Goal: Task Accomplishment & Management: Complete application form

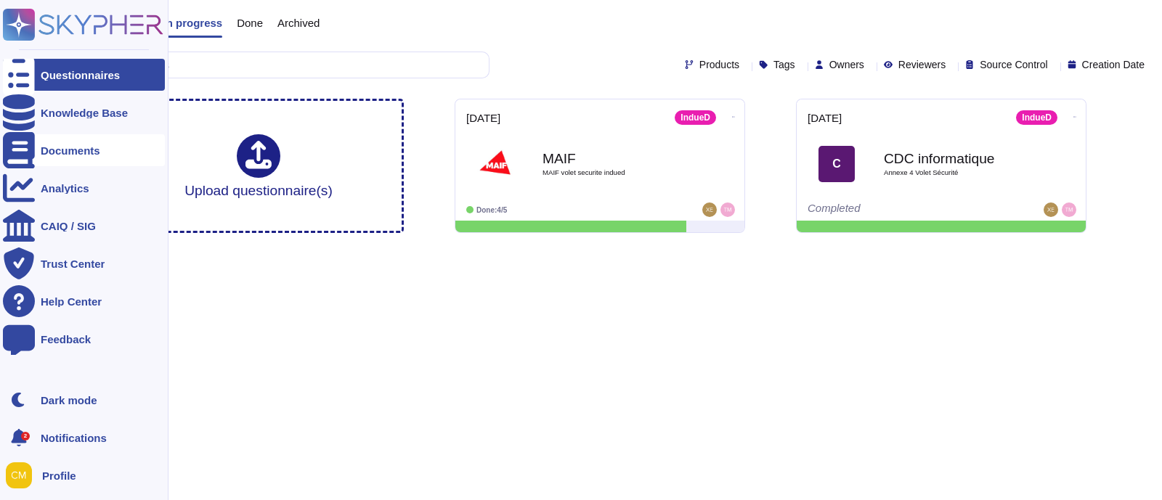
click at [86, 159] on div "Documents" at bounding box center [84, 150] width 162 height 32
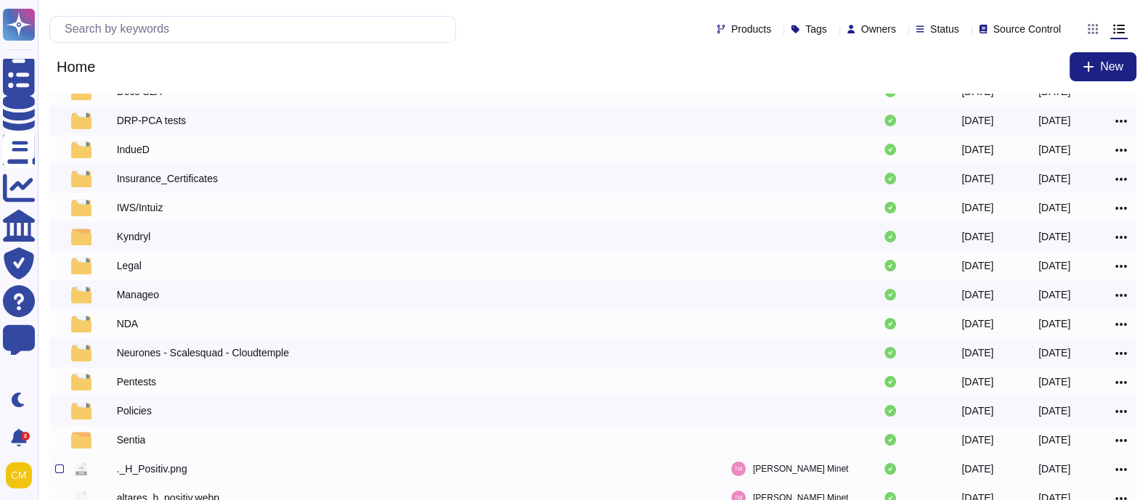
scroll to position [243, 0]
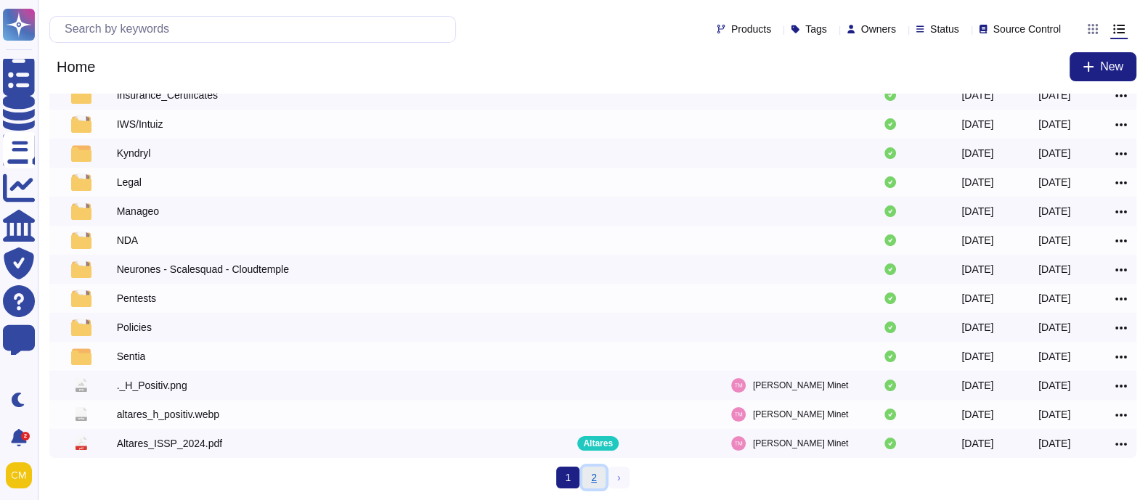
click at [590, 481] on link "2" at bounding box center [593, 478] width 23 height 22
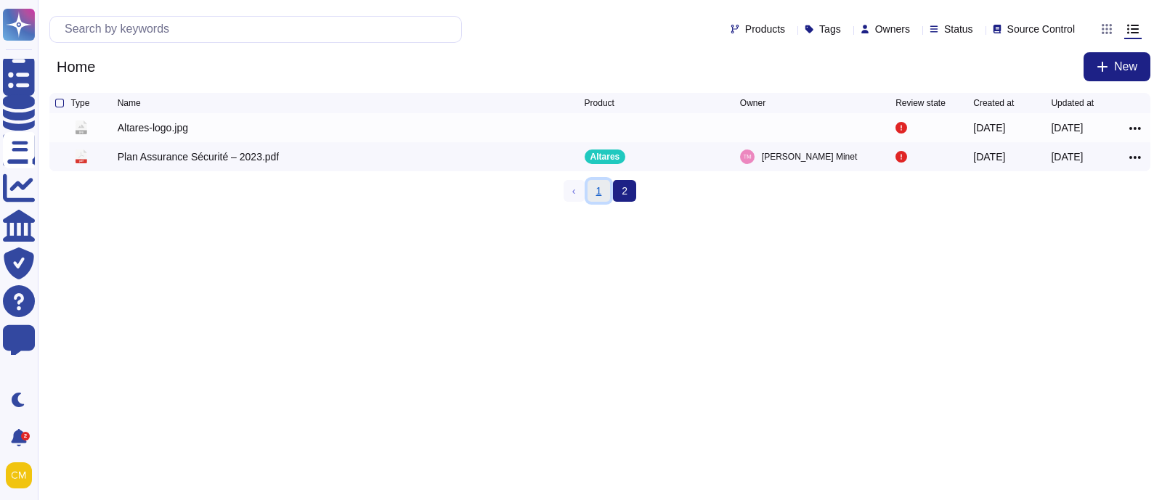
click at [590, 197] on link "1" at bounding box center [598, 191] width 23 height 22
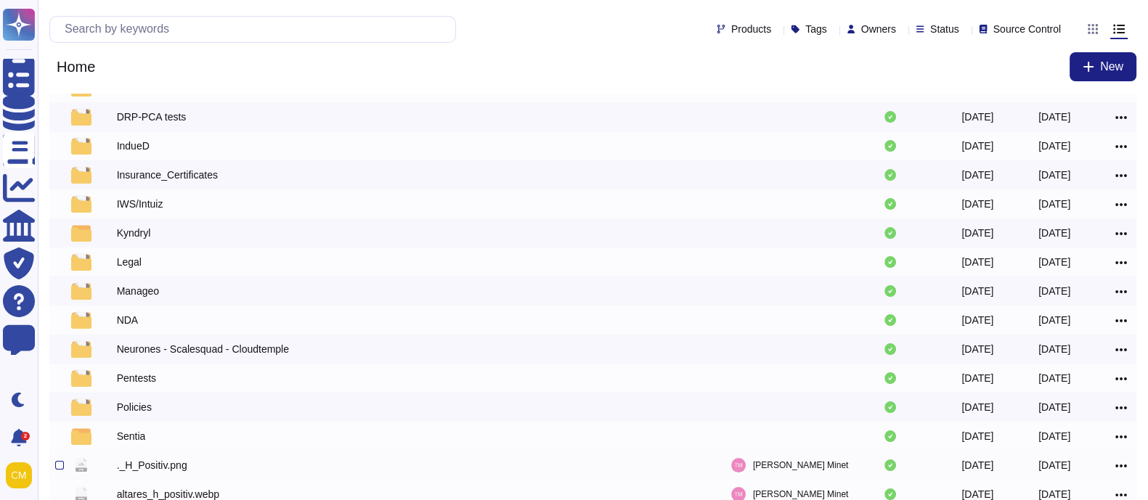
scroll to position [181, 0]
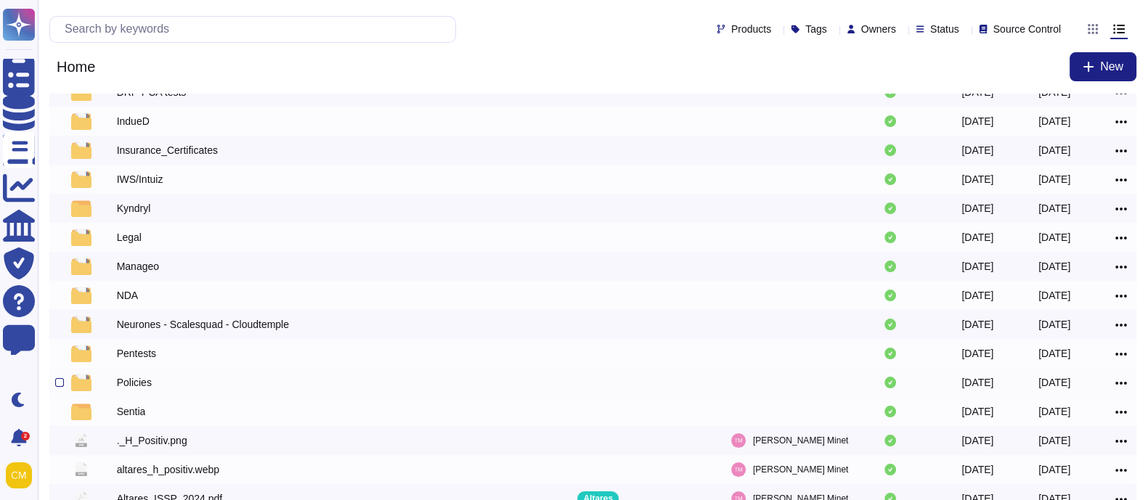
click at [144, 384] on div "Policies" at bounding box center [134, 382] width 35 height 15
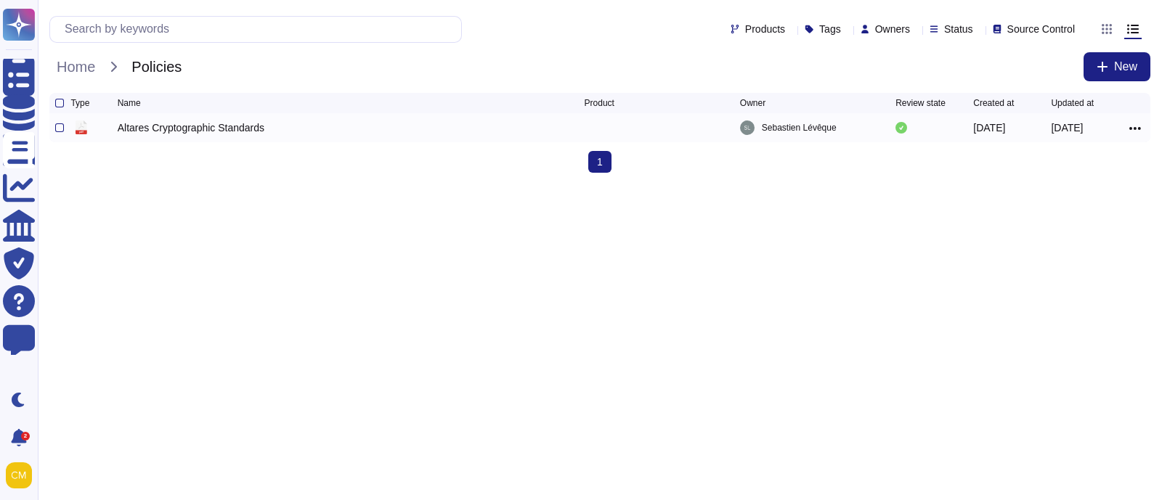
click at [207, 128] on div "Altares Cryptographic Standards" at bounding box center [191, 128] width 147 height 15
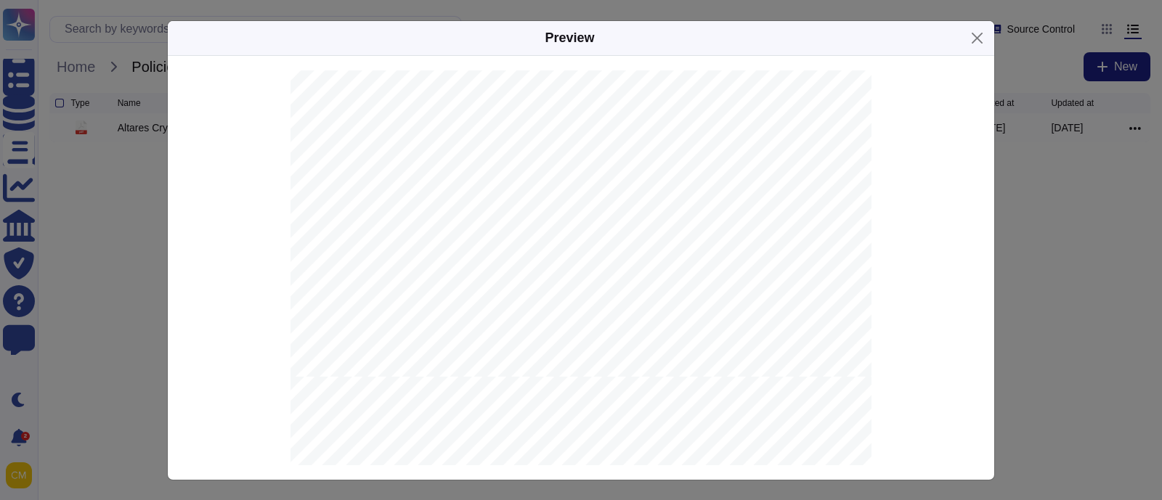
scroll to position [2722, 0]
click at [65, 186] on div "Preview Altares D&B - CyberSecurity Document - Confidential. All security-relat…" at bounding box center [581, 250] width 1162 height 500
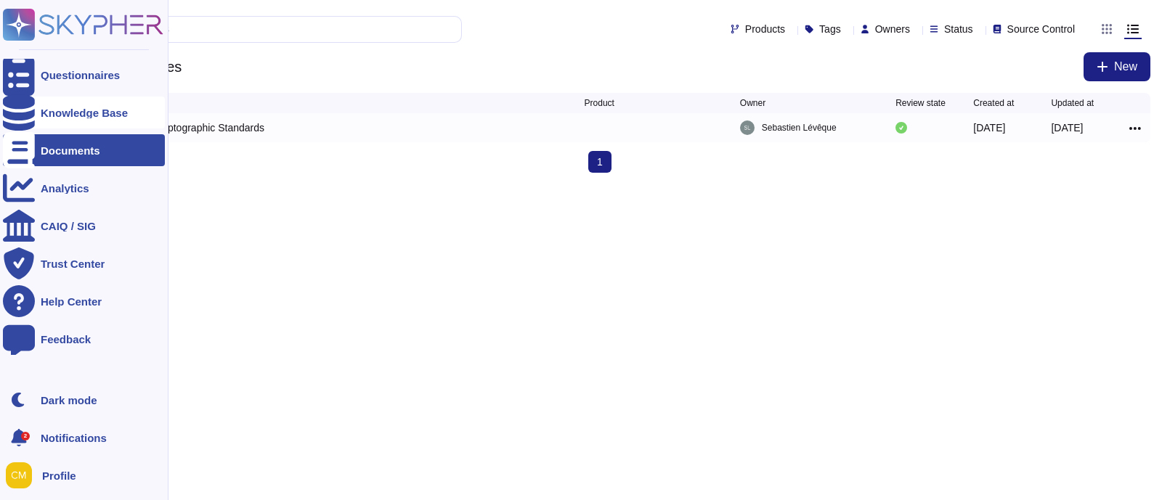
click at [36, 103] on div "Knowledge Base" at bounding box center [84, 113] width 162 height 32
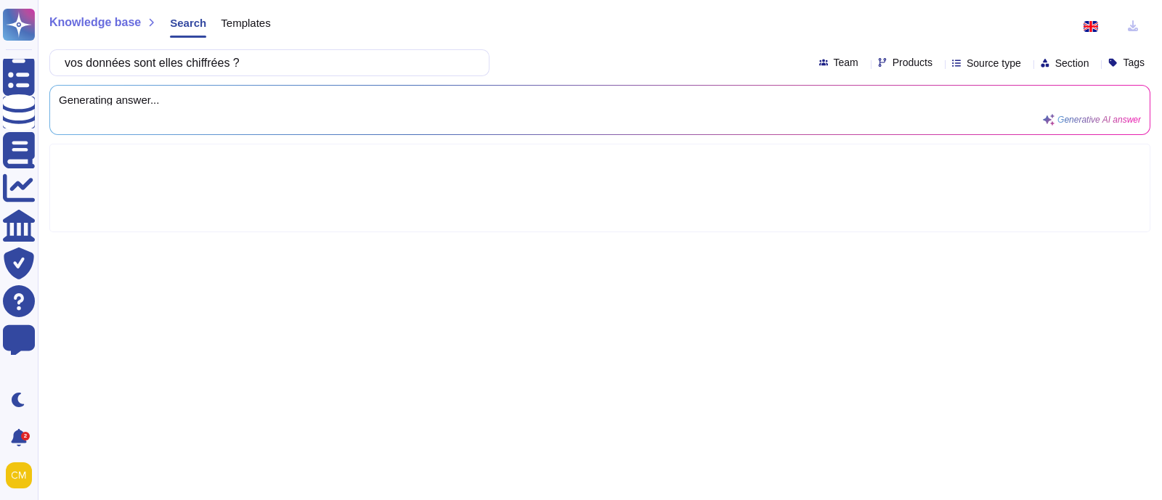
type input "vos données sont elles chiffrées ?"
click at [893, 68] on span "Products" at bounding box center [912, 62] width 40 height 10
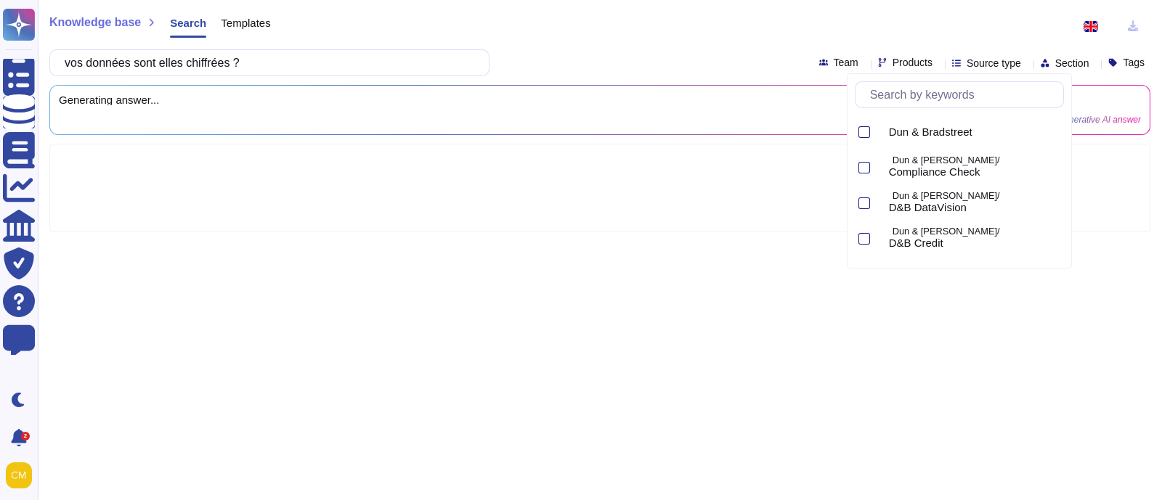
click at [922, 97] on input "text" at bounding box center [963, 94] width 200 height 25
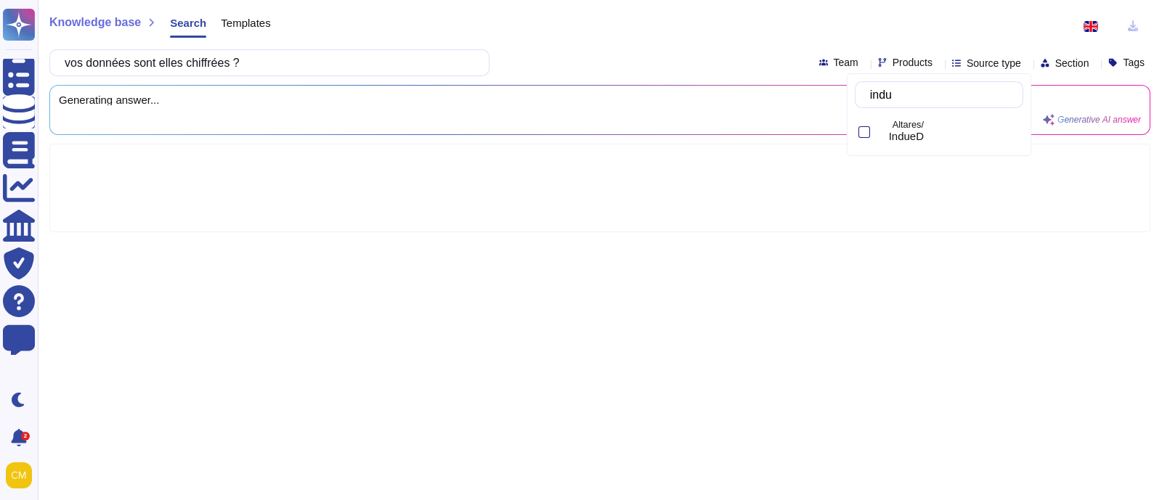
type input "indue"
click at [908, 113] on div "indue Altares/ IndueD" at bounding box center [939, 114] width 184 height 83
click at [868, 127] on div at bounding box center [864, 132] width 12 height 12
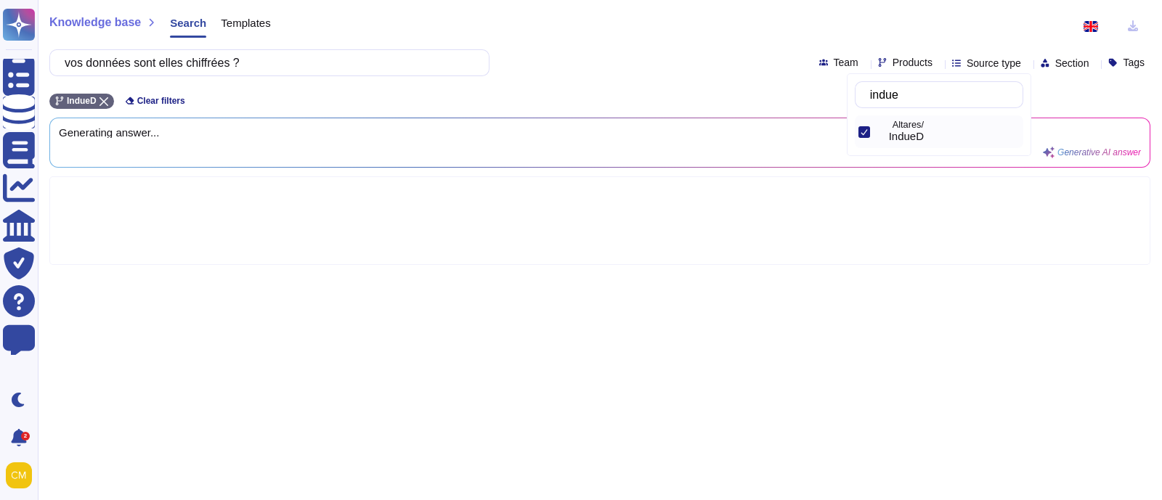
click at [1113, 29] on div at bounding box center [1097, 26] width 38 height 29
click at [1110, 28] on icon at bounding box center [1110, 28] width 0 height 0
click at [1064, 91] on div "French" at bounding box center [1089, 97] width 129 height 33
click at [383, 52] on input "vos données sont elles chiffrées ?" at bounding box center [265, 62] width 417 height 25
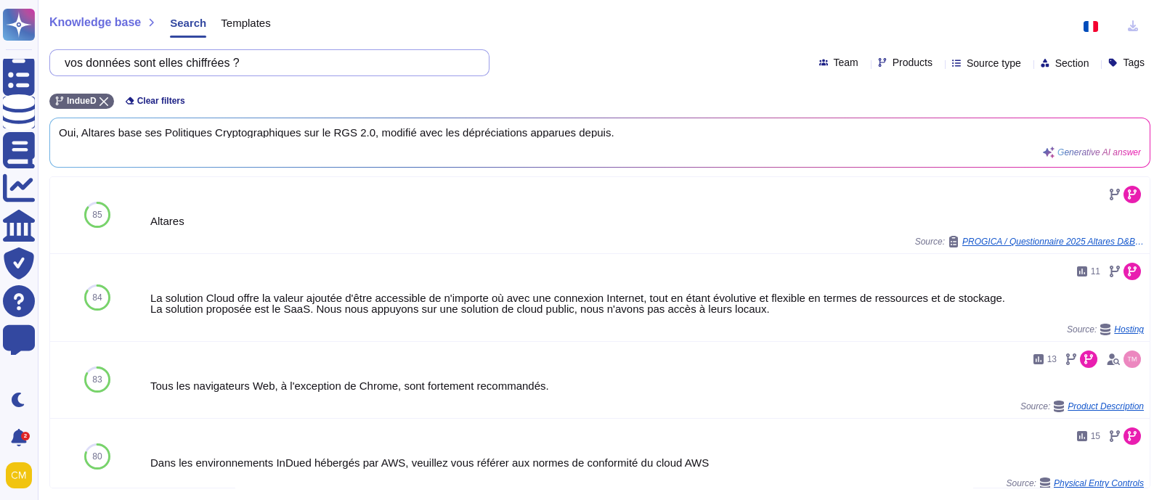
click at [208, 60] on input "vos données sont elles chiffrées ?" at bounding box center [265, 62] width 417 height 25
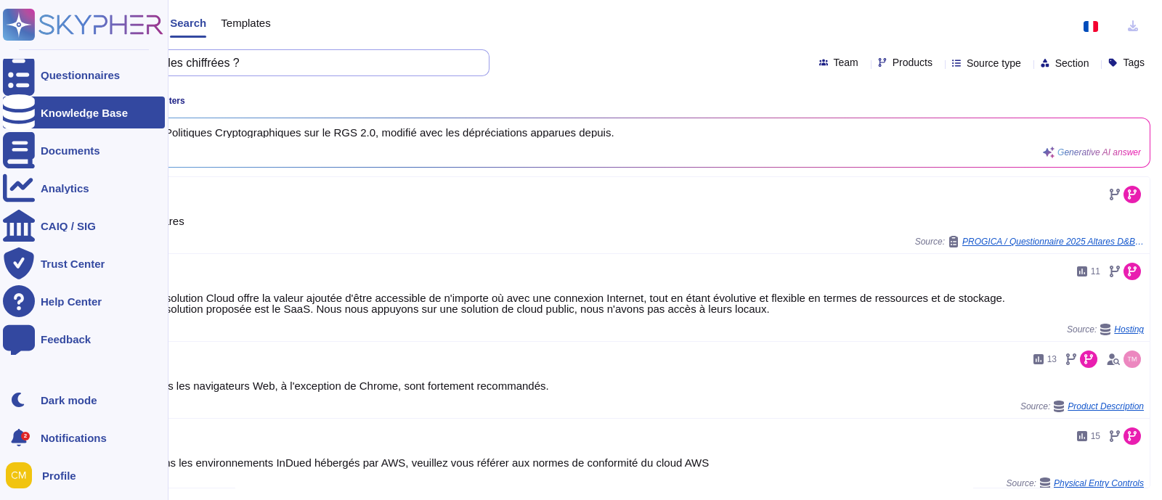
drag, startPoint x: 299, startPoint y: 65, endPoint x: 0, endPoint y: 28, distance: 301.5
click at [0, 28] on div "Questionnaires Knowledge Base Documents Analytics CAIQ / SIG Trust Center Help …" at bounding box center [581, 250] width 1162 height 500
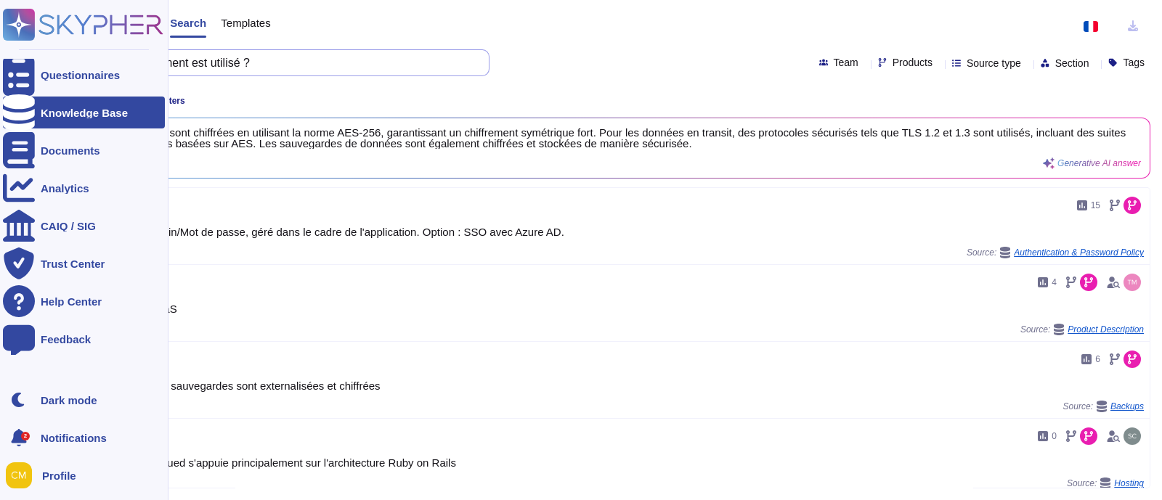
drag, startPoint x: 285, startPoint y: 71, endPoint x: 0, endPoint y: 65, distance: 285.4
click at [0, 65] on div "Questionnaires Knowledge Base Documents Analytics CAIQ / SIG Trust Center Help …" at bounding box center [581, 250] width 1162 height 500
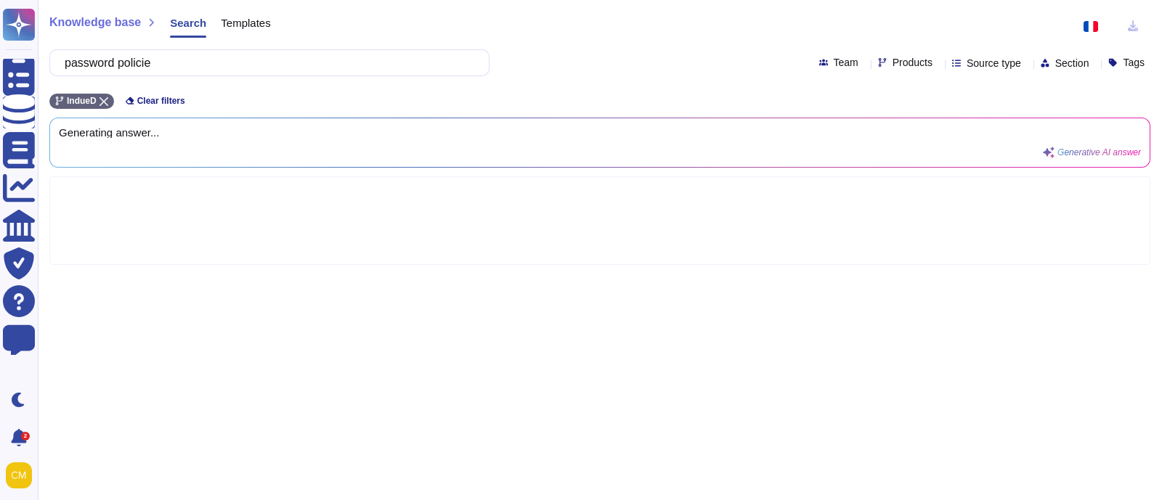
type input "password policie"
click at [1087, 26] on img at bounding box center [1090, 26] width 15 height 11
click at [1064, 61] on span "English" at bounding box center [1075, 61] width 36 height 13
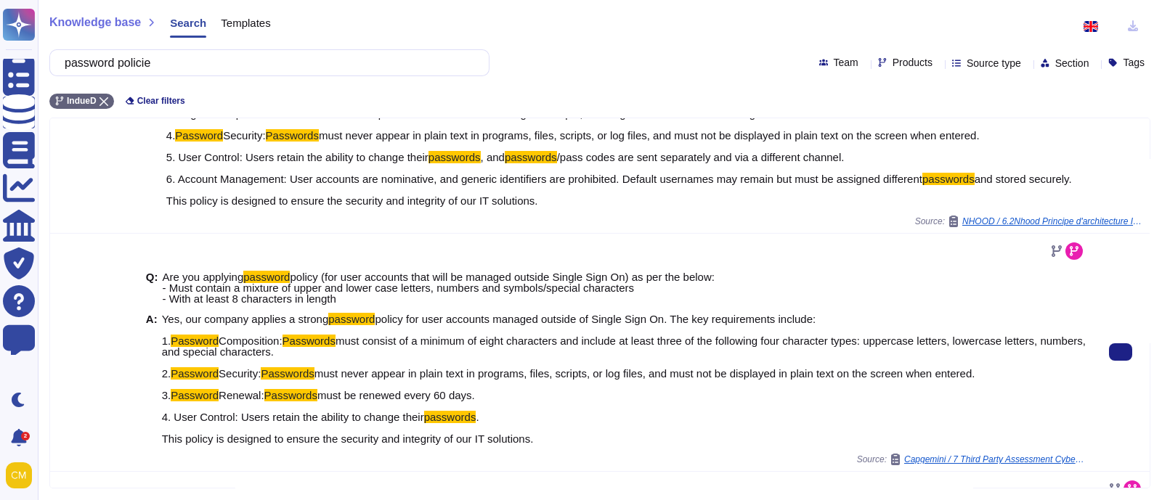
scroll to position [181, 0]
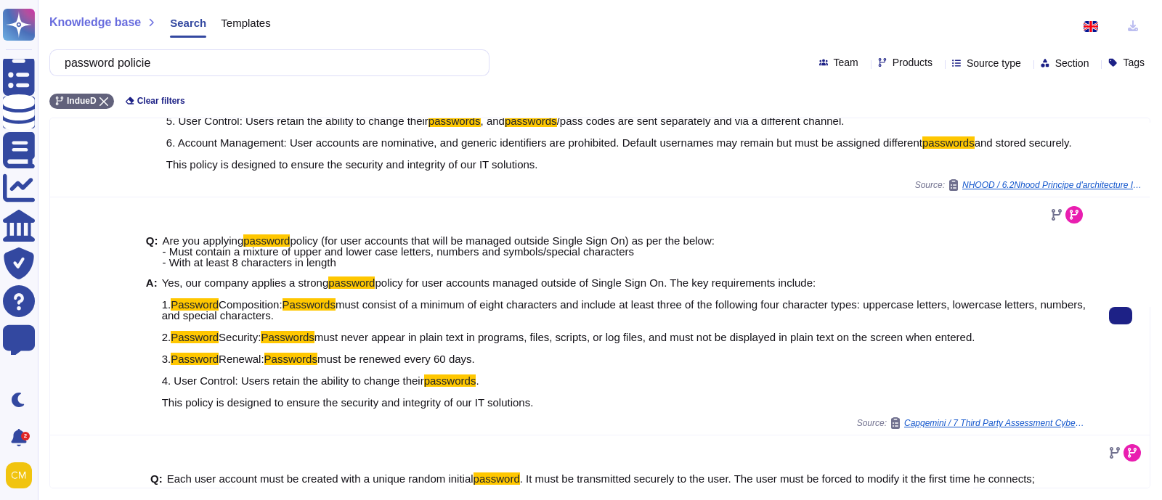
click at [323, 319] on span "Yes, our company applies a strong password policy for user accounts managed out…" at bounding box center [624, 342] width 924 height 131
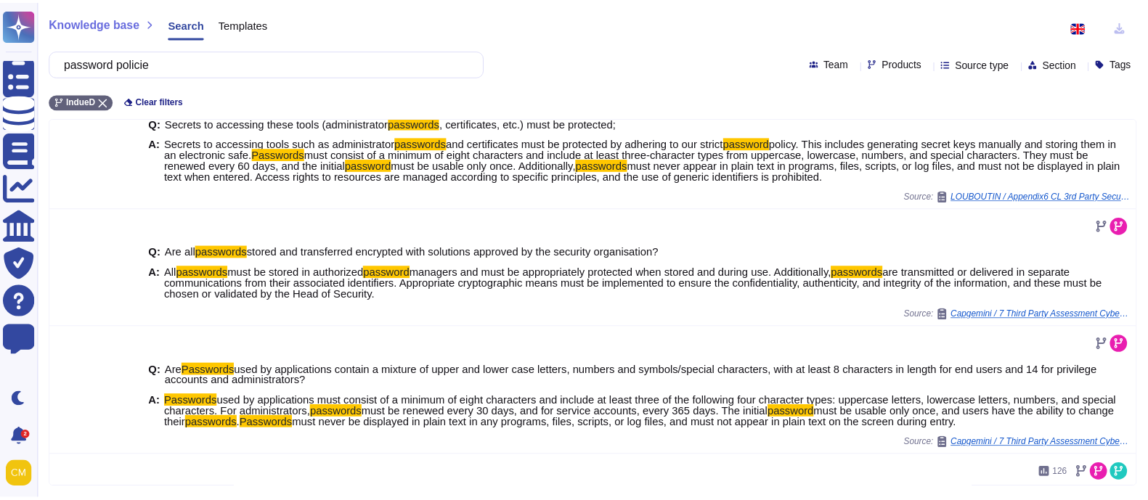
scroll to position [817, 0]
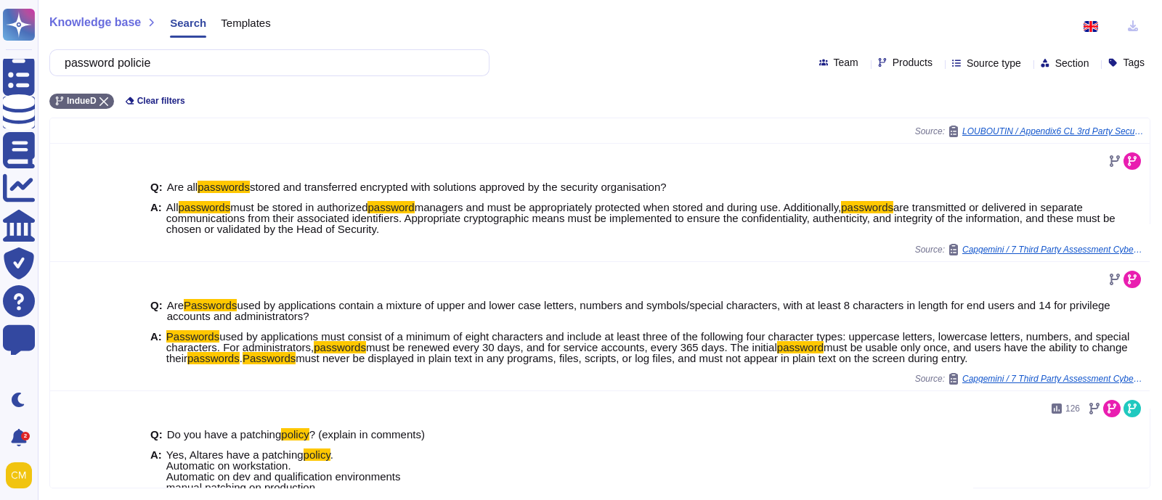
click at [80, 23] on span "Knowledge base" at bounding box center [94, 23] width 91 height 12
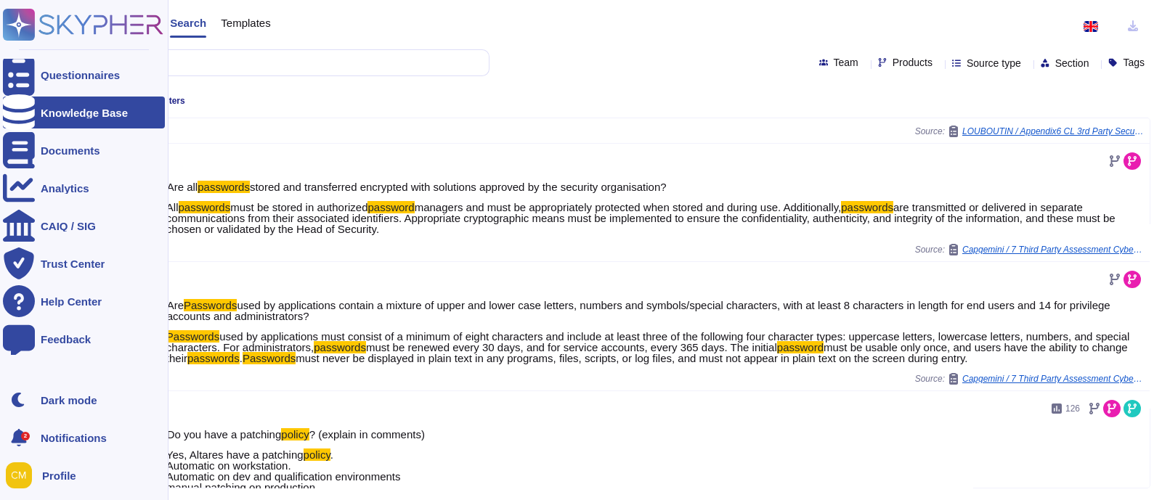
click at [26, 20] on rect at bounding box center [19, 25] width 32 height 32
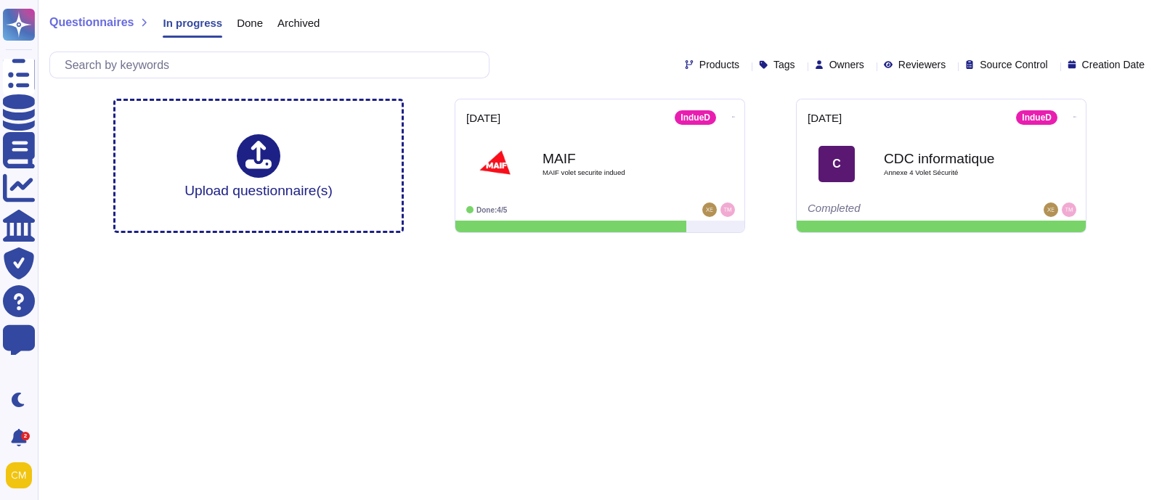
click at [228, 25] on div "Done" at bounding box center [242, 26] width 41 height 29
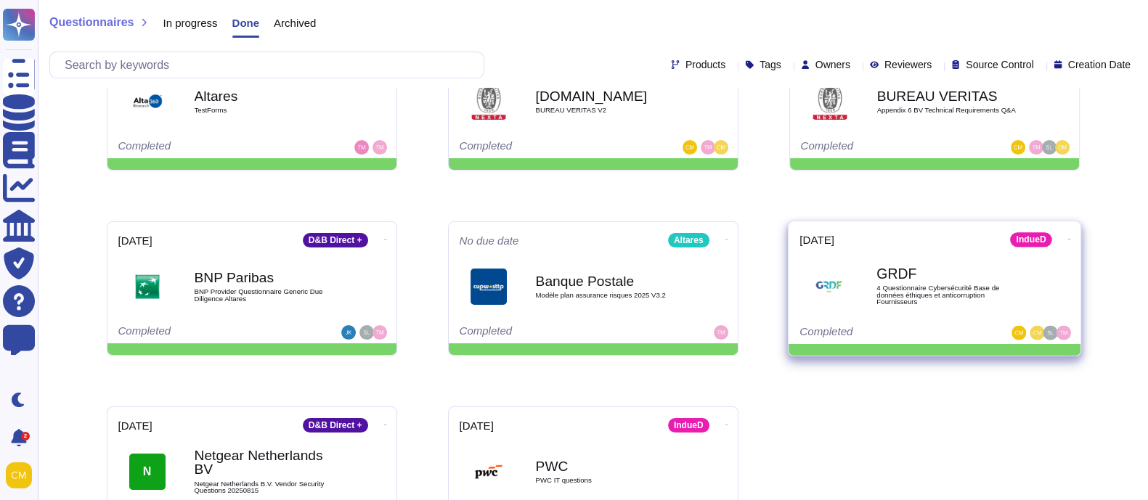
scroll to position [272, 0]
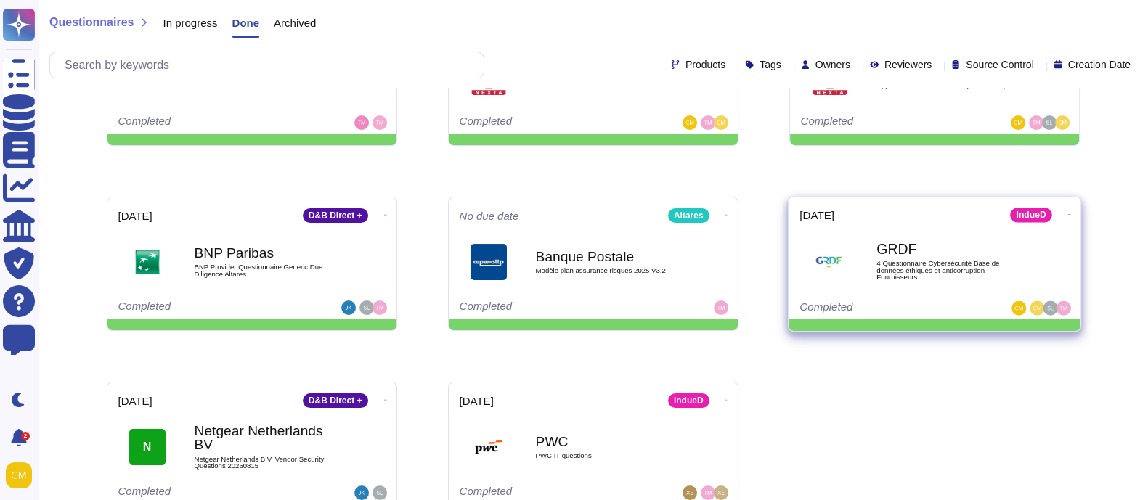
click at [927, 232] on div "GRDF 4 Questionnaire Cybersécurité Base de données éthiques et anticorruption F…" at bounding box center [949, 261] width 147 height 59
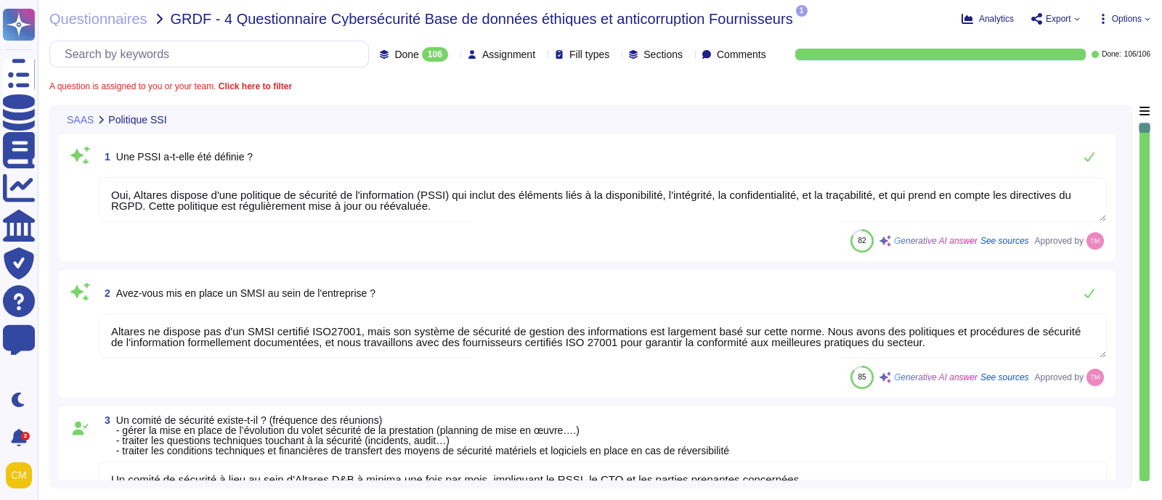
type textarea "Oui, Altares dispose d'une politique de sécurité de l'information (PSSI) qui in…"
type textarea "Altares ne dispose pas d'un SMSI certifié ISO27001, mais son système de sécurit…"
type textarea "Un comité de sécurité à lieu au sein d'Altares D&B à minima une fois par mois, …"
type textarea "Intégrée au contrat de travail, Altares dispose d'une charte informatique utili…"
type textarea "Oui, l'application Web suit les meilleures pratiques de développement décrites …"
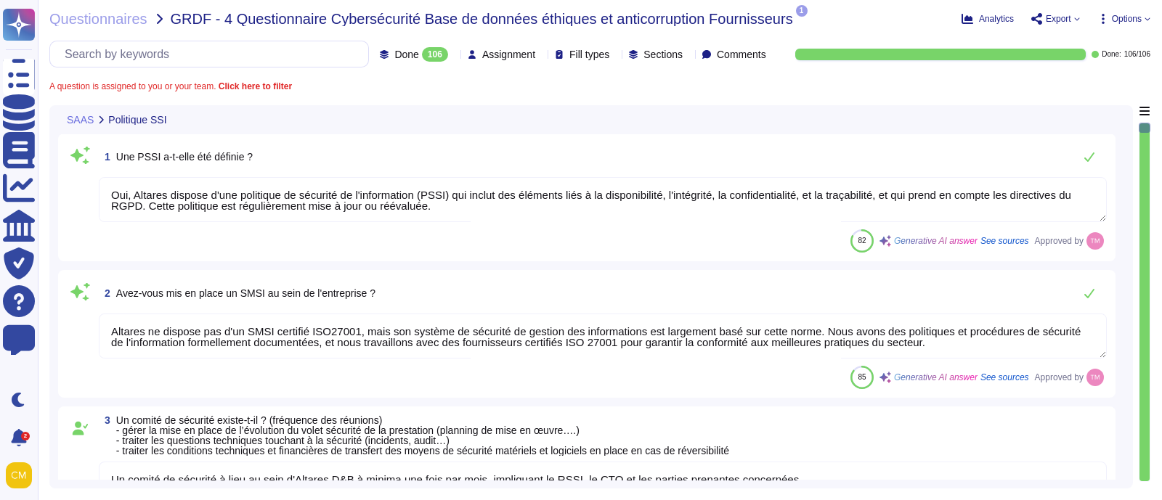
type textarea "Altares n'est pas certifié ISO 27001, mais son système de sécurité de gestion d…"
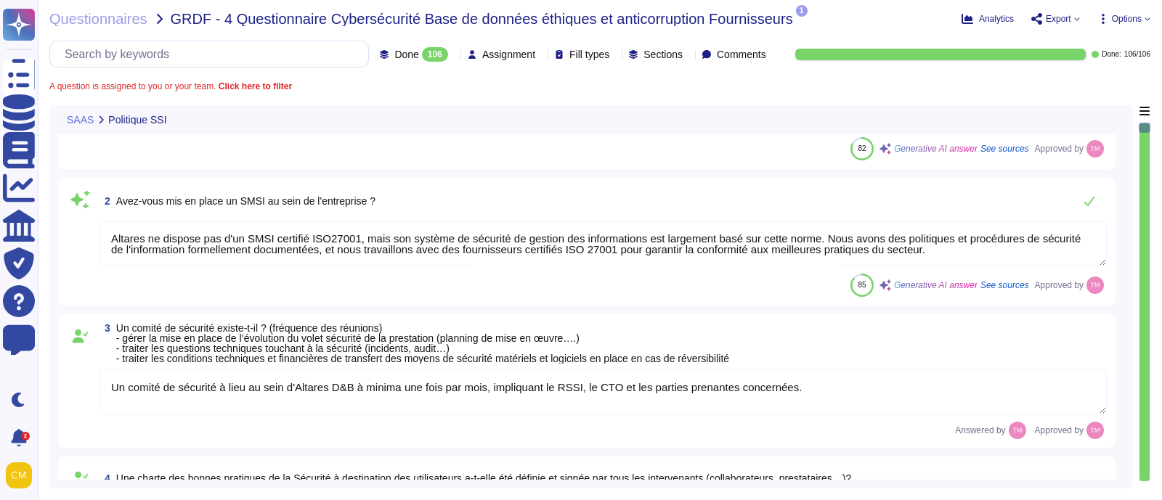
scroll to position [181, 0]
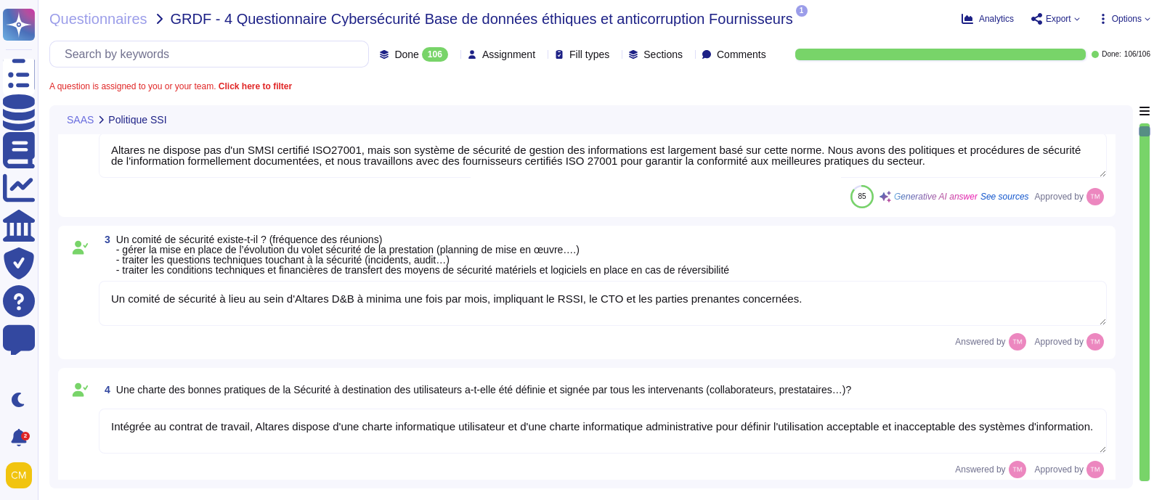
type textarea "Des audits réguliers sont effectués, mais les résultats ne sont pas communicabl…"
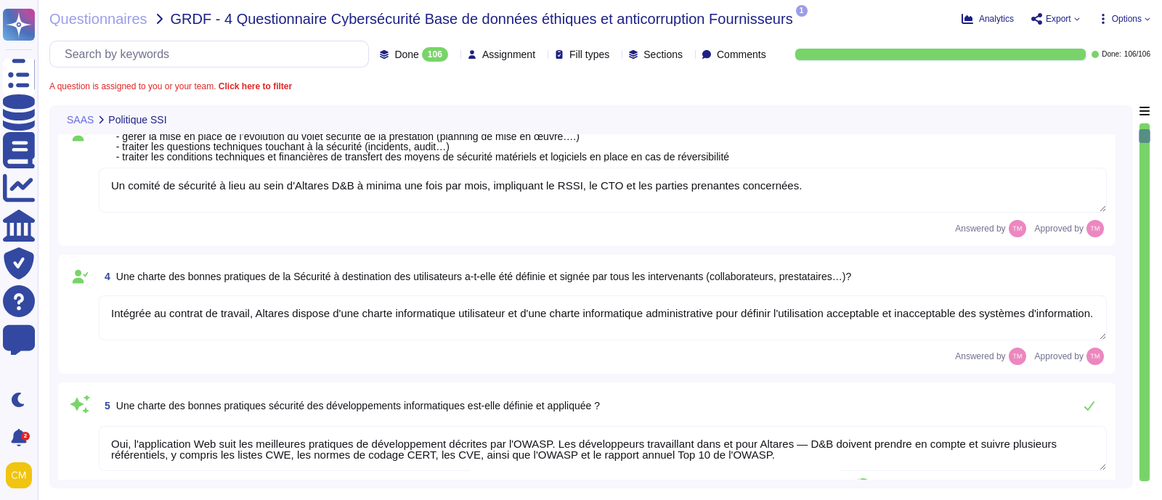
type textarea "Des audits réguliers sont effectués, mais les résultats ne sont pas communicabl…"
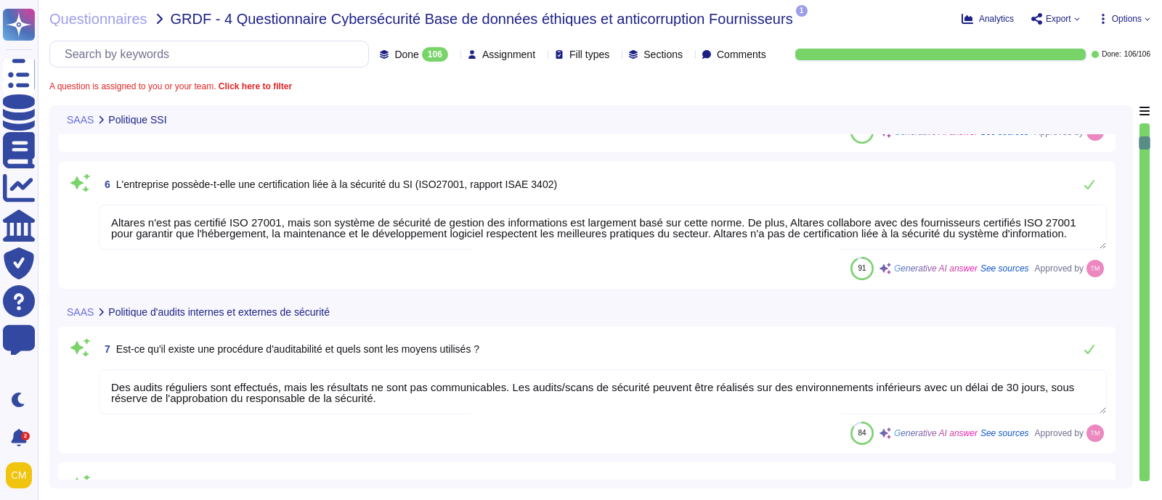
type textarea "Un examen des droits d'accès au système d'information, qui inclut la gestion de…"
type textarea "Des audits réguliers sont effectués, mais les résultats ne sont pas communicabl…"
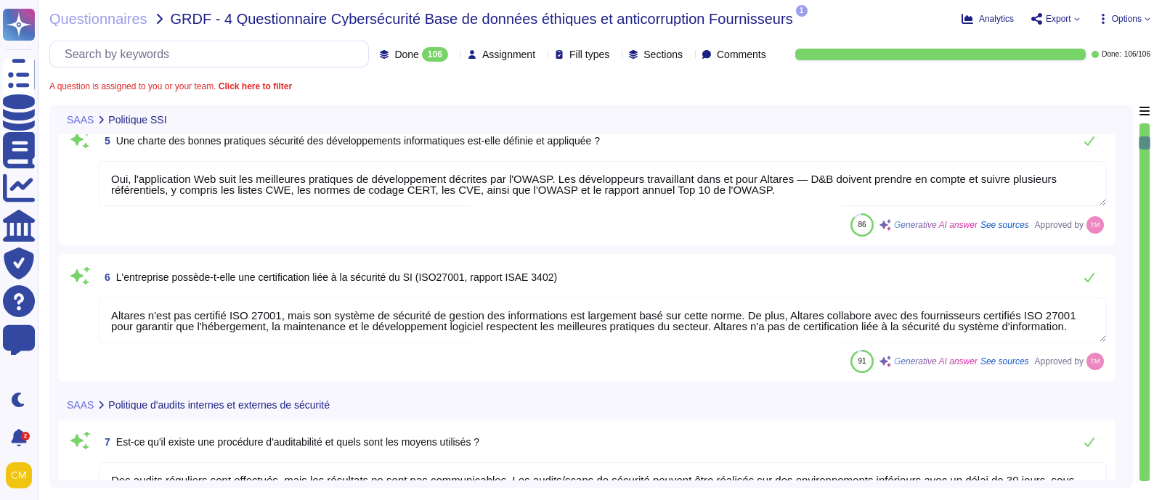
scroll to position [362, 0]
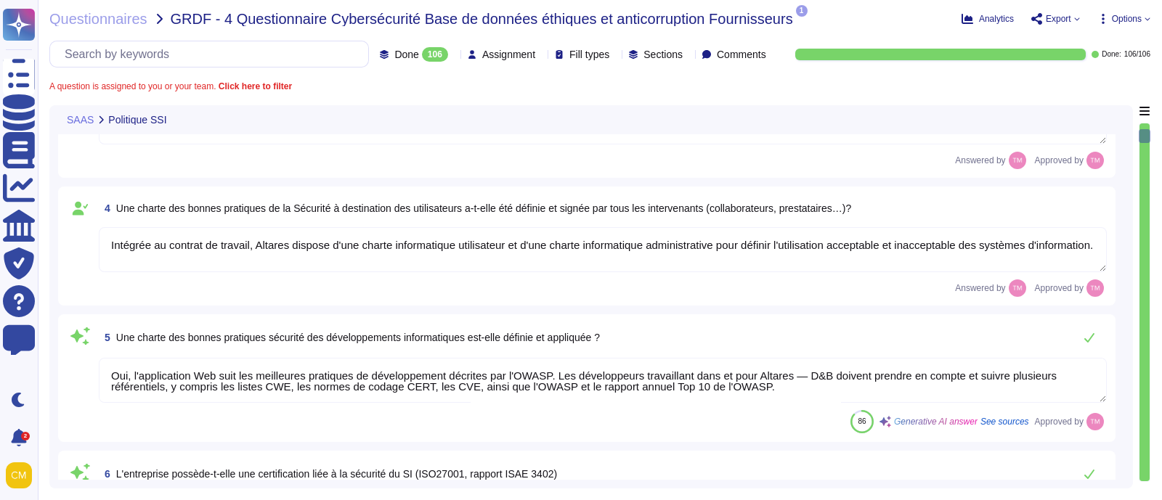
type textarea "Oui, Altares dispose d'une politique de sécurité de l'information (PSSI) qui in…"
type textarea "Altares ne dispose pas d'un SMSI certifié ISO27001, mais son système de sécurit…"
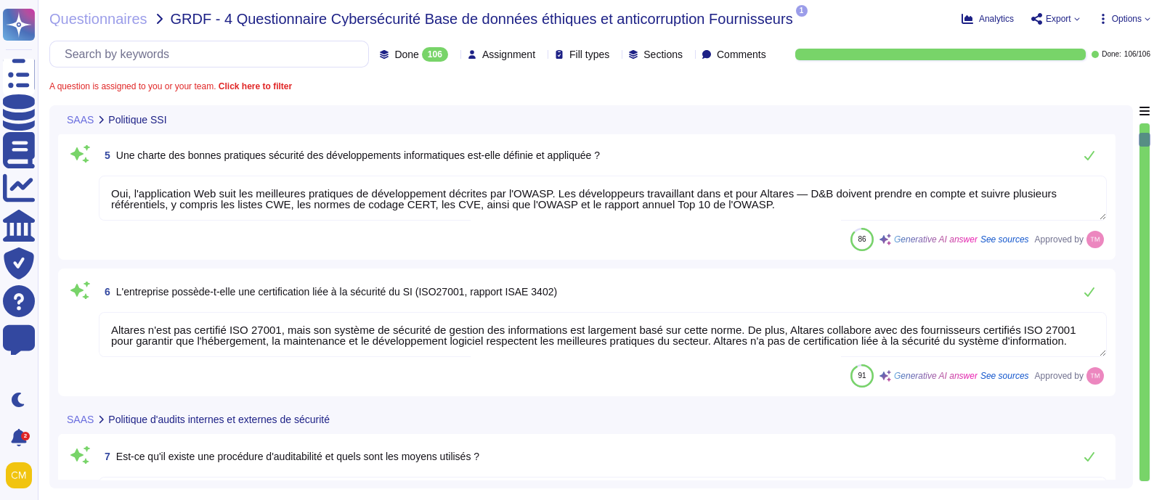
type textarea "Un examen des droits d'accès au système d'information, qui inclut la gestion de…"
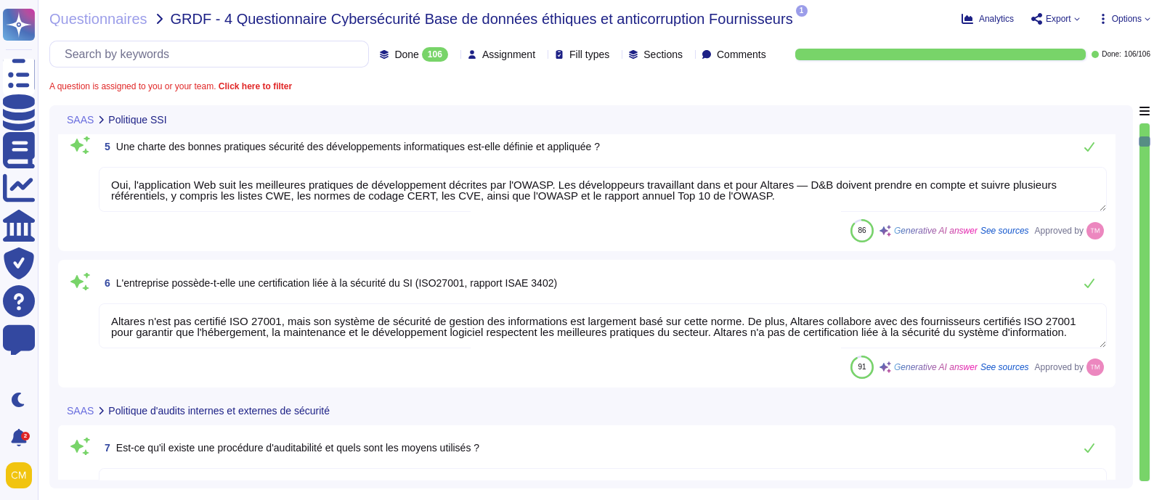
type textarea "Des audits réguliers sont effectués, mais les résultats ne sont pas communicabl…"
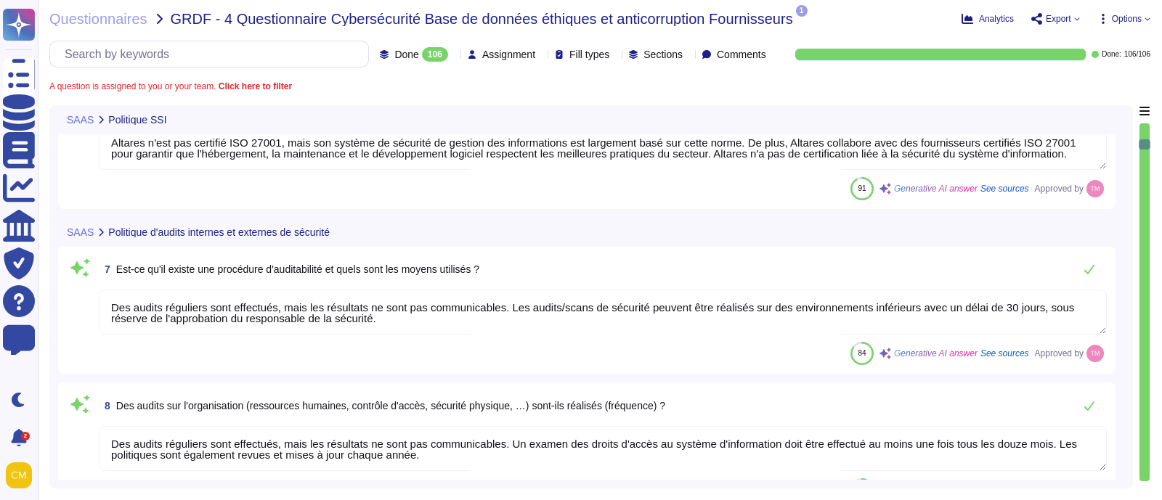
type textarea "Des audits réguliers sont effectués, mais les résultats ne sont pas communicabl…"
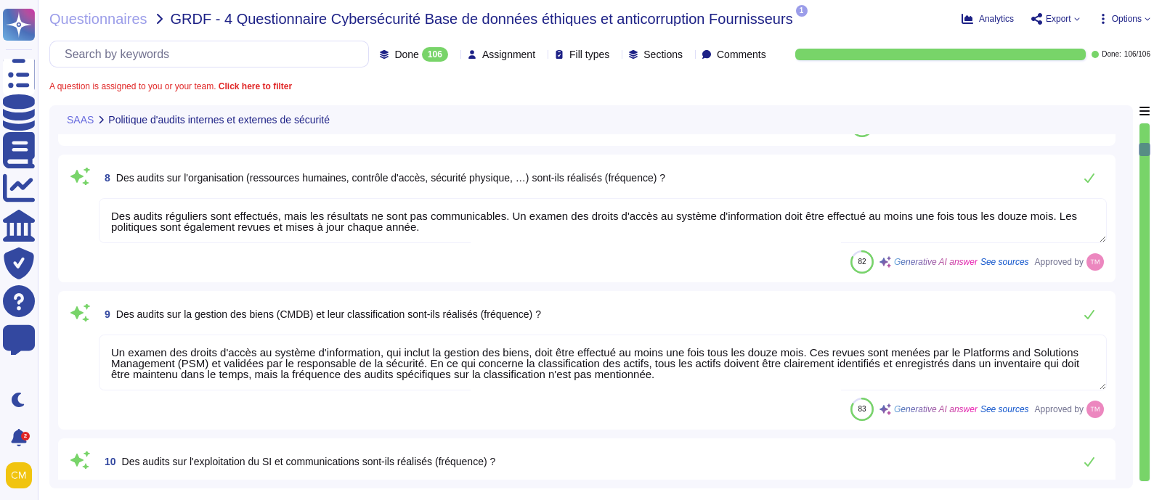
type textarea "Des audits réguliers sont effectués, mais les résultats ne sont pas communicabl…"
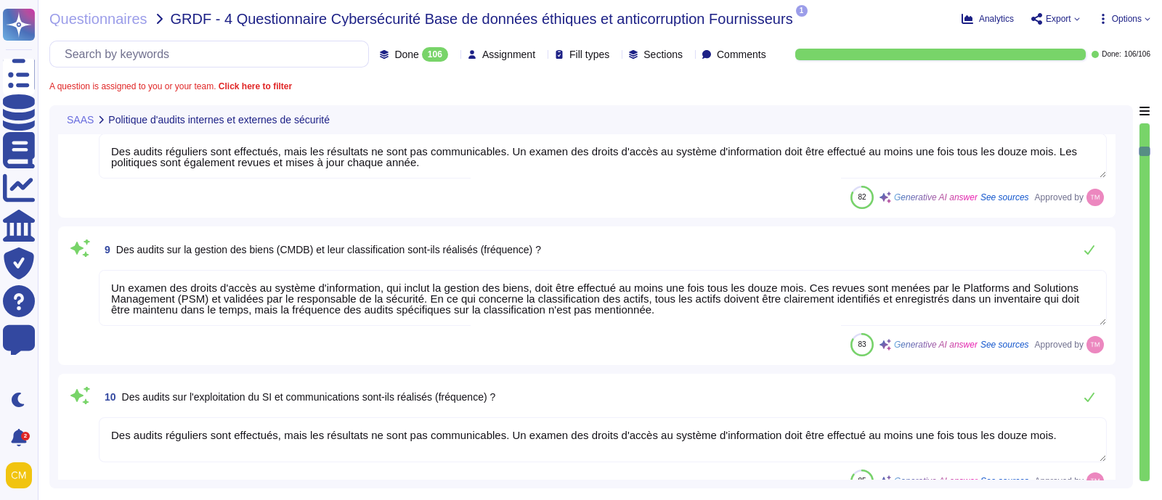
type textarea "N/A confidentiel"
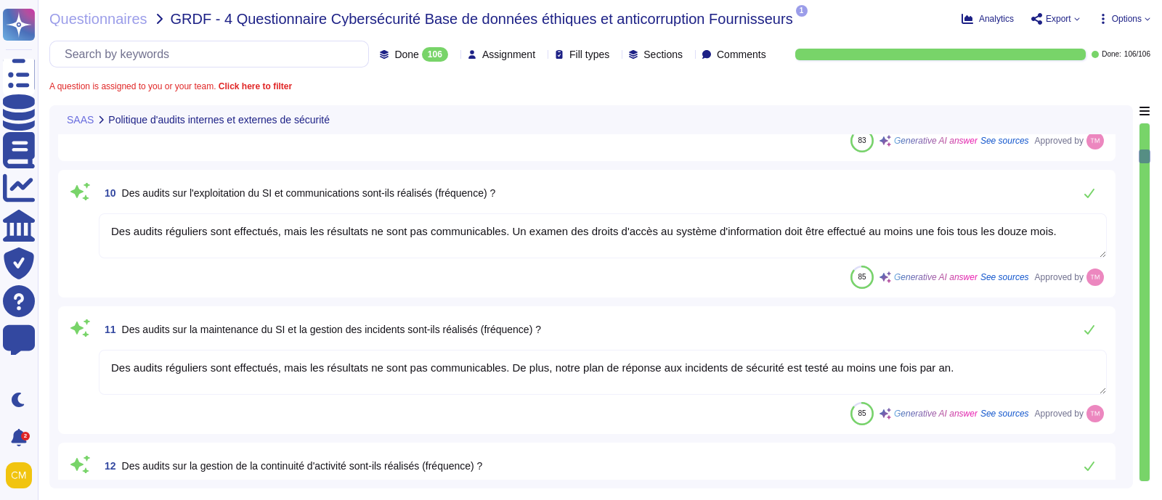
type textarea "Oui, il est possible de réaliser des audits de sécurité, y compris des tests d'…"
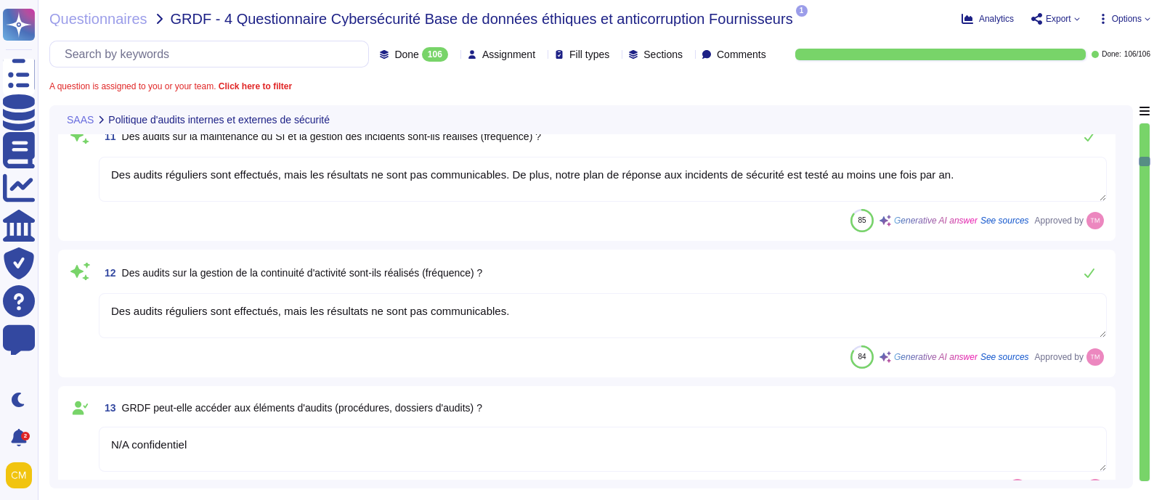
type textarea "Les données sont stockées par Neurones/SCSQD et AWS en [GEOGRAPHIC_DATA], dans …"
type textarea "Ce n'est pas prévu dans nos contrats types. Cependant, nous pouvons discuter d'…"
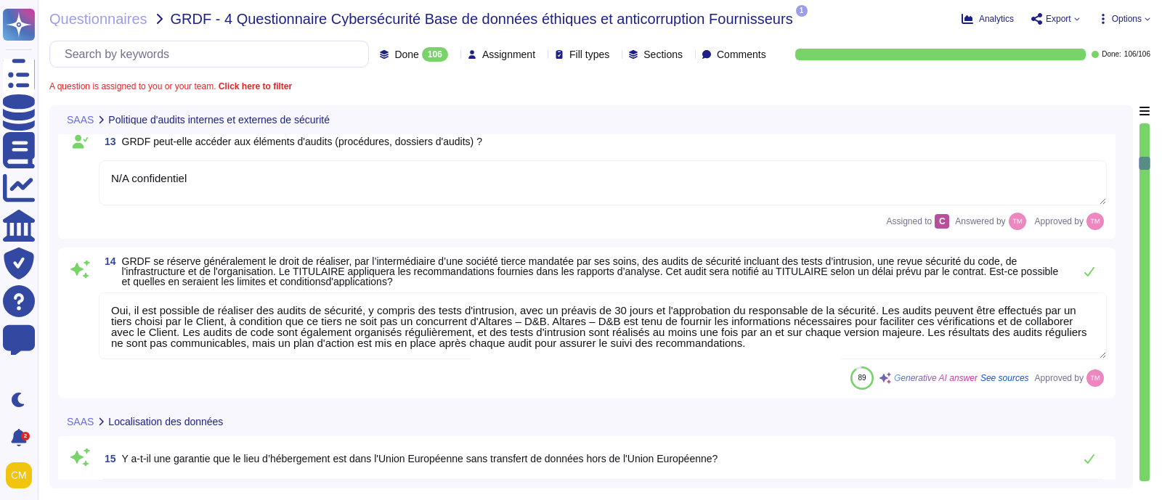
scroll to position [1634, 0]
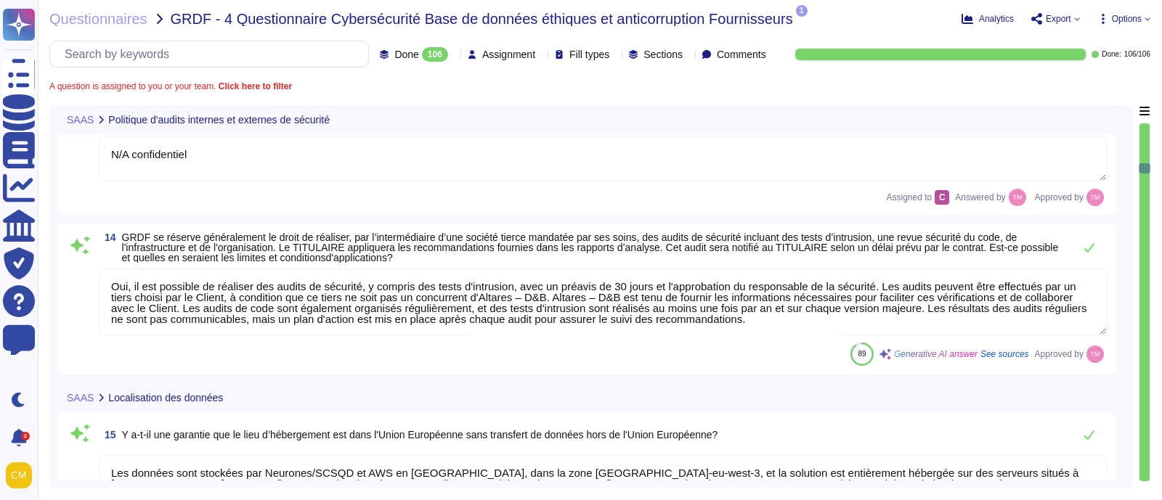
type textarea "Lorem Ipsumdo SITA (Consectetura el seddoeiusmodte inc utlabo) : - Etdo mag ali…"
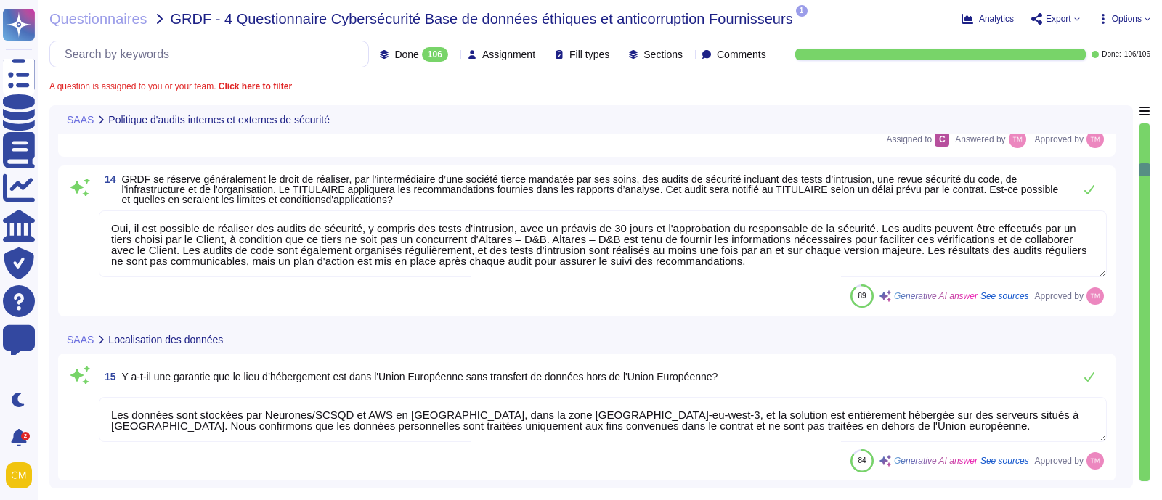
type textarea "Les données des clients ne sont pas séparées physiquement mais logiquement des …"
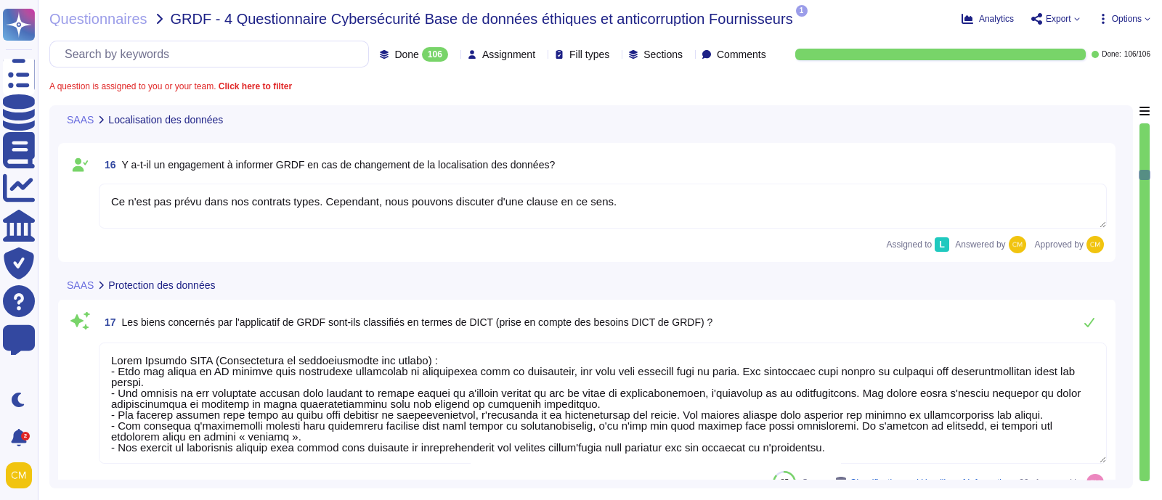
scroll to position [1997, 0]
type textarea "Les données au repos sont chiffrées, les flux de données sont chiffrés. Norme A…"
type textarea "Tous les supports amovibles sont interdits sur le système d'information de l'en…"
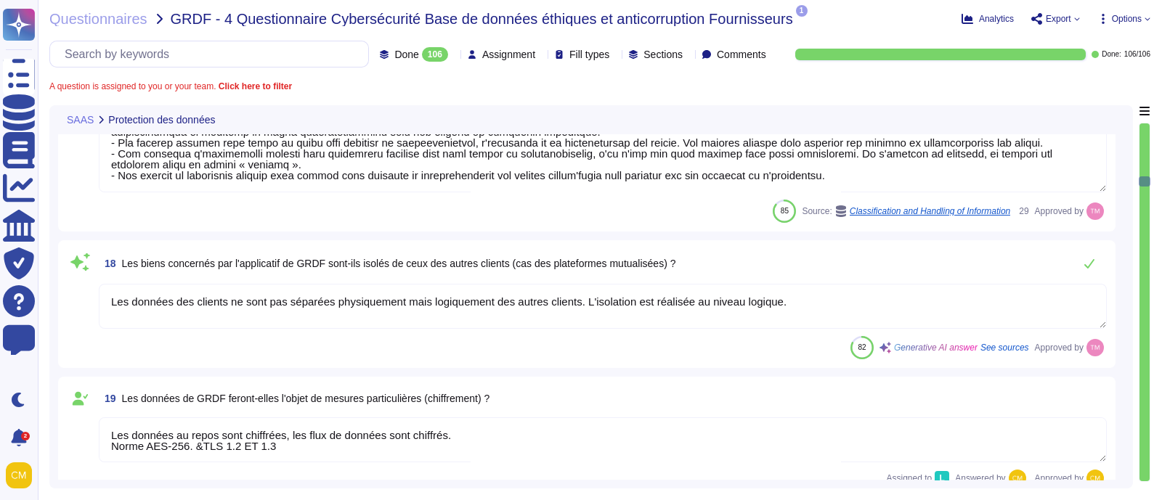
scroll to position [2268, 0]
type textarea "Oui, des mécanismes cryptographiques sont mis en œuvre pour protéger l'intégrit…"
type textarea "- Confidentialité sur les flux : Les flux de données sont chiffrés avec la norm…"
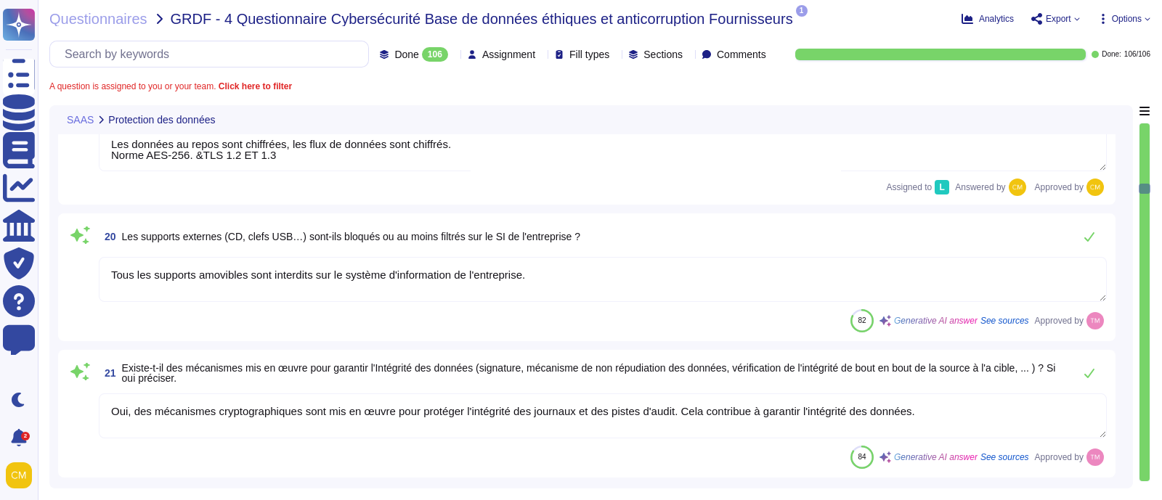
type textarea "Nous effectuons des audits réguliers pour vérifier la conformité réglementaire …"
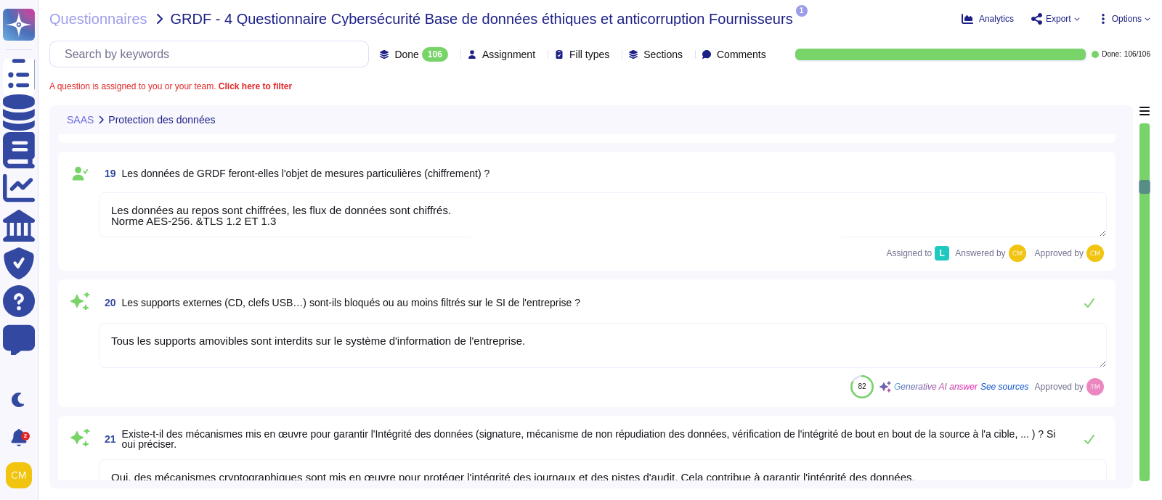
scroll to position [2450, 0]
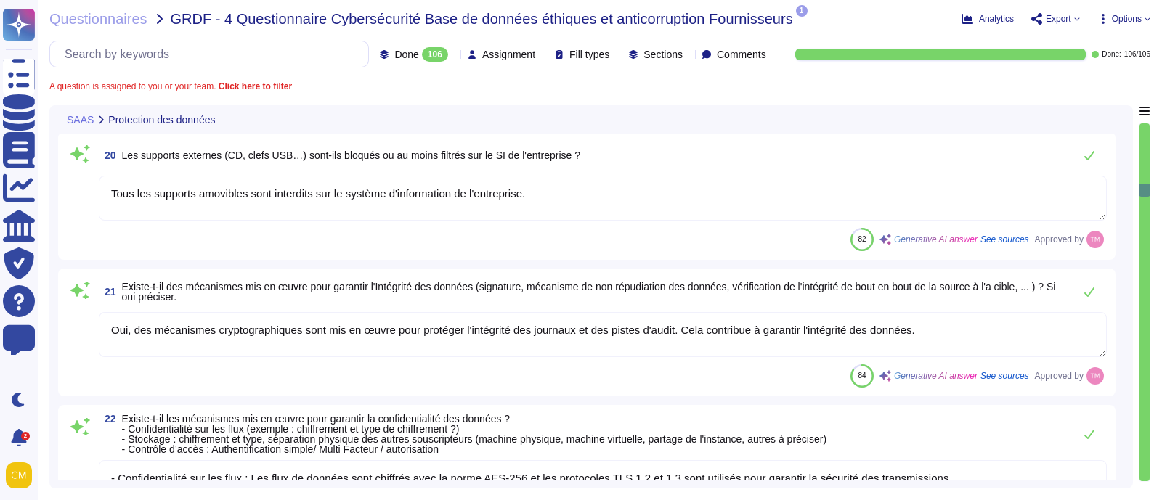
type textarea "Les accords de confidentialité sont intégrés au contrat de travail"
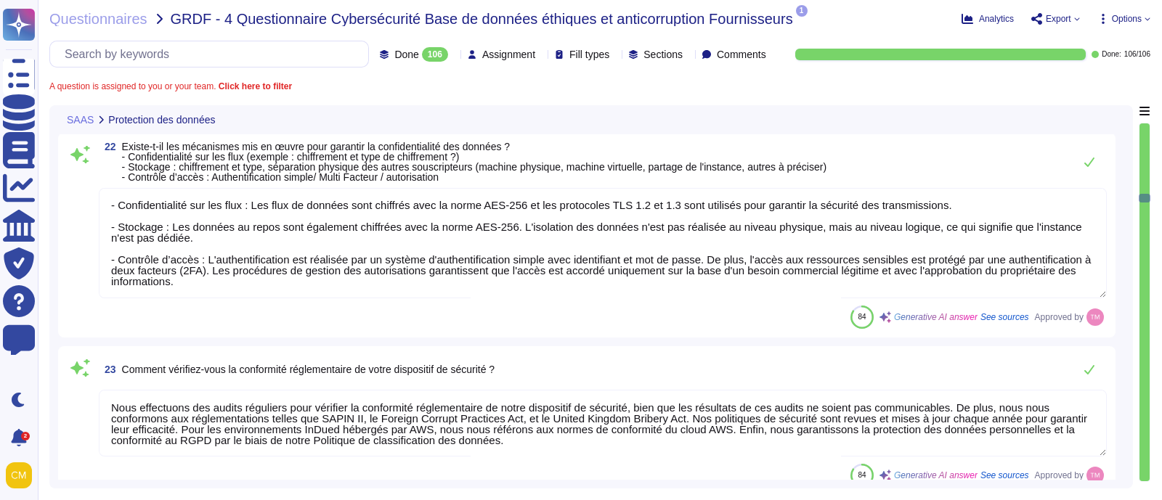
scroll to position [2904, 0]
type textarea "Oui, nos salariés sont sensibilisés et formés aux enjeux des données de nos cli…"
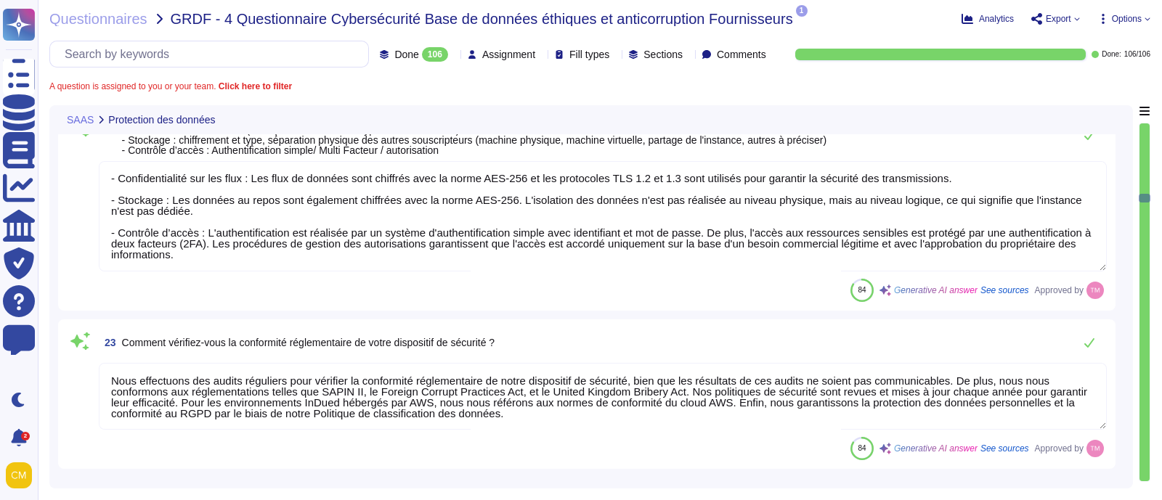
type textarea "Oui, il existe un planning de formation bien défini pour la sécurité des systèm…"
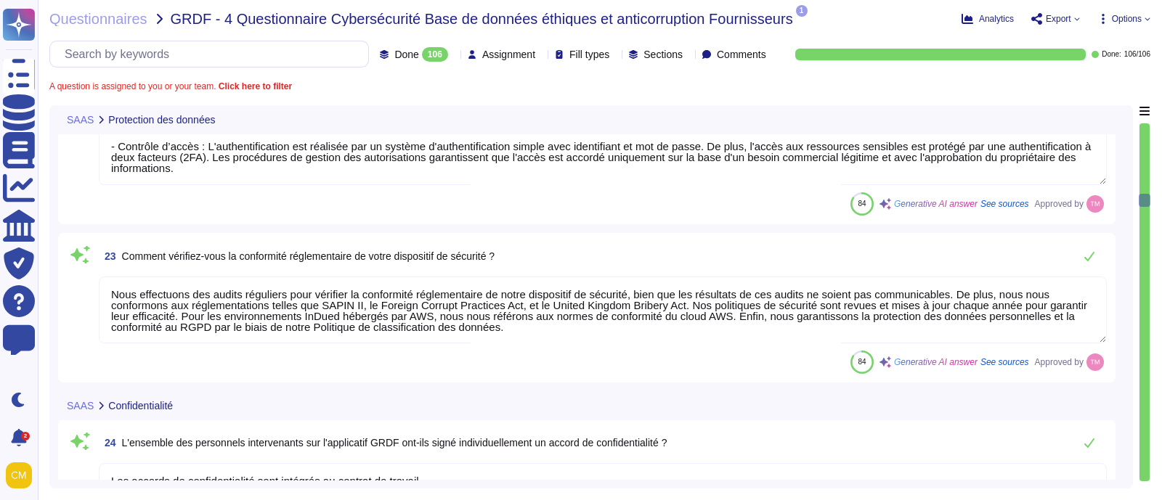
scroll to position [3086, 0]
type textarea "Oui, il existe des procédures de départ de personnel qui garantissent la fermet…"
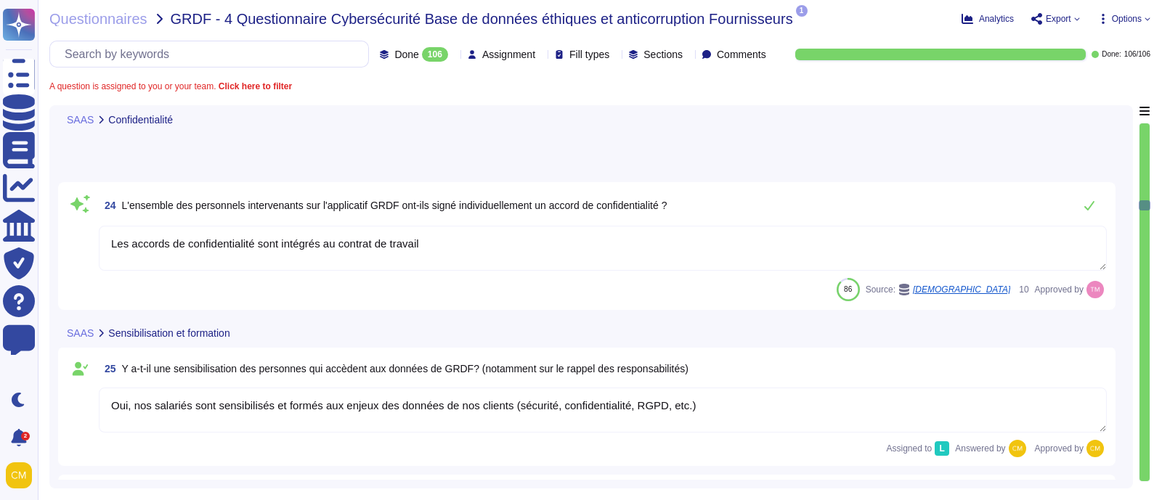
type textarea "CF.PSSI et informations sur le data center sur demande"
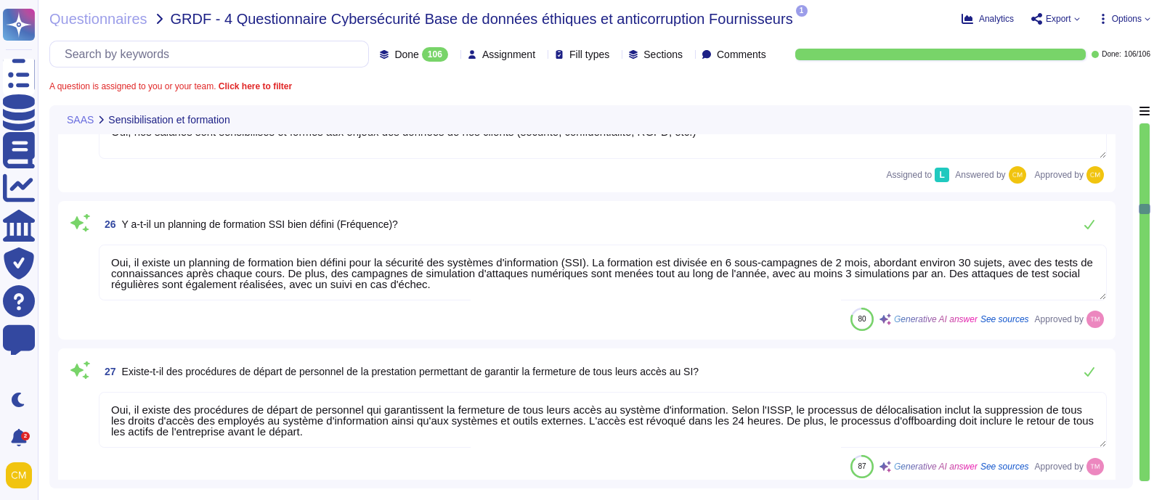
type textarea "Non, l'instance n'est pas dédiée. L'isolation est réalisée au niveau logique. L…"
type textarea "Oui, il existe des procédures de gestion des autorisations d'accès physiques. U…"
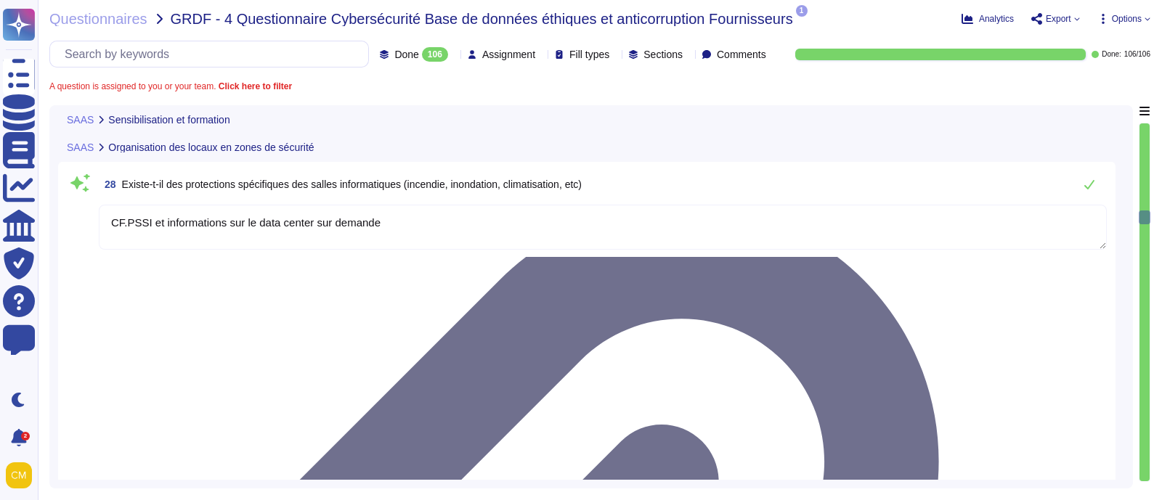
type textarea "N/A pas de données GRDF"
type textarea "L'accès aux locaux techniques est protégé par un contrôle physique à l'aide de …"
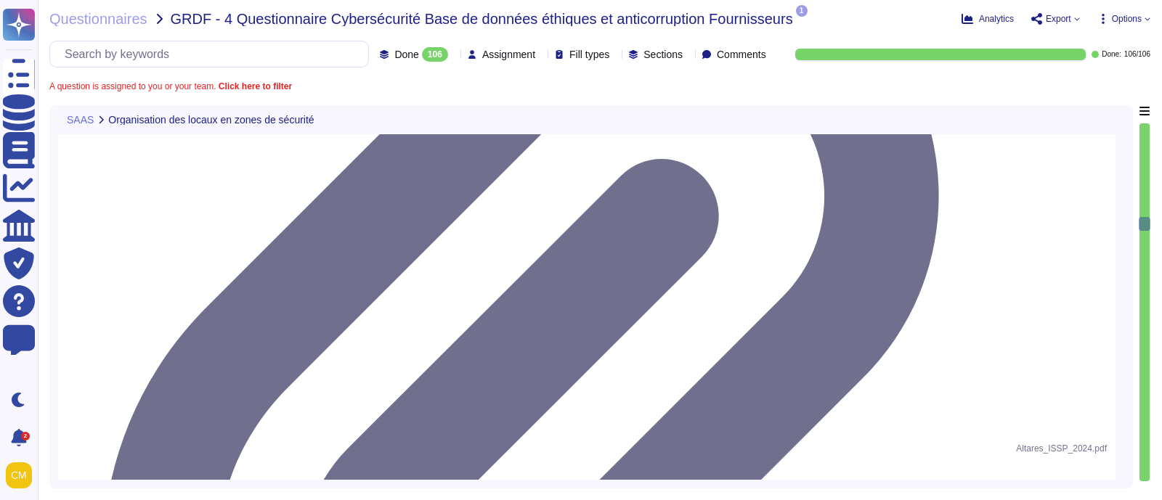
scroll to position [4084, 0]
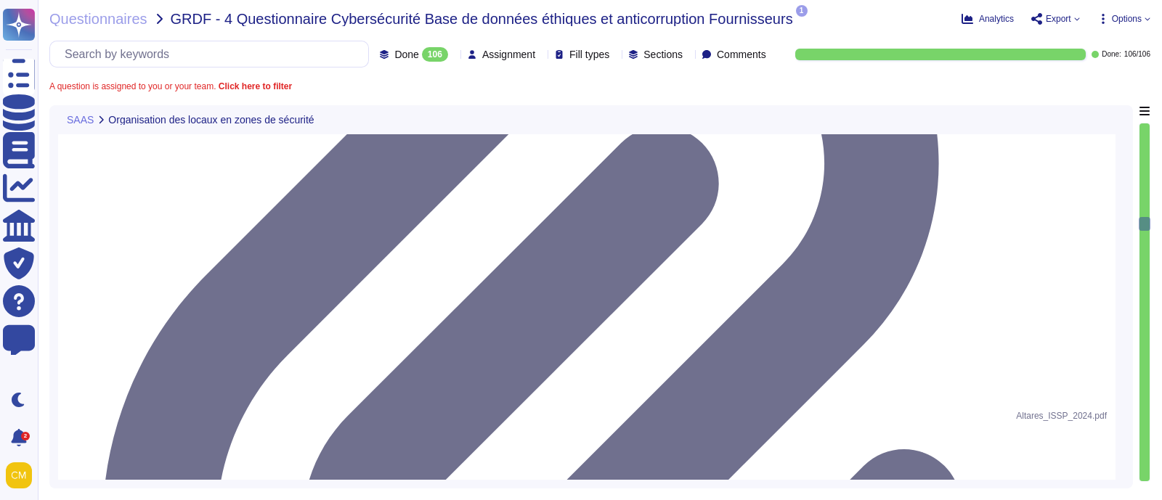
type textarea "Aucune surveillance vidéo n'est présente dans les locaux d'Altares."
type textarea "Les visiteurs doivent fournir une preuve d'identité pour accéder aux locaux d'A…"
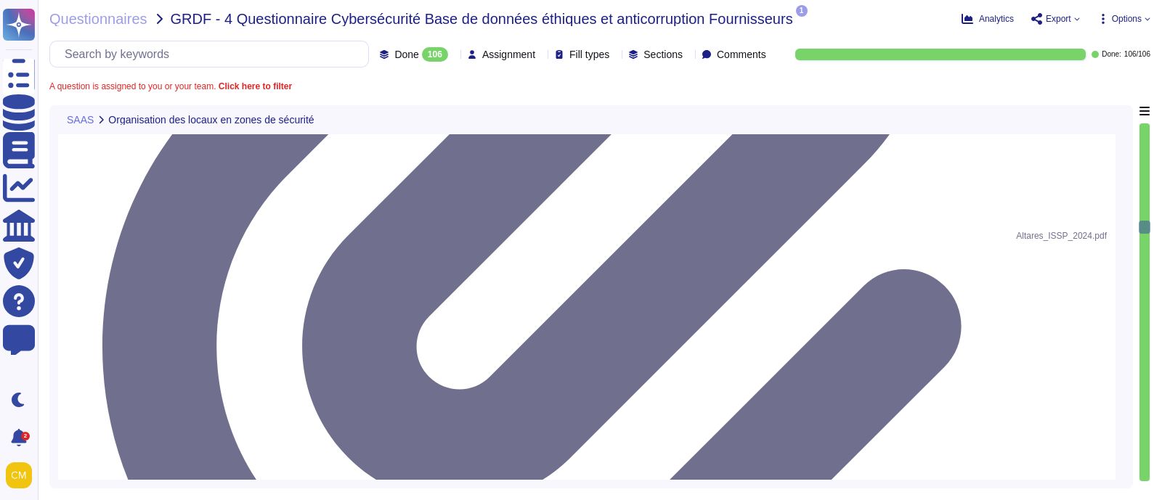
type textarea "N/A, une documentation sera fourni dans un format adéquat (PDF, WORD, EXCEL)"
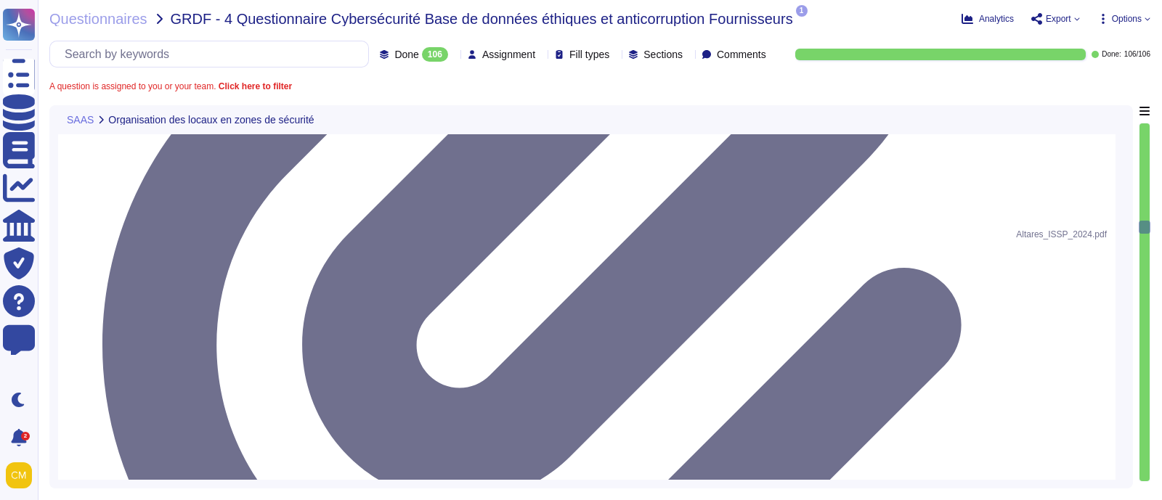
scroll to position [1, 0]
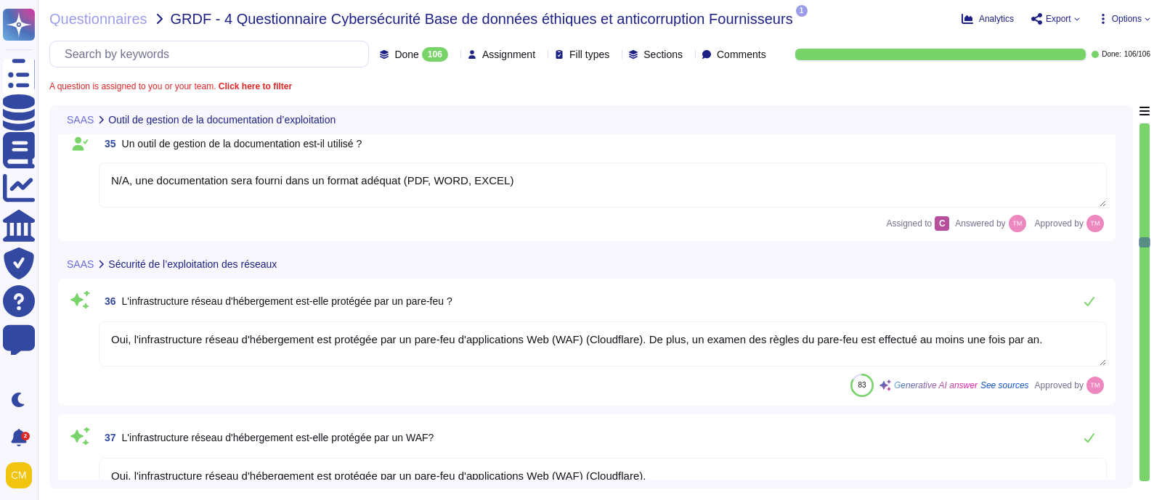
type textarea "Oui, l'infrastructure réseau d'hébergement est protégée par un pare-feu d'appli…"
type textarea "Oui, divers outils sont en place pour détecter, suivre et répondre aux incident…"
type textarea "OUI, IPS/IDS FORTIGATE"
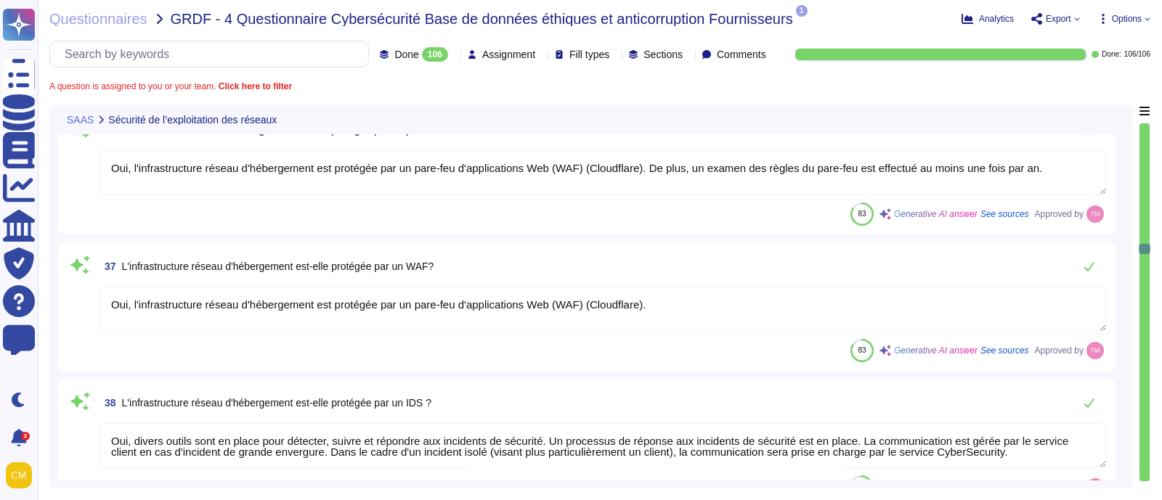
scroll to position [5173, 0]
type textarea "Oui, Altares possède une zone démilitarisée (DMZ) et le réseau DMZ Internet est…"
type textarea "@product"
type textarea "Les connexions distantes sont protégées par une authentification à deux facteur…"
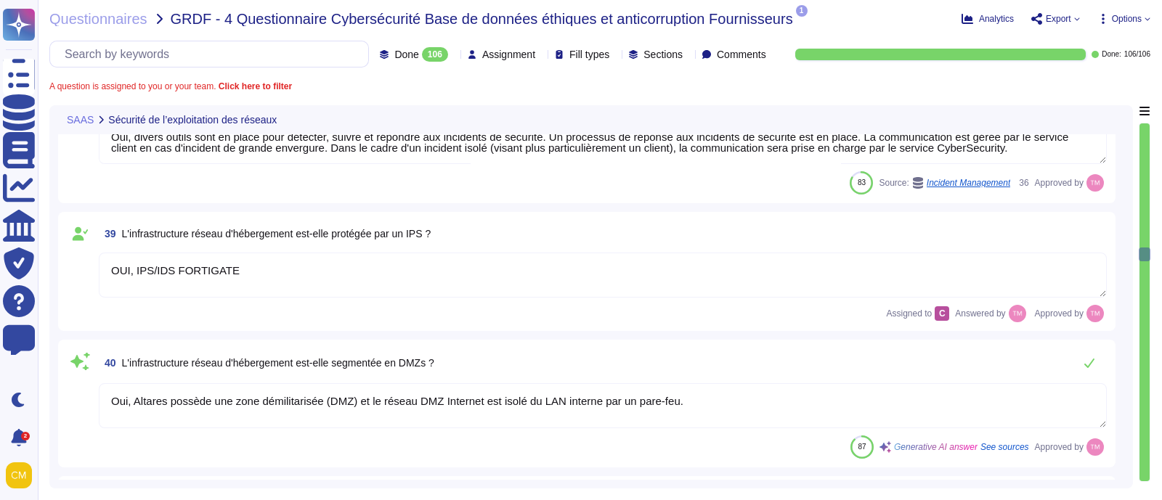
type textarea "Les postes de travail doivent utiliser un logiciel et une configuration antivir…"
type textarea "Selon la PSSI Altares, l'ensemble des serveurs qu'ils soient connectées au rése…"
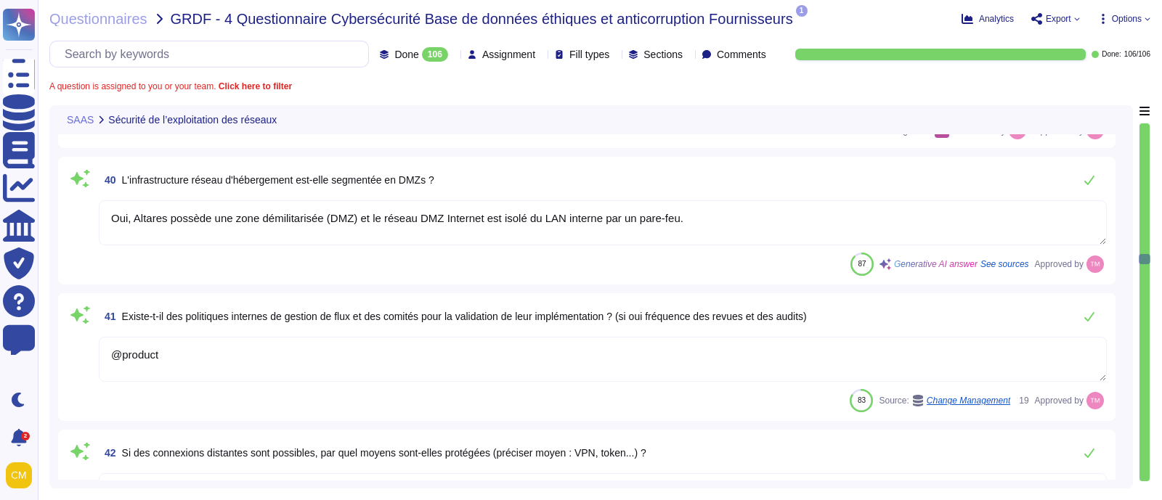
scroll to position [5536, 0]
type textarea "Les e-mails sont analysés avec O365 pour détecter les logiciels malveillants et…"
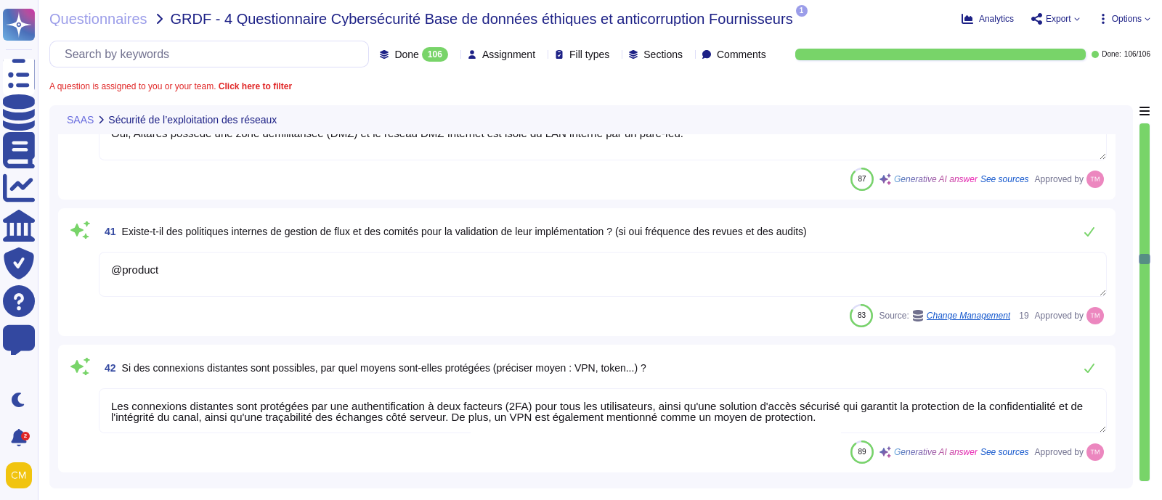
scroll to position [1, 0]
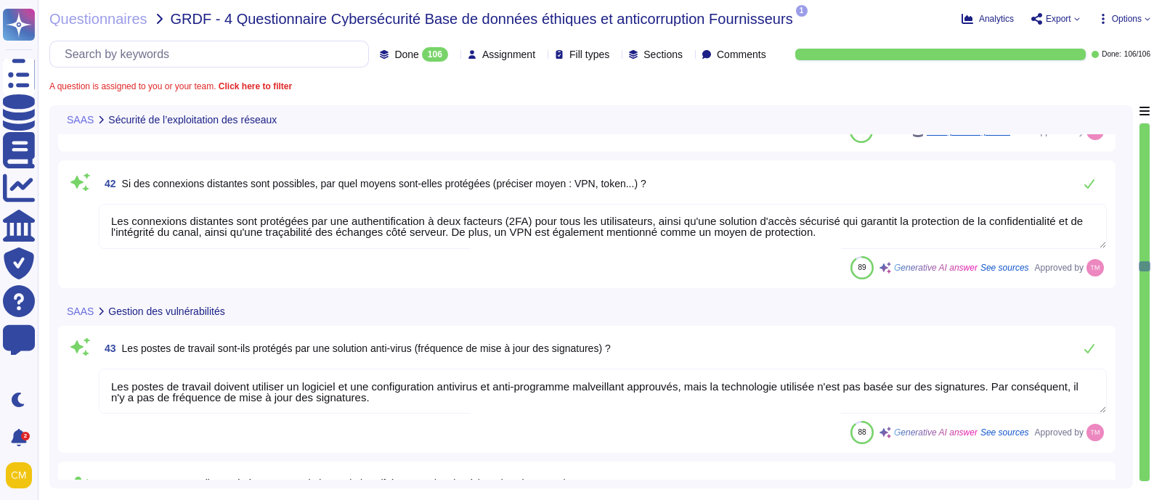
type textarea "Oui, divers outils sont en place pour détecter, suivre et répondre aux incident…"
type textarea "Oui, nous effectuons des analyses régulières pour détecter les vulnérabilités, …"
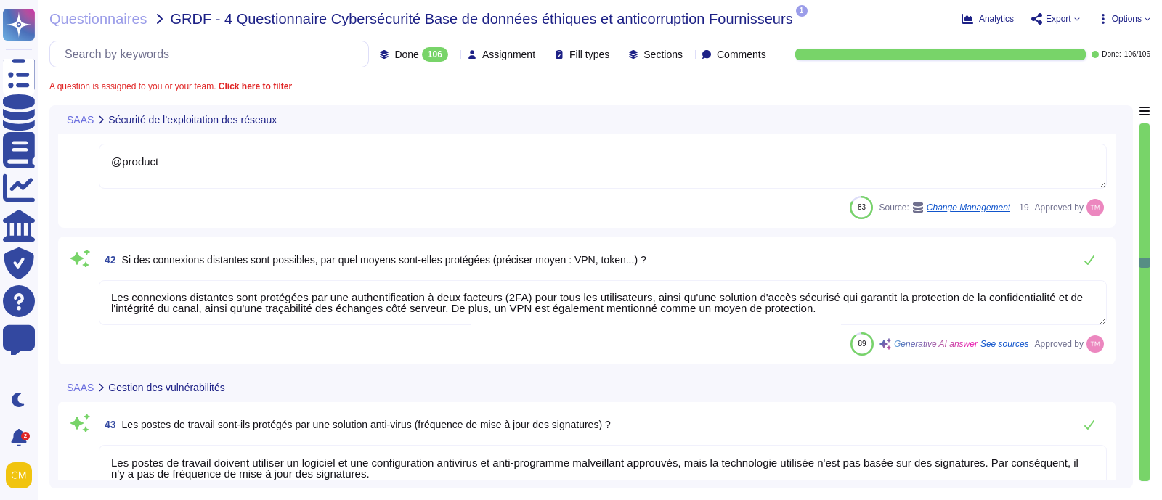
scroll to position [0, 0]
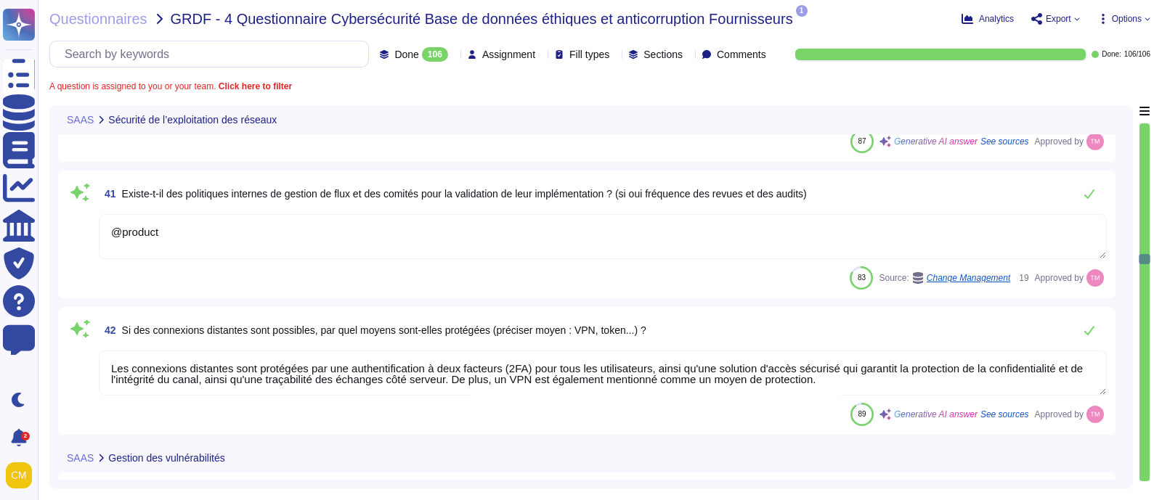
type textarea "Oui, divers outils sont en place pour détecter, suivre et répondre aux incident…"
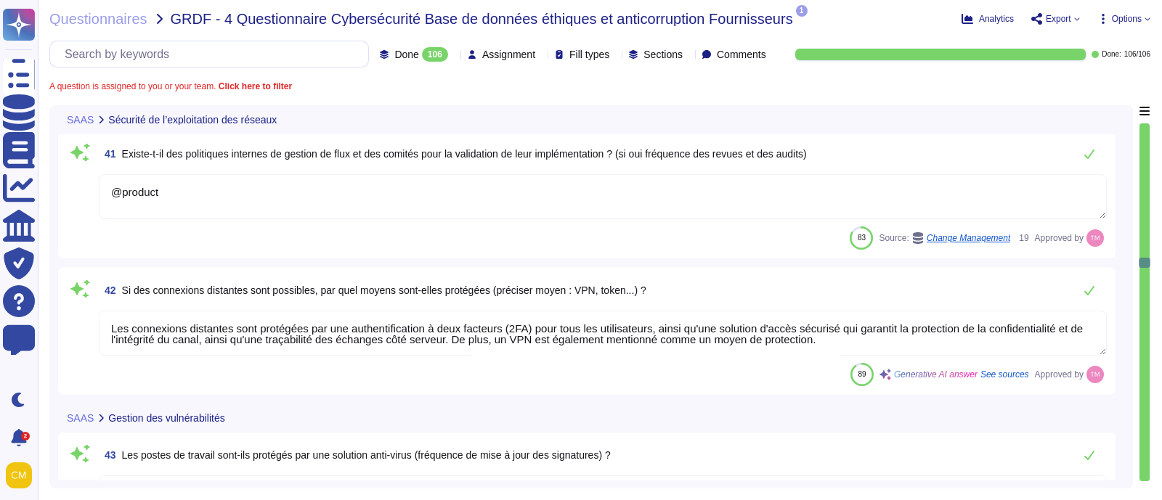
scroll to position [5808, 0]
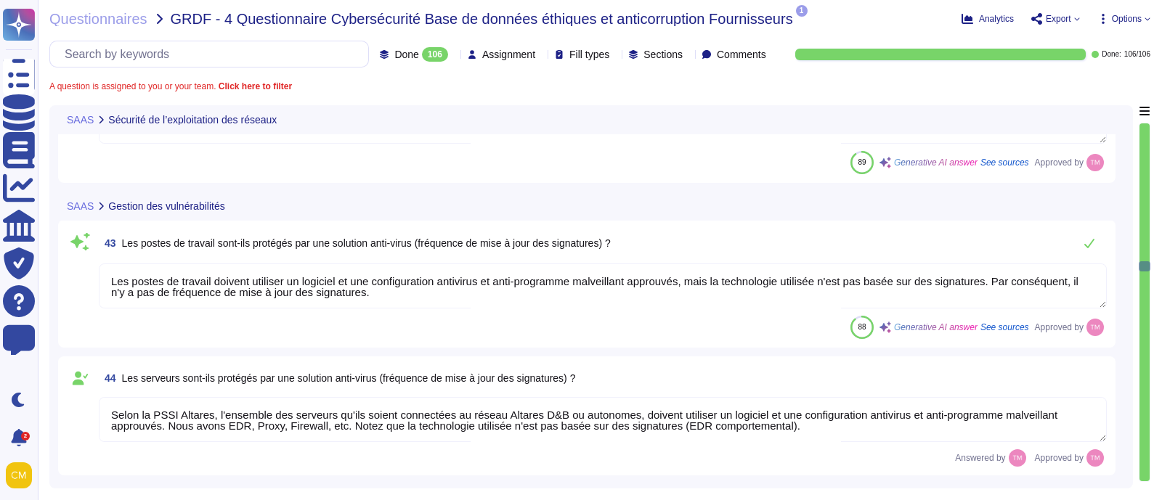
type textarea "Oui, nous effectuons des analyses régulières pour détecter les vulnérabilités, …"
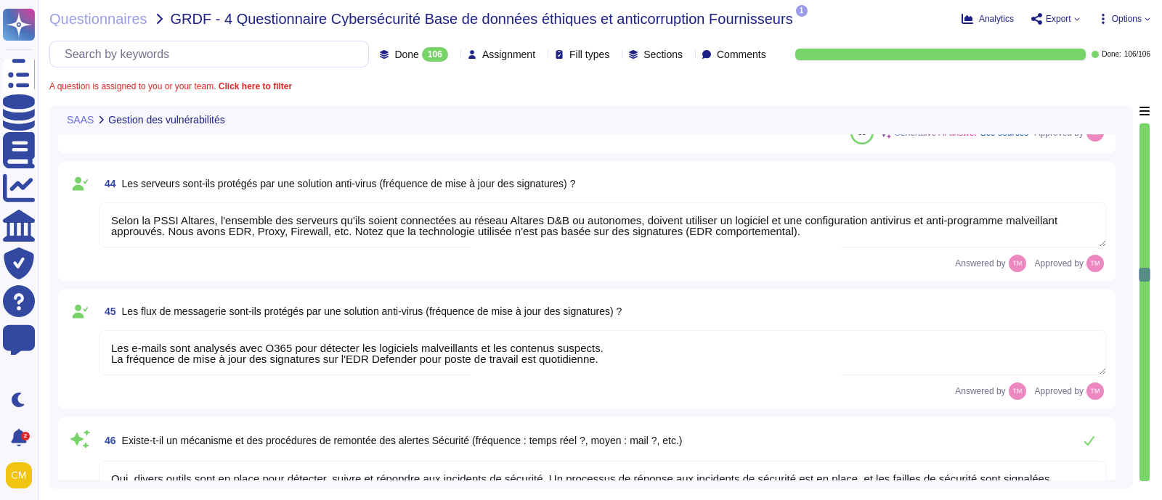
type textarea "Oui, Altares a mis en place une politique en matière de correctifs. Les correct…"
type textarea "La formalisation de la procédure de gestion des changements est en cours."
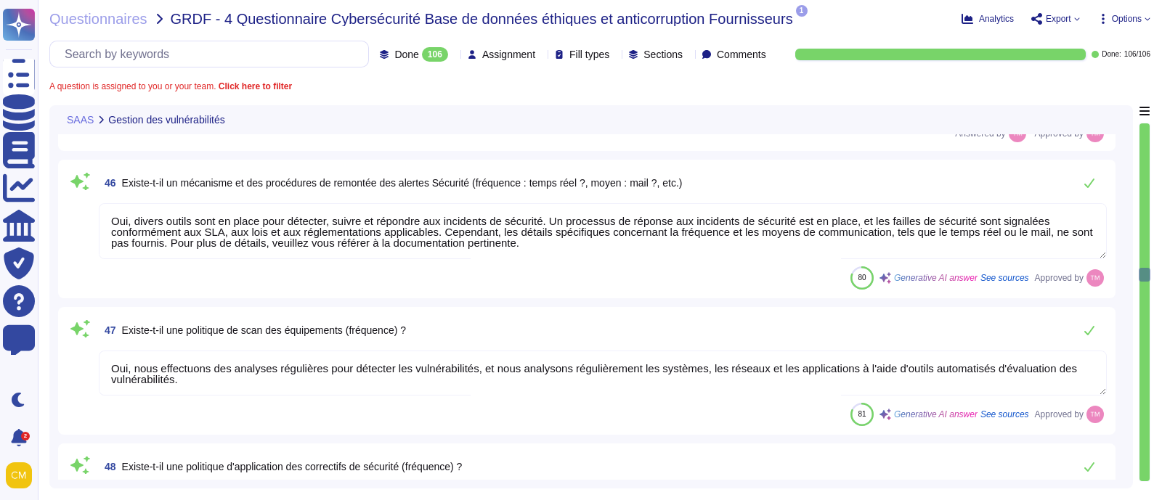
scroll to position [6263, 0]
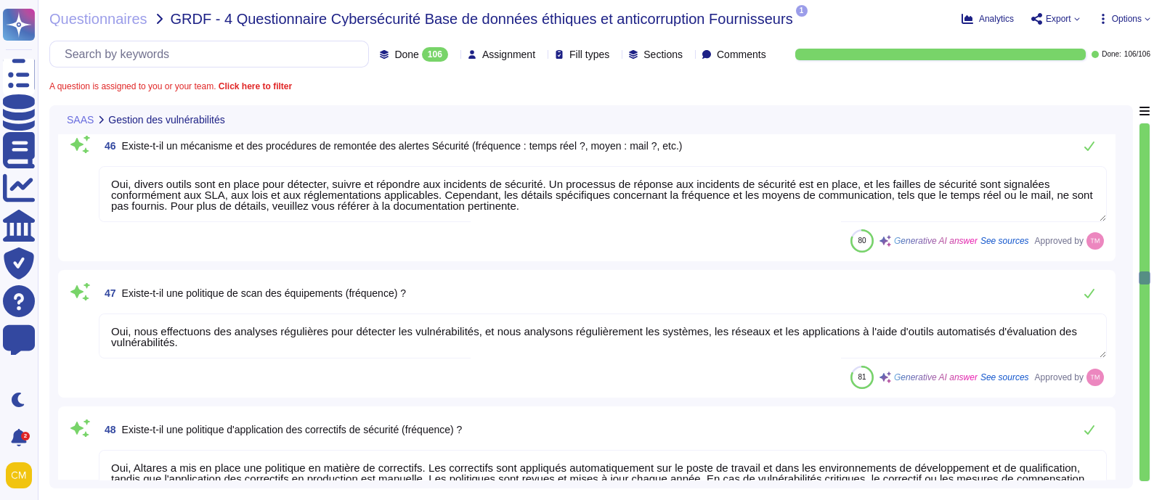
type textarea "Les environnements de production doivent être séparés des autres environnements…"
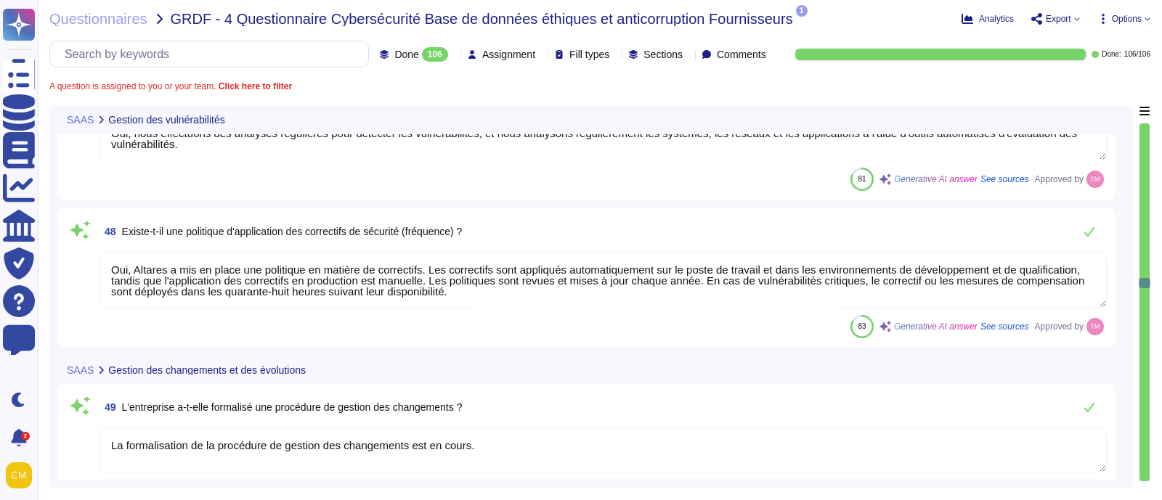
scroll to position [6444, 0]
type textarea "Le rythme et le calendrier des mises à niveau logicielles pour les clients sont…"
type textarea "Oui, des moyens spécifiques de protection des flux de production sont mis en pl…"
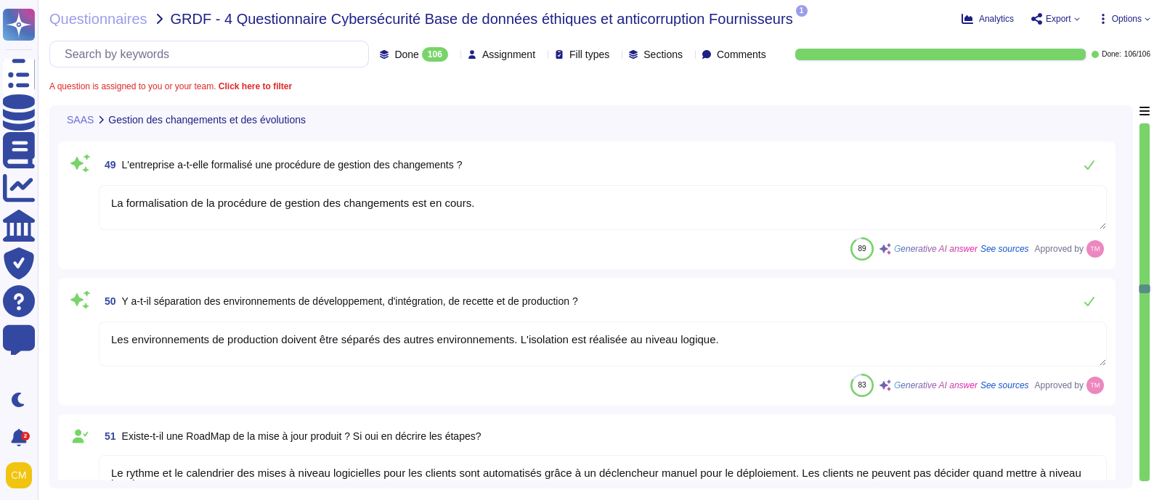
type textarea "Oui, Altares met en place plusieurs moyens spécifiques de protection des flux d…"
type textarea "L'application dispose de plusieurs niveaux de journalisation sur l'infrastructu…"
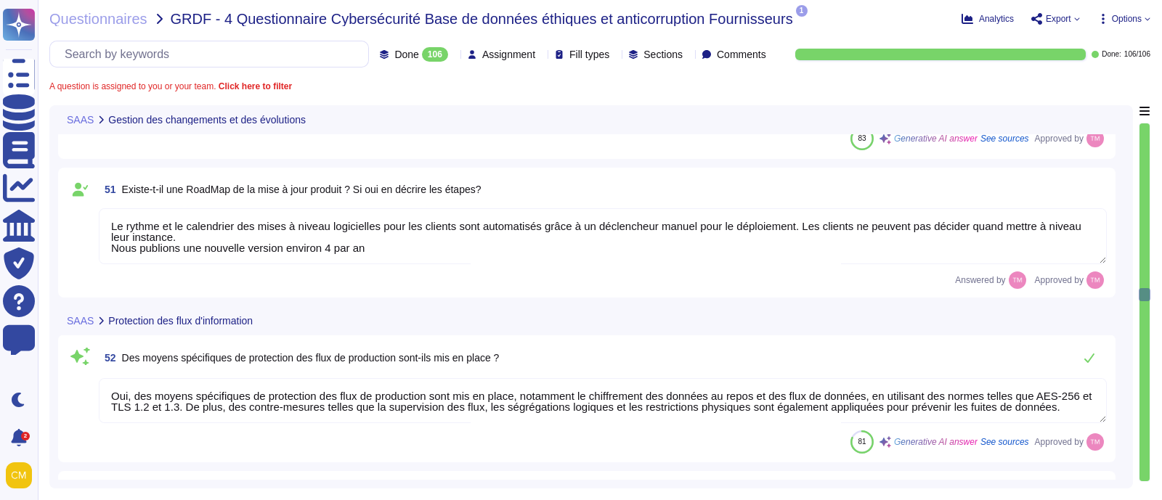
type textarea "Oui, les traces sont analysées à la suite d'incidents. Les journaux sont revus …"
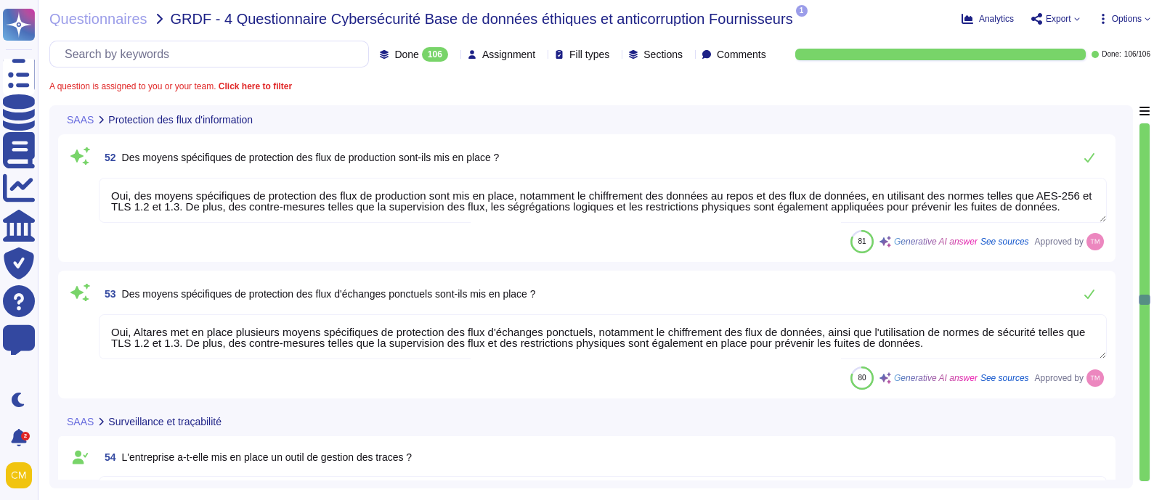
type textarea "L'application dispose de plusieurs niveaux de journalisation sur l'infrastructu…"
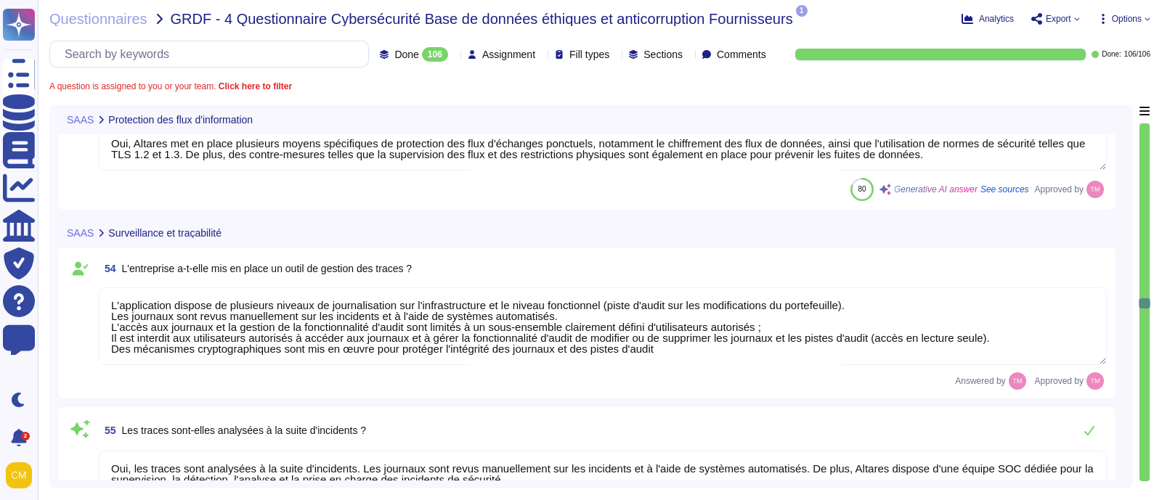
type textarea "L'application dispose de plusieurs niveaux de journalisation, notamment une pis…"
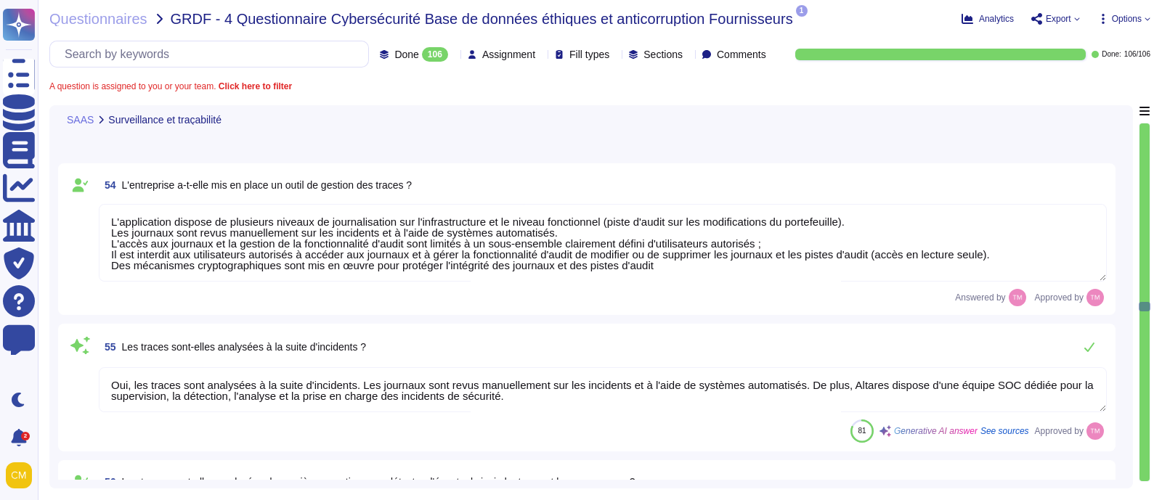
type textarea "L'application dispose de plusieurs niveaux de journalisation sur l'infrastructu…"
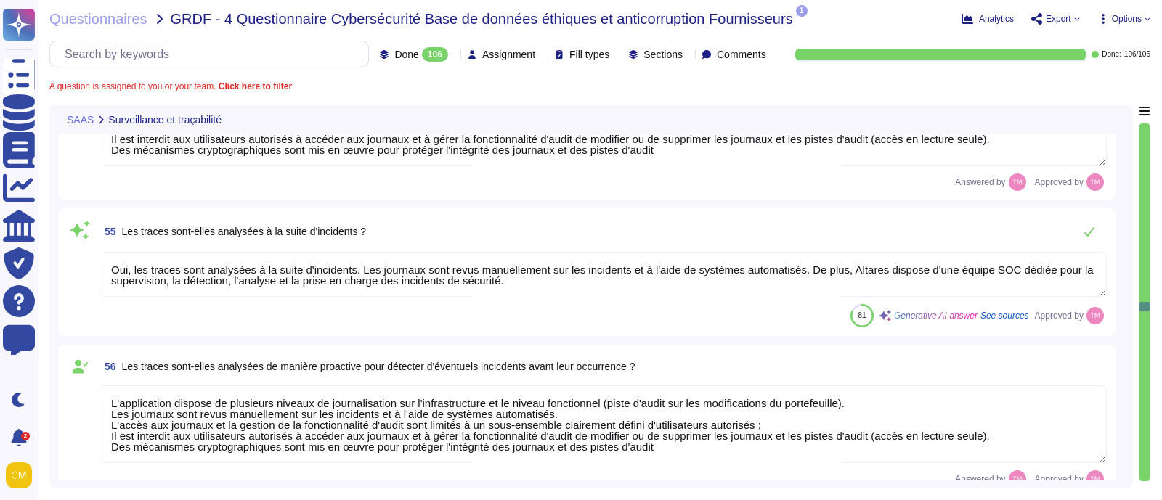
type textarea "L'application continue de fonctionner normalement même lorsque la capacité d'au…"
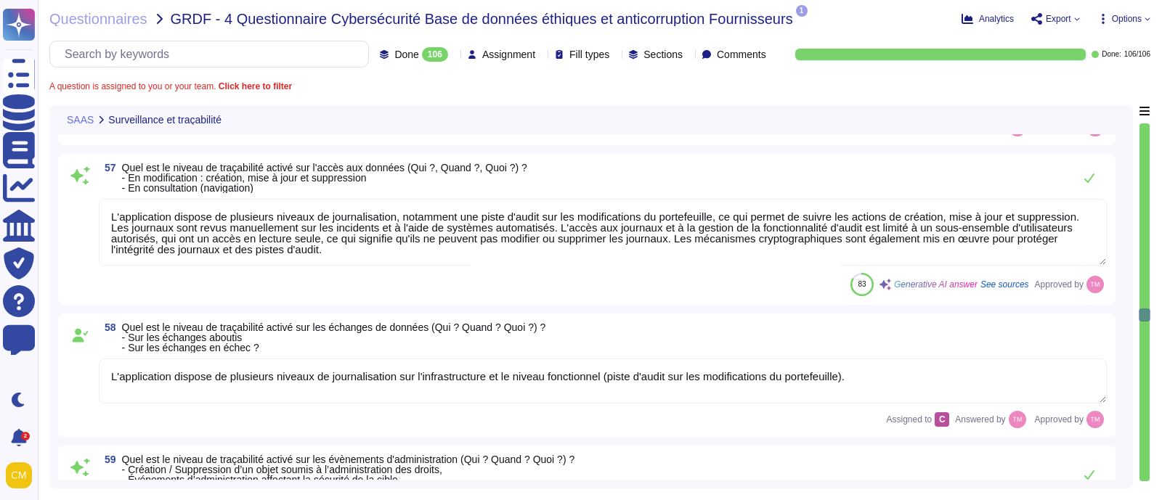
type textarea "OUI, Le responsable de la sécurité est informé de tout incident de sécurité, as…"
type textarea "Le responsable de la sécurité est informé de tout incident de sécurité, assure …"
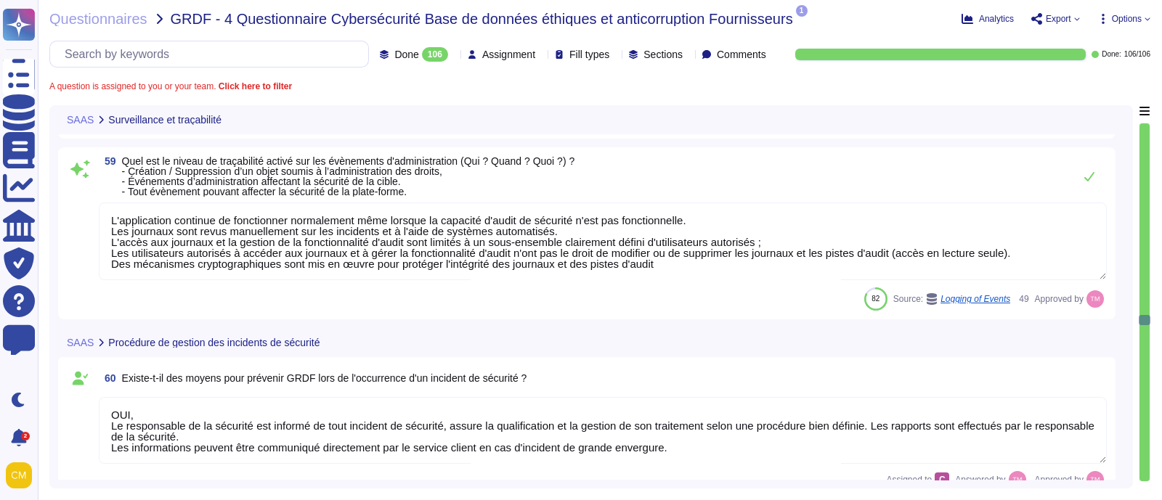
type textarea "Oui, une procédure de gestion des incidents est formalisée et mise en œuvre. Le…"
type textarea "Différents outils sont en place pour détecter, suivre et répondre aux incidents…"
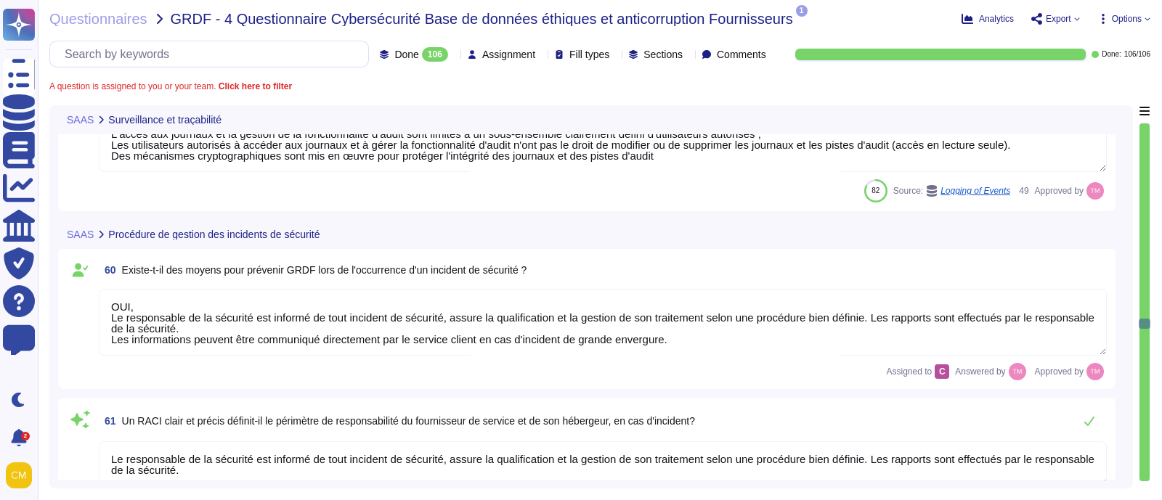
type textarea "Le responsable de la sécurité est informé de tout incident de sécurité, assure …"
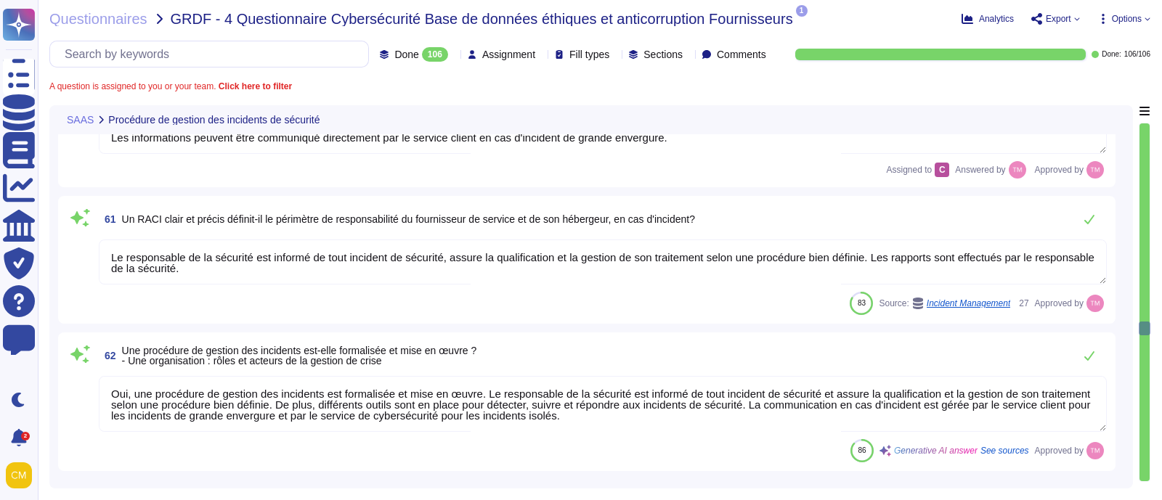
type textarea "Le responsable de la sécurité est informé de tout incident de sécurité, assure …"
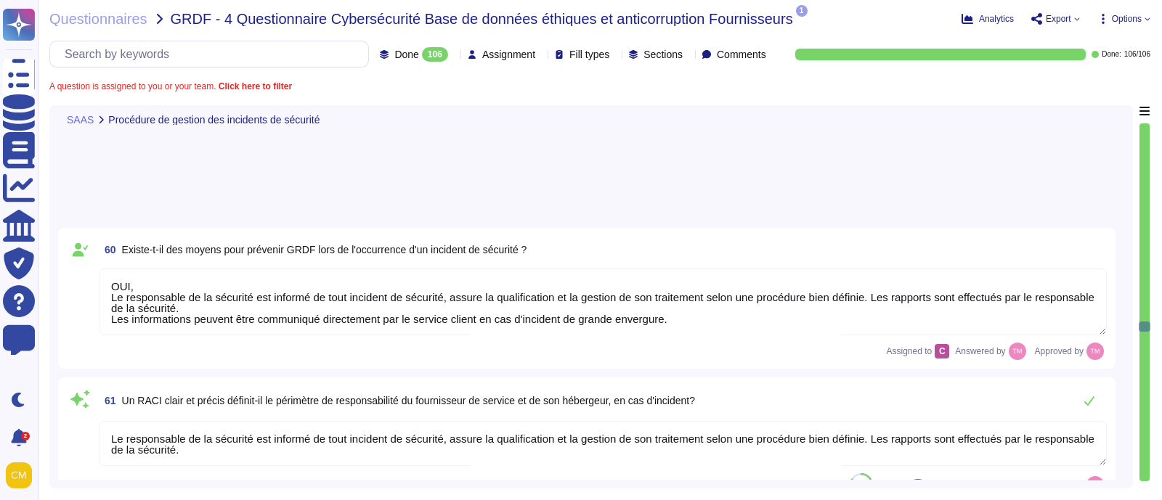
scroll to position [8169, 0]
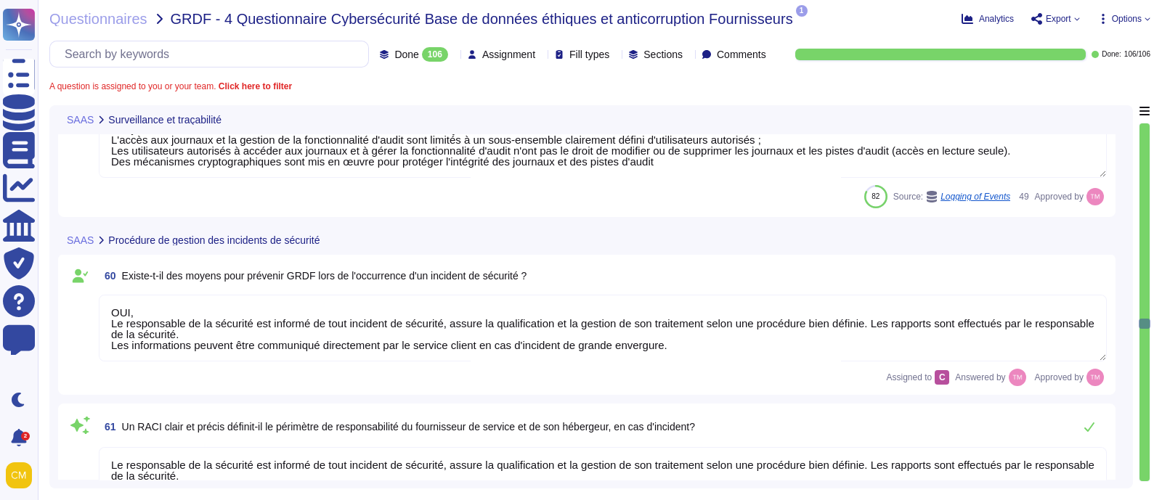
type textarea "L'application dispose de plusieurs niveaux de journalisation, notamment une pis…"
type textarea "L'application dispose de plusieurs niveaux de journalisation sur l'infrastructu…"
type textarea "L'application continue de fonctionner normalement même lorsque la capacité d'au…"
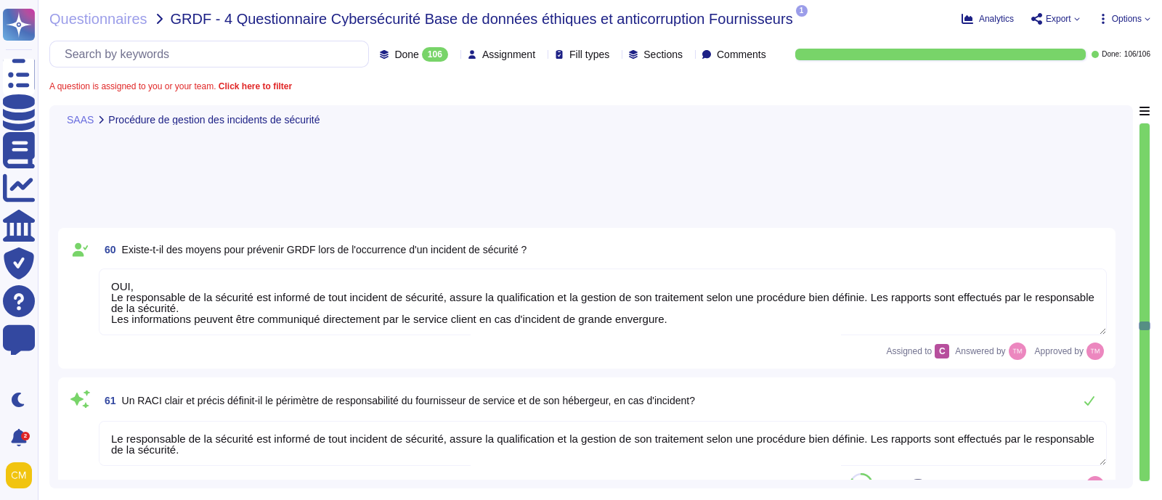
type textarea "Le responsable de la sécurité est informé de tout incident de sécurité, assure …"
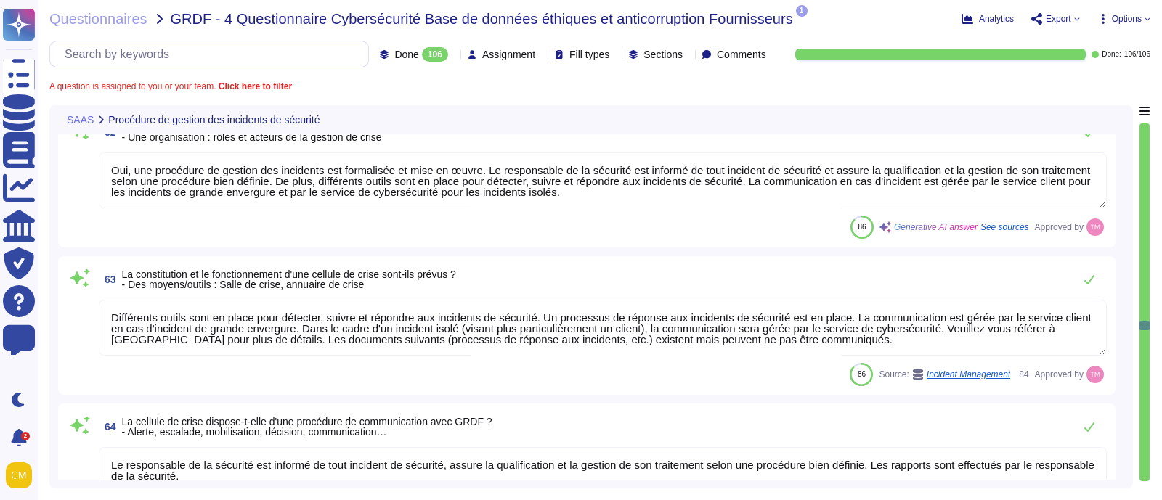
scroll to position [8895, 0]
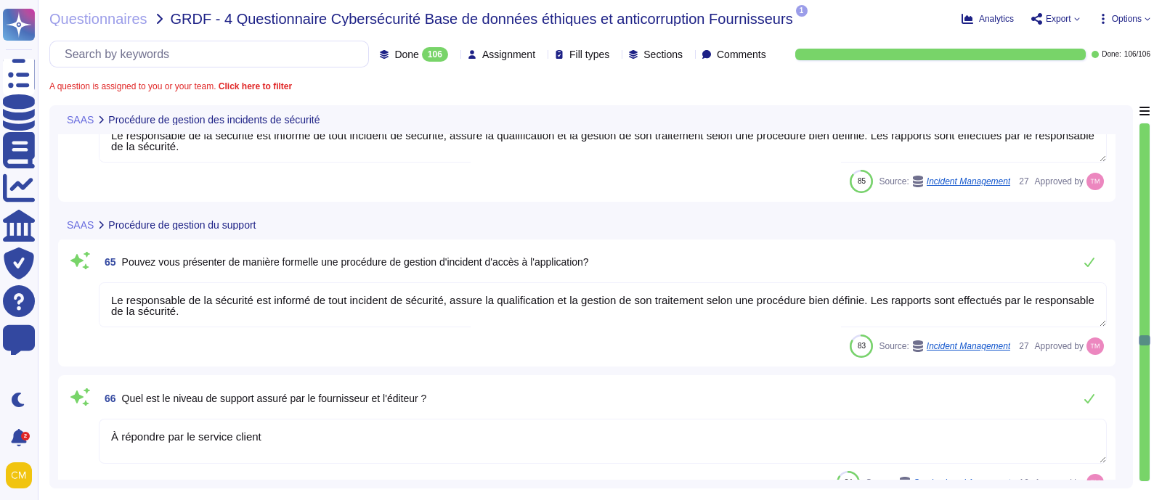
type textarea "À répondre par le service client"
type textarea "Les droits d'accès aux ressources sont gérés selon plusieurs principes clés : 1…"
type textarea "Oui, selon l'ISSP, toute attribution de droits d'accès à un utilisateur sur une…"
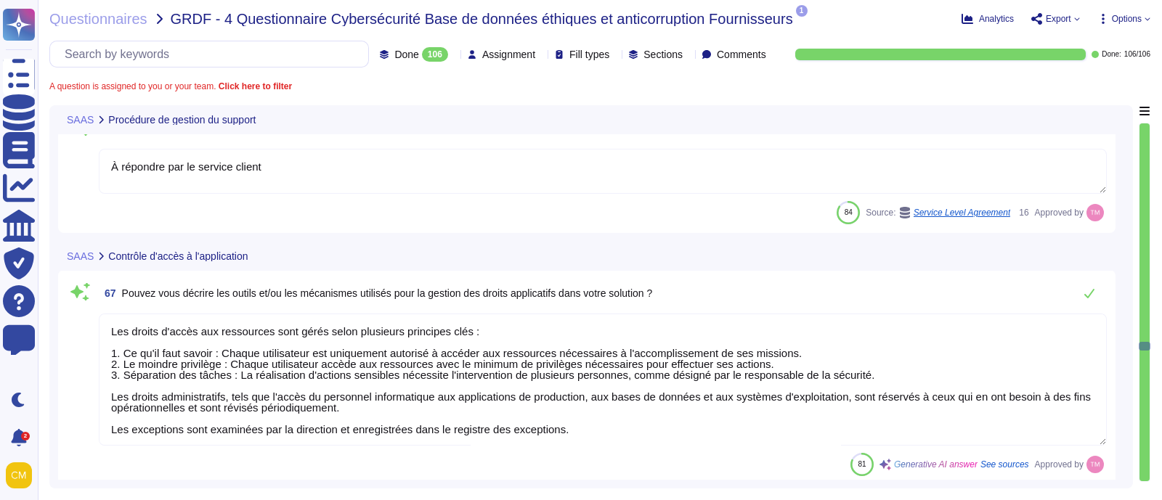
type textarea "Oui, une procédure de révocation des droits d'accès est formalisée et mise en œ…"
type textarea "Oui, une procédure de revue de comptes et de droits est formalisée et mise en œ…"
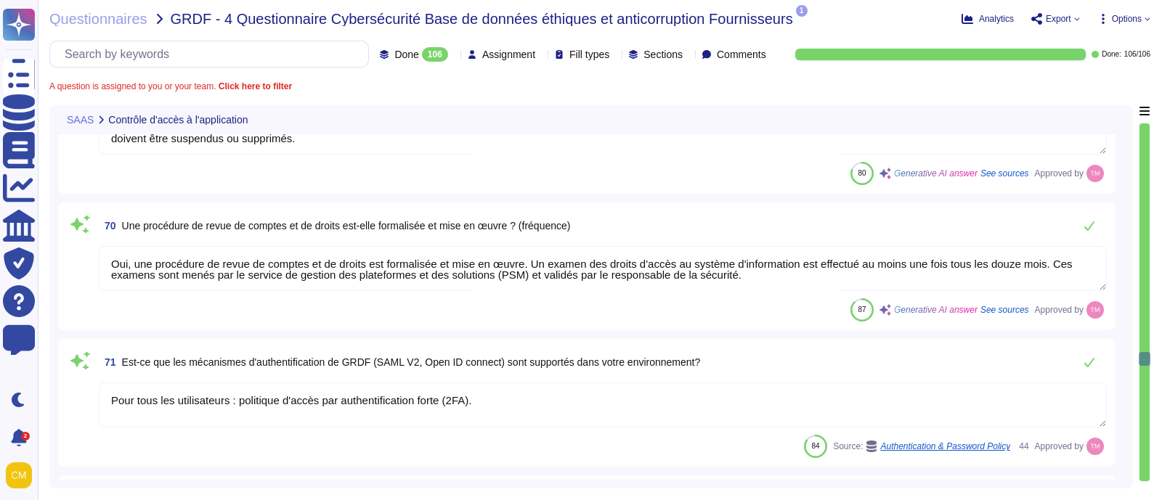
type textarea "Pour tous les utilisateurs : politique d'accès par authentification forte (2FA)."
type textarea "La politique mise en œuvre pour la communication des mots de passe aux utilisat…"
type textarea "Nous avons une politique de mots de passe qui impose des formats spécifiques. L…"
type textarea "Les comptes d'utilisateurs sont nominatifs et peuvent être multiples dans le ca…"
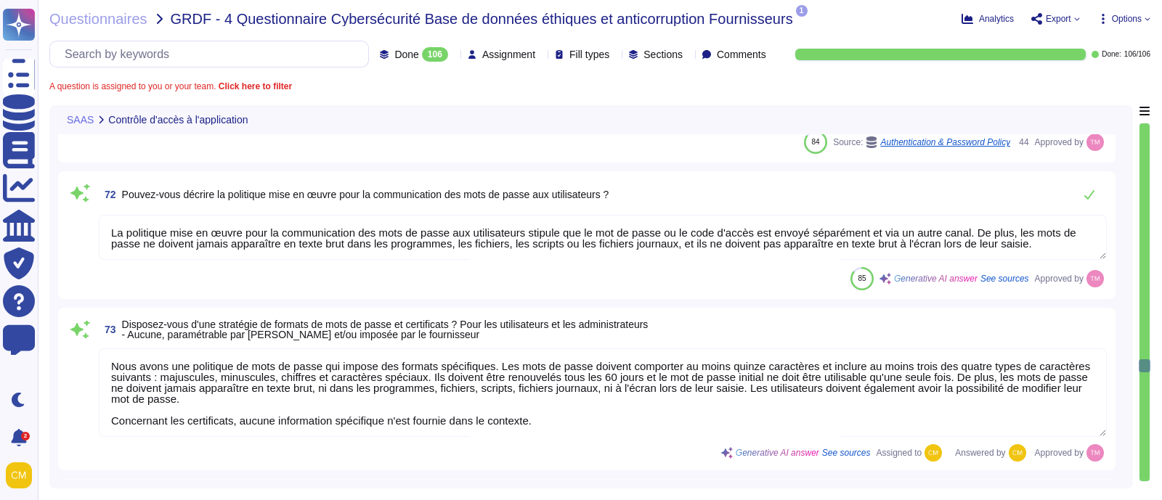
type textarea "La connexion en SSO est disponible en option, dans ce cas ce sera la politique …"
type textarea "Les journaux des applications et du système sont stockés pendant 1 an dans un s…"
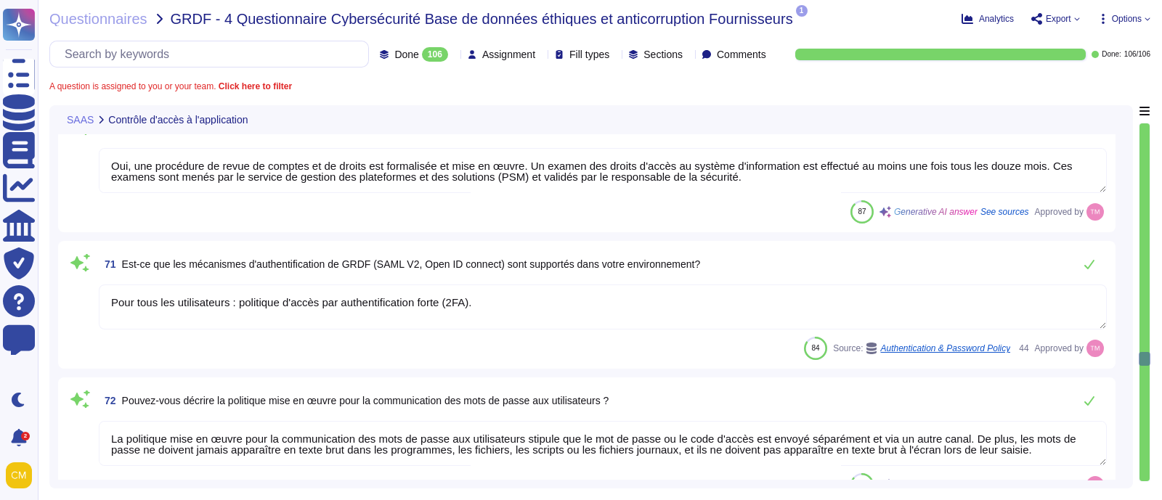
type textarea "Les droits d'accès aux ressources sont gérés selon plusieurs principes clés : 1…"
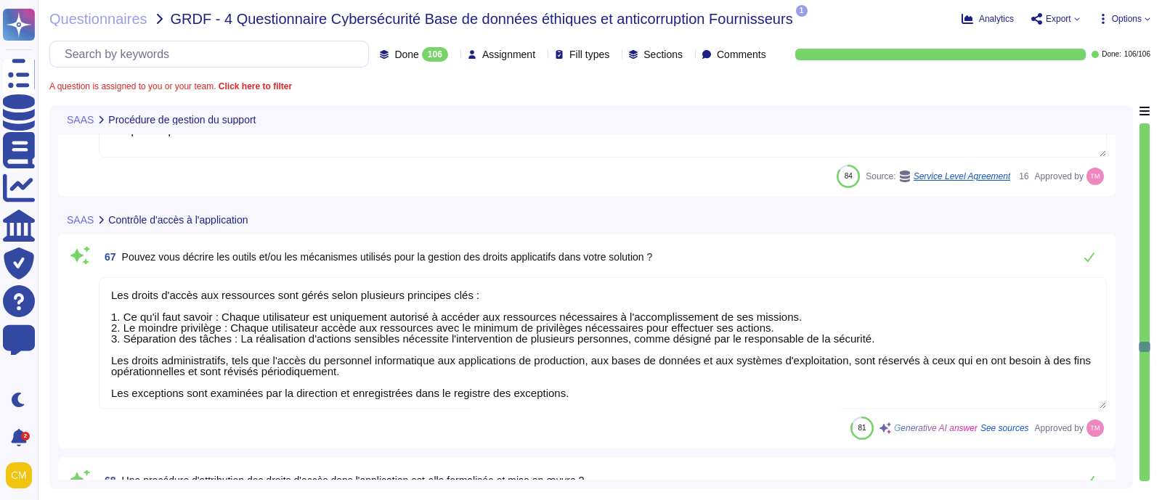
type textarea "Le responsable de la sécurité est informé de tout incident de sécurité, assure …"
type textarea "À répondre par le service client"
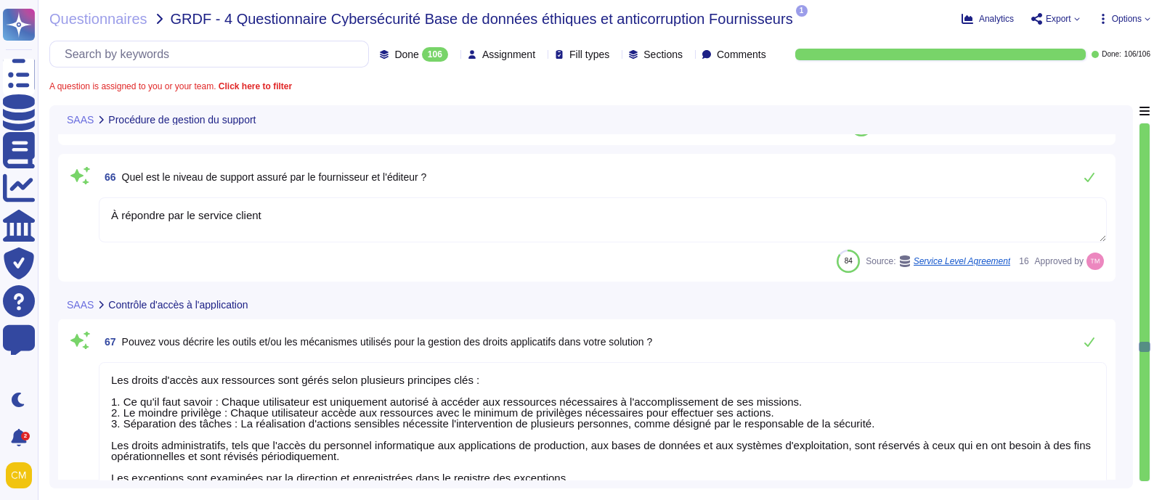
type textarea "Oui, une procédure de revue de comptes et de droits est formalisée et mise en œ…"
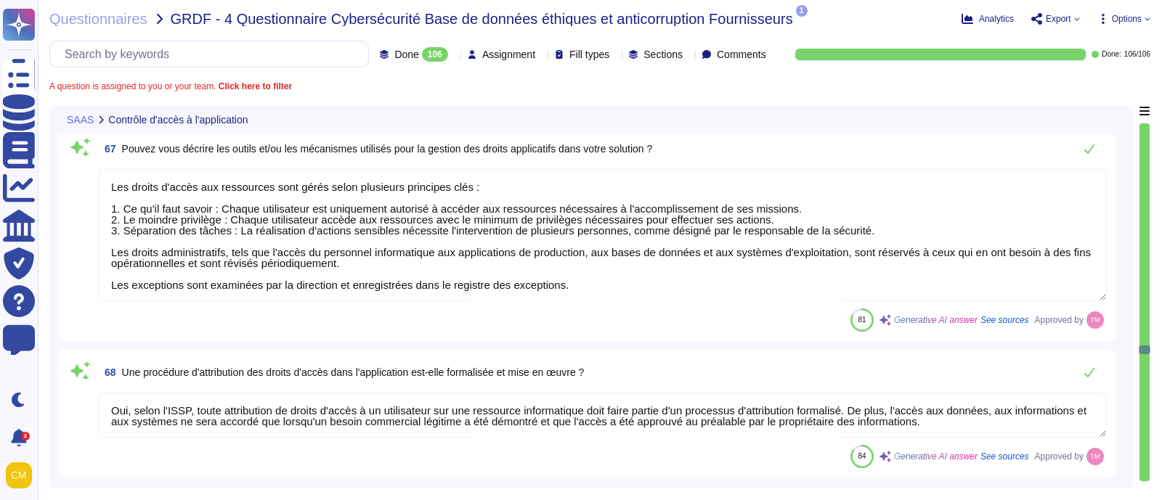
type textarea "Pour tous les utilisateurs : politique d'accès par authentification forte (2FA)."
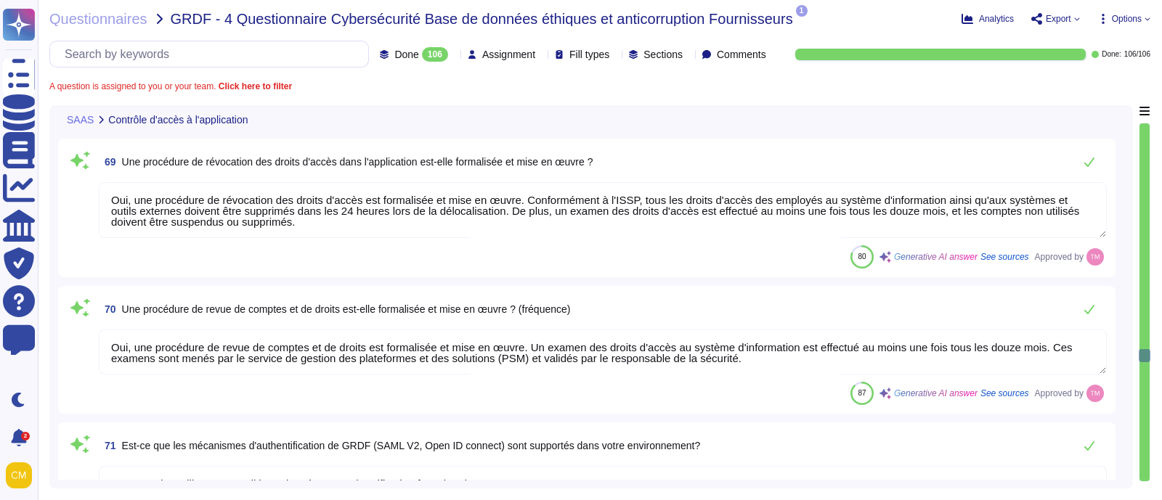
type textarea "La politique mise en œuvre pour la communication des mots de passe aux utilisat…"
type textarea "Nous avons une politique de mots de passe qui impose des formats spécifiques. L…"
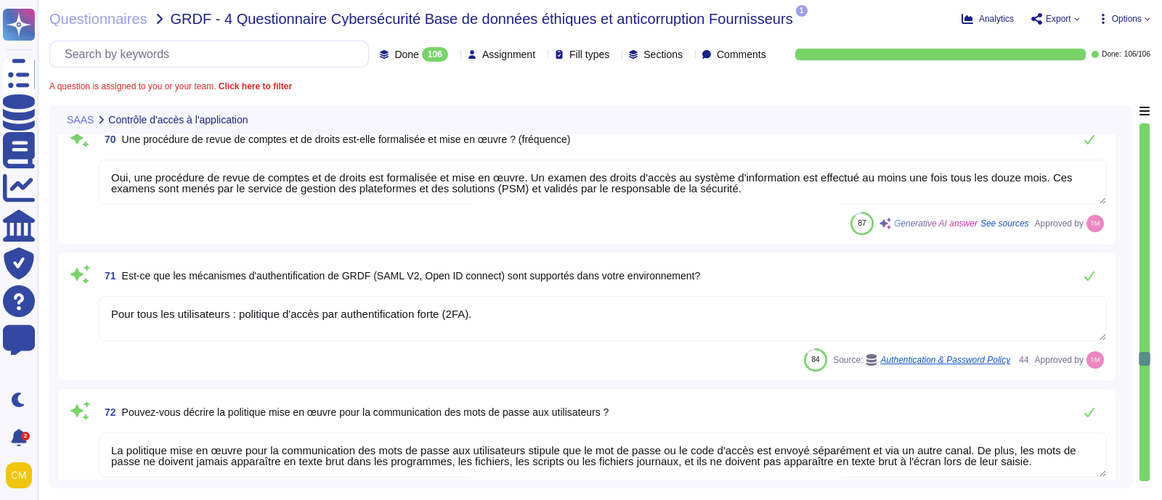
type textarea "Les comptes d'utilisateurs sont nominatifs et peuvent être multiples dans le ca…"
type textarea "La connexion en SSO est disponible en option, dans ce cas ce sera la politique …"
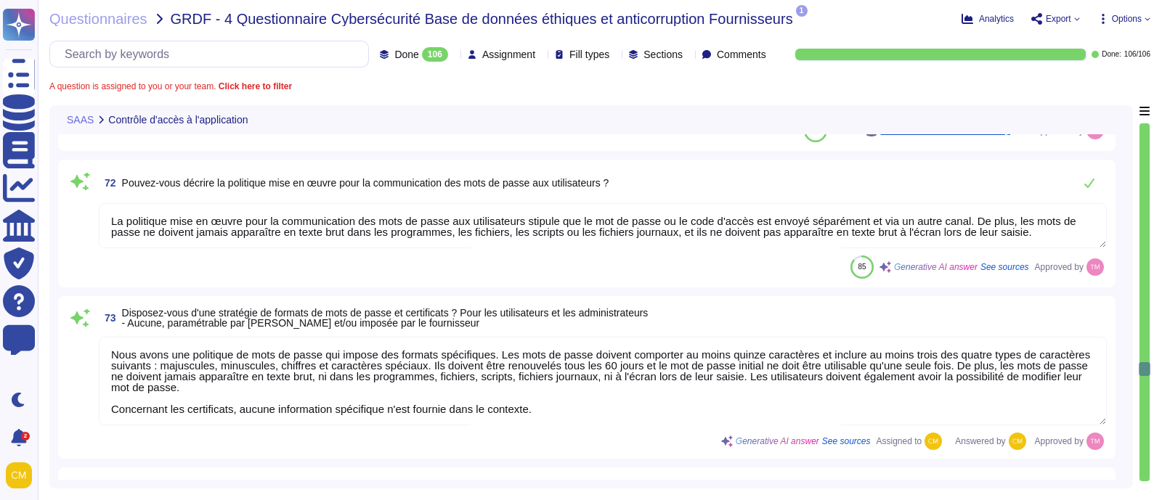
type textarea "Les journaux des applications et du système sont stockés pendant 1 an dans un s…"
type textarea "Oui, les actions des utilisateurs sont tracées dans l'application grâce à plusi…"
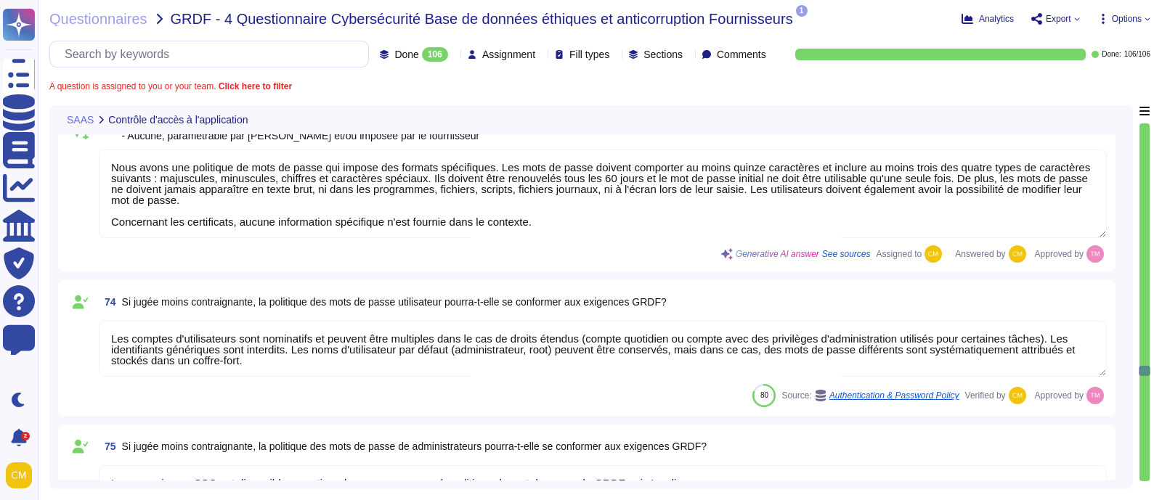
type textarea "Les journaux des applications et du système sont stockés pendant 1 an et l'appl…"
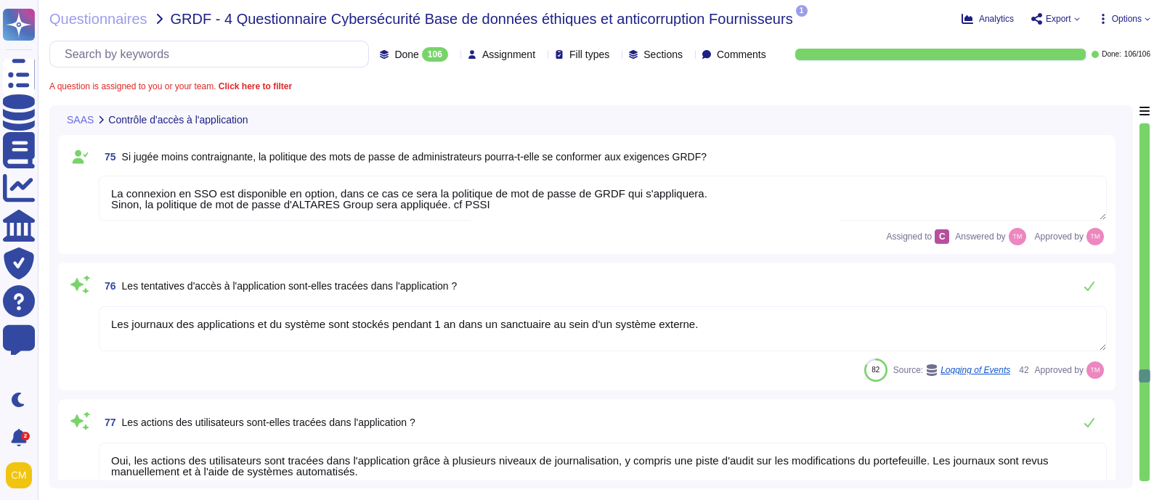
type textarea "Les comptes d'utilisateurs sont nominatifs et peuvent être multiples dans le ca…"
type textarea "NON"
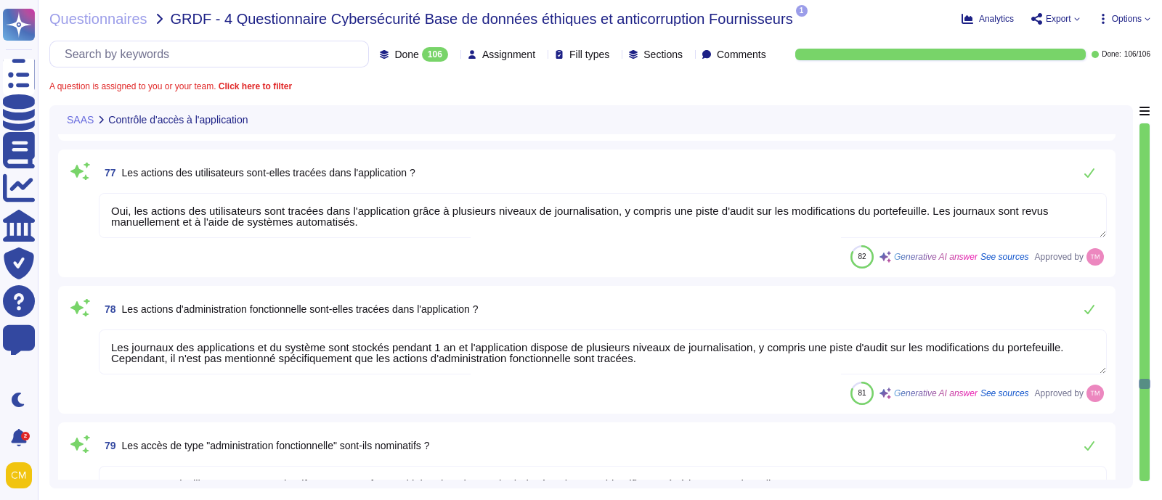
type textarea "Selon l'ISSP, toute attribution de droits d'accès à un utilisateur sur une ress…"
type textarea "Conformément à l'ISSP, le processus de délocalisation doit inclure la suppressi…"
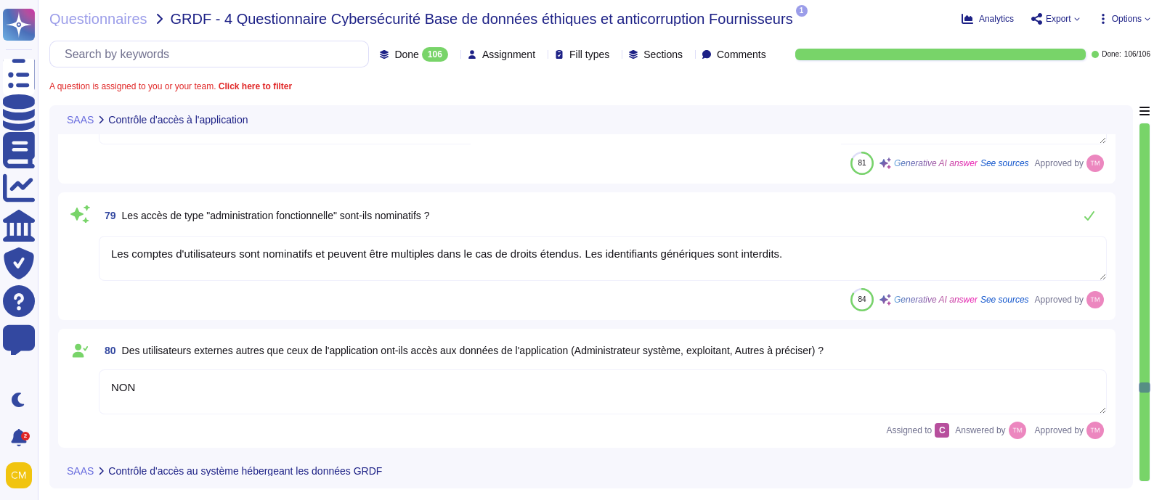
type textarea "Oui, il existe une politique de désactivation des comptes utilisateurs. Des app…"
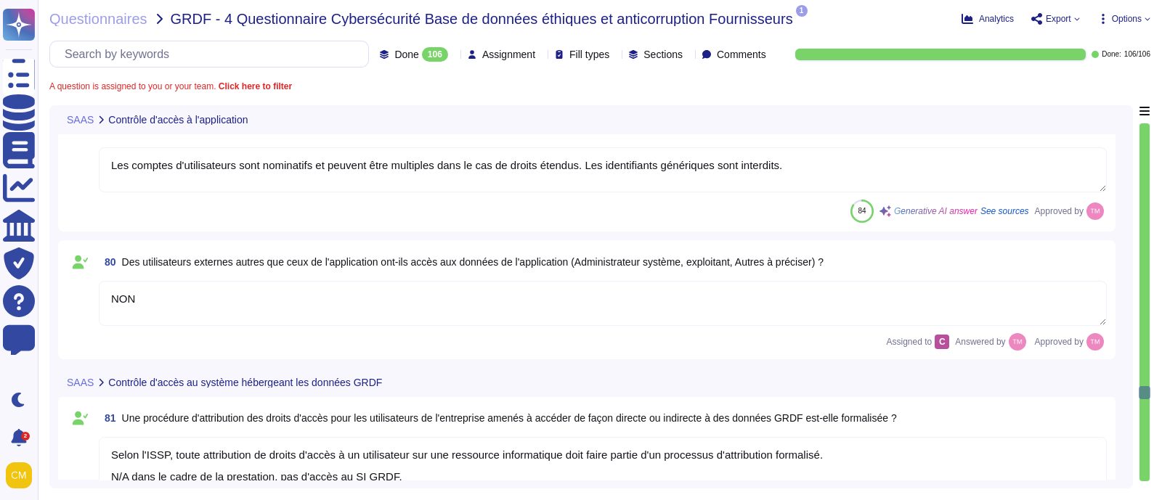
type textarea "Oui, une procédure de gestion des comptes à pouvoir est formalisée et mise en œ…"
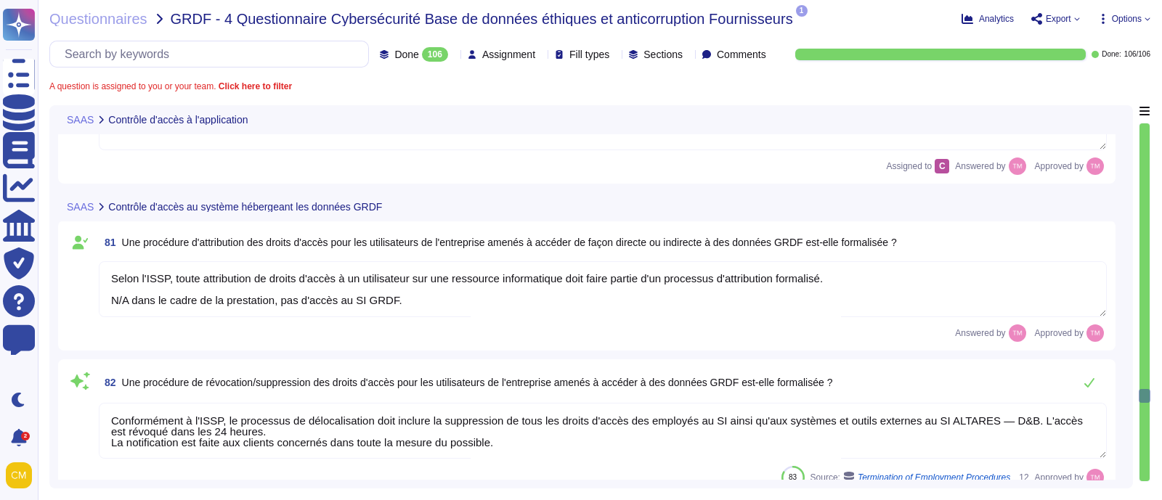
type textarea "Oui, une procédure de revue de comptes et de droits est formalisée et mise en œ…"
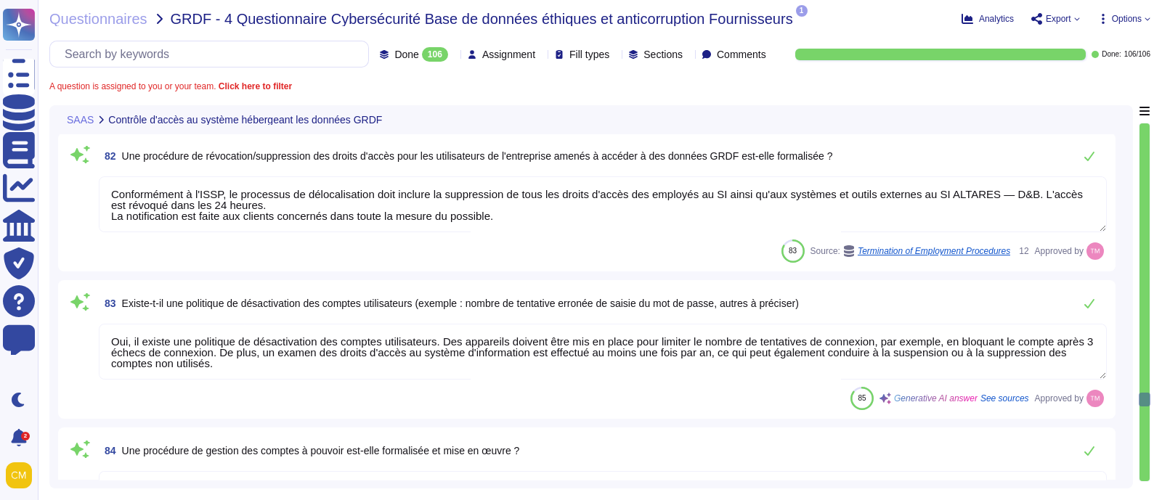
type textarea "Les journaux des applications et du système sont stockés pendant 1 an et l'appl…"
type textarea "Les comptes d'utilisateurs sont nominatifs et peuvent être multiples dans le ca…"
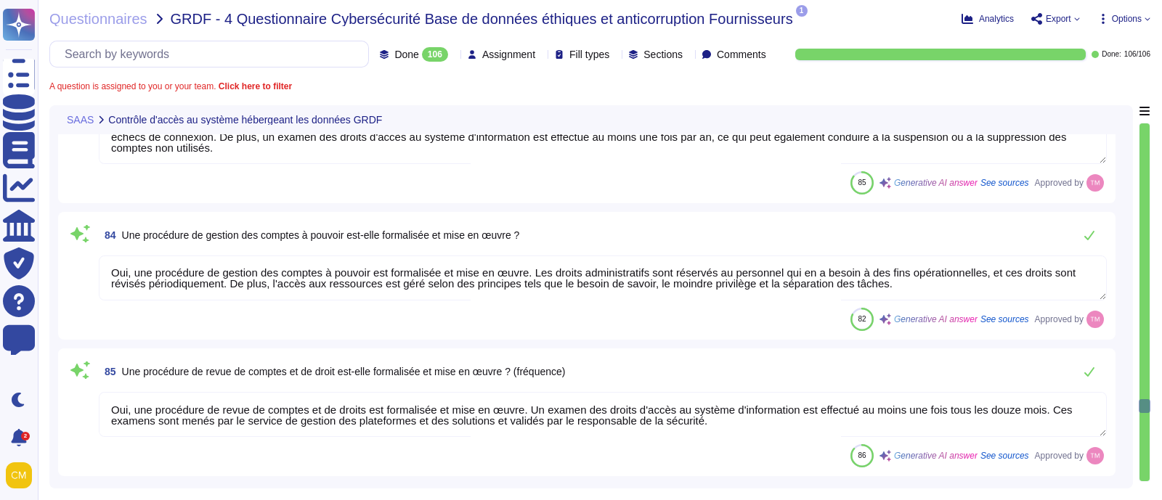
type textarea "En option, le client peut sélectionner la fédération d'authentification via not…"
type textarea "API Soap authentifiée (identifiant/mot de passe)"
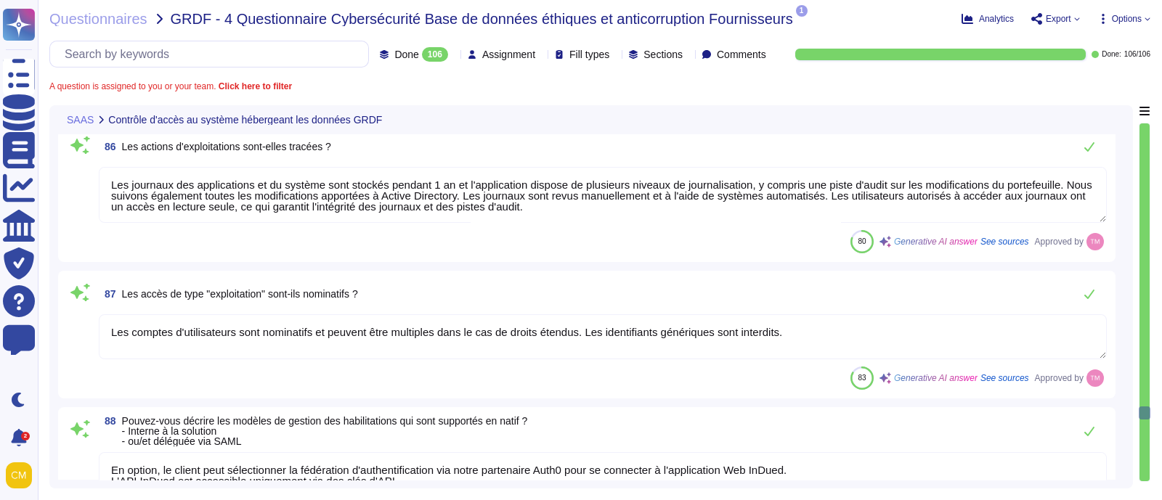
type textarea "Altares dispose d'un plan de continuité d'activité (PCA) qui vise à anticiper l…"
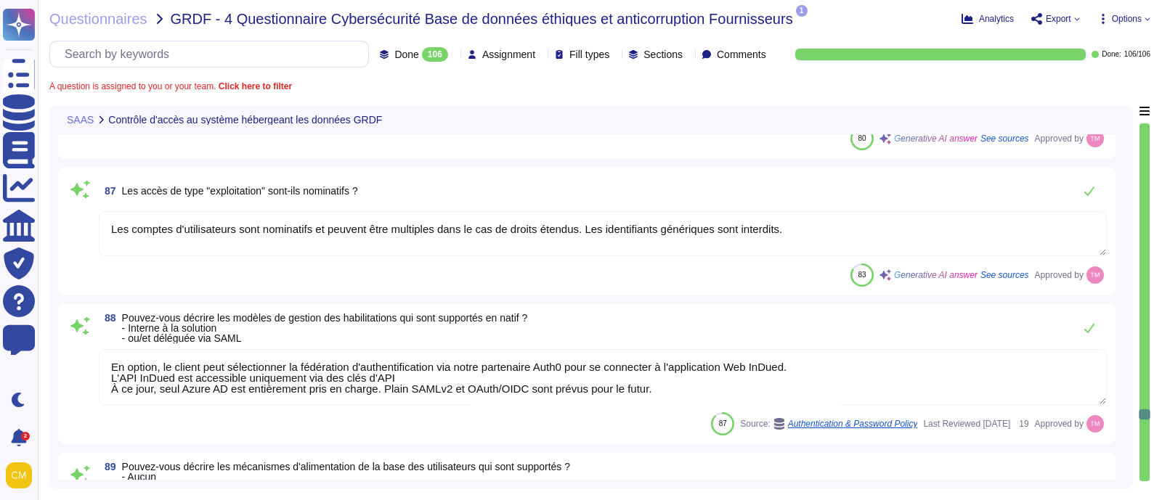
type textarea "Altares dispose d'un plan de continuité d'activité (PCA) qui vise à anticiper l…"
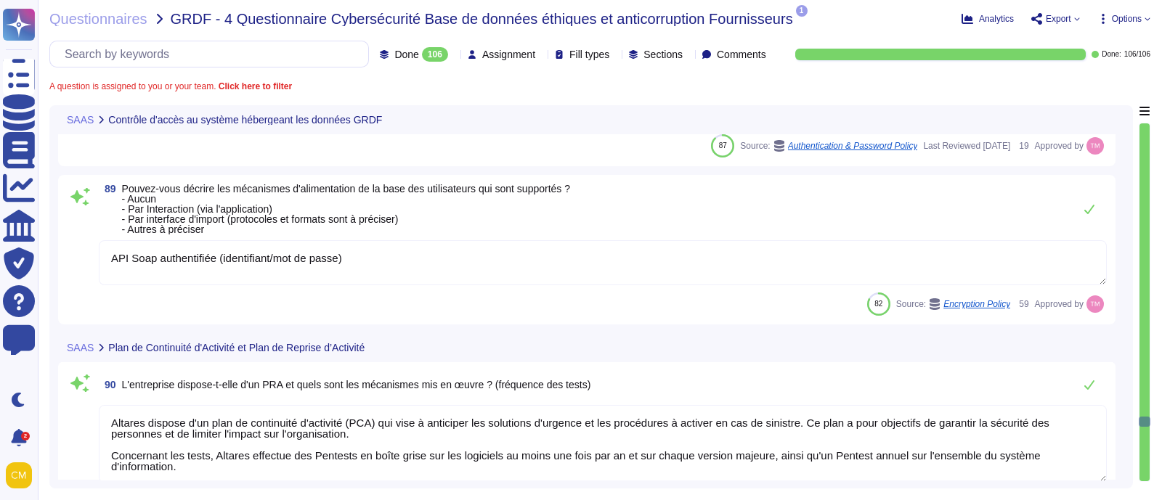
type textarea "À répondre par le service client"
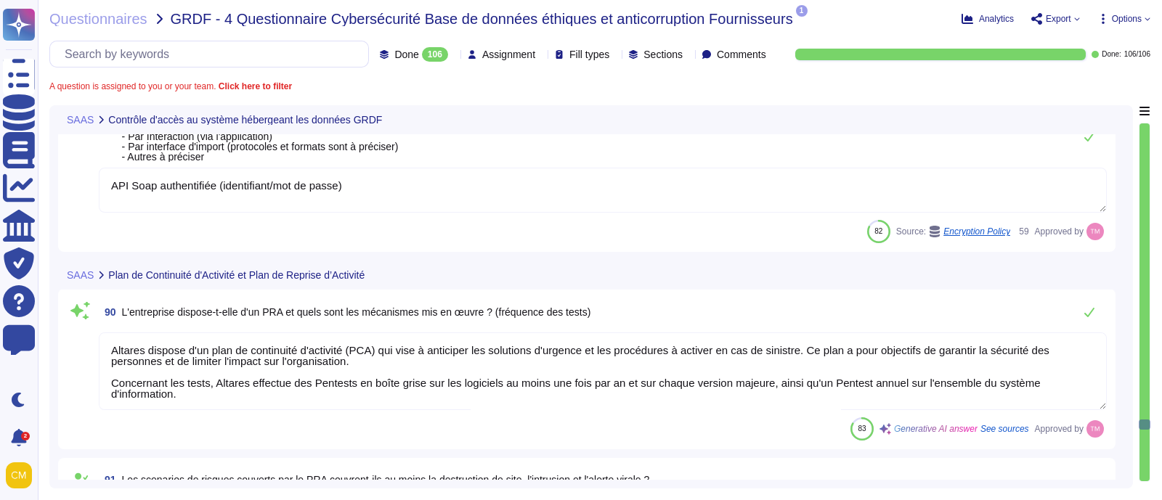
type textarea "Altares dispose d'un plan de continuité d'activité (PCA) qui vise à anticiper l…"
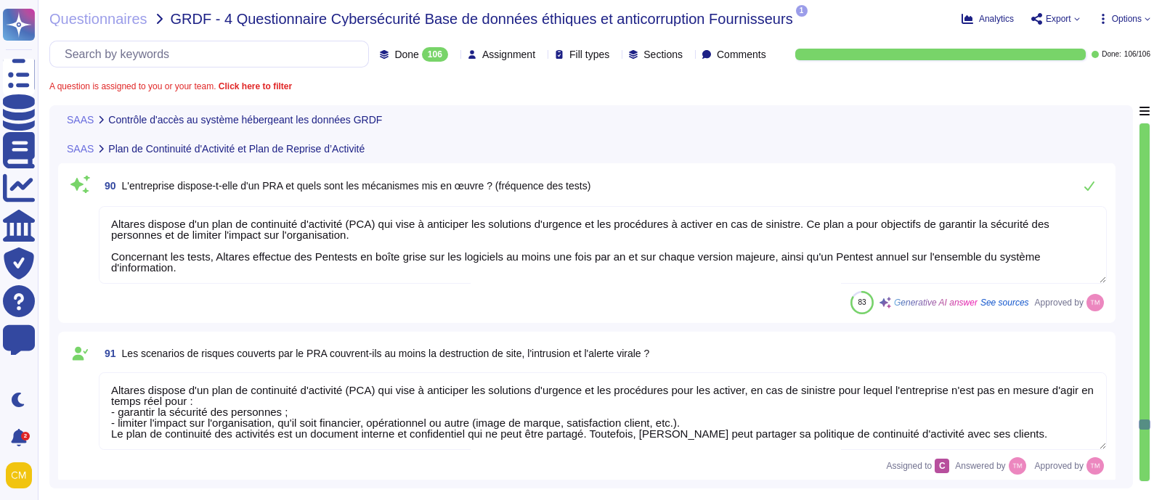
type textarea "Le RPO mis en place par Altares D&B est de 24 heures."
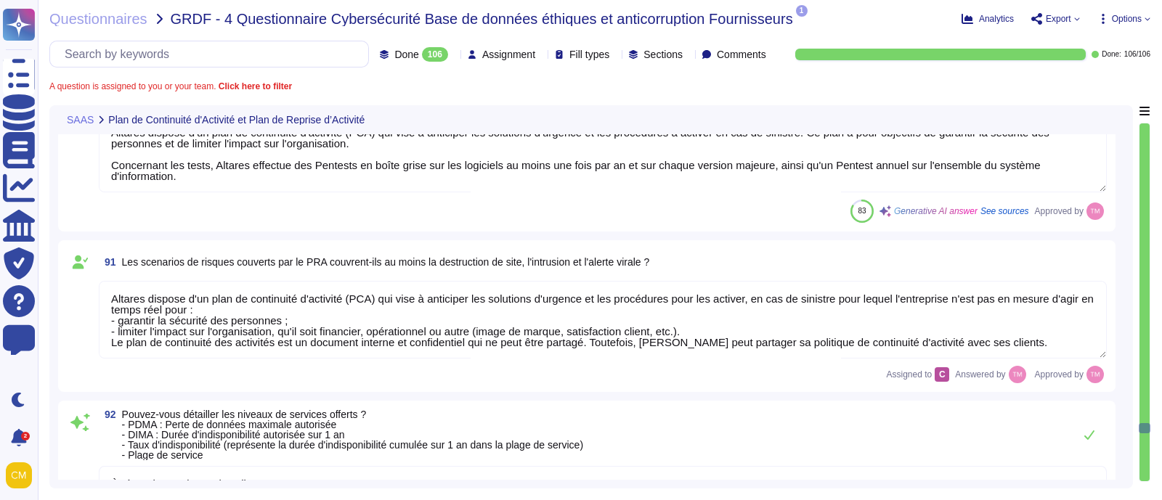
type textarea "Lor ipsumdolor sit am conse adip elitsed do eiusmodtem in utlabor etdolore : 3.…"
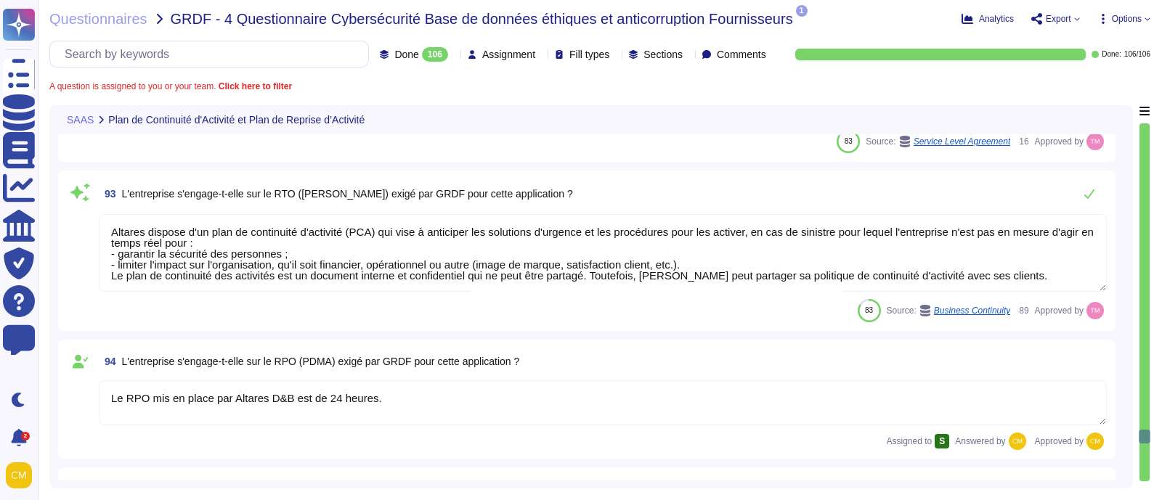
type textarea "Lor, ip dolors ame consectet ad elitseddoe te incid utla Etdolor. Magna ali eni…"
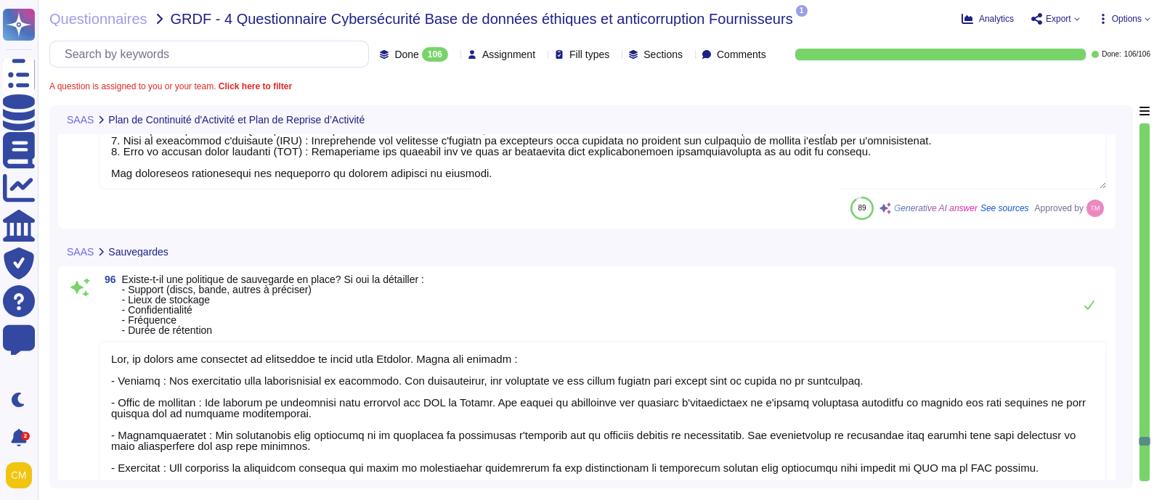
type textarea "NON"
type textarea "Oui, des restaurations de sauvegarde doivent être effectuées périodiquement pou…"
type textarea "Oui, les sauvegardes sont externalisées et sont stockées par AWS en [GEOGRAPHIC…"
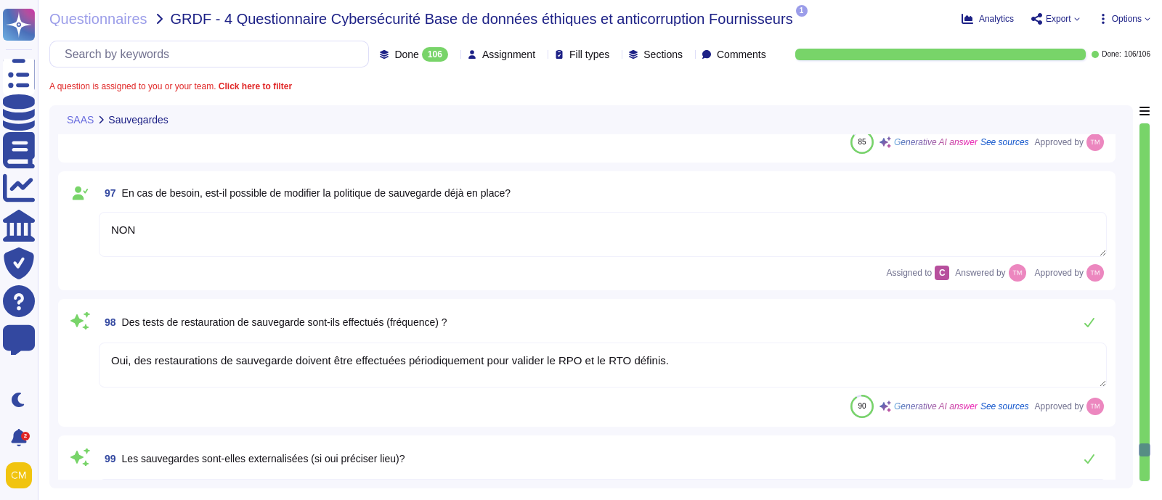
type textarea "Les journaux des applications et du système sont stockés pendant 1 an dans un s…"
type textarea "Les données seront effacées 6 mois maximum après la fin du contrat, et la destr…"
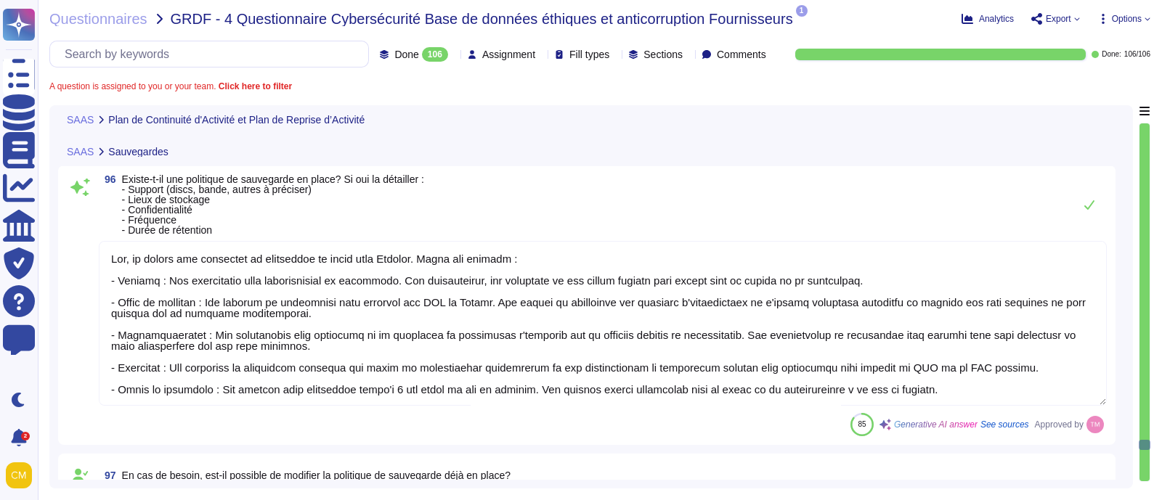
type textarea "Le RPO mis en place par Altares D&B est de 24 heures."
type textarea "Lor ipsumdolor sit am conse adip elitsed do eiusmodtem in utlabor etdolore : 3.…"
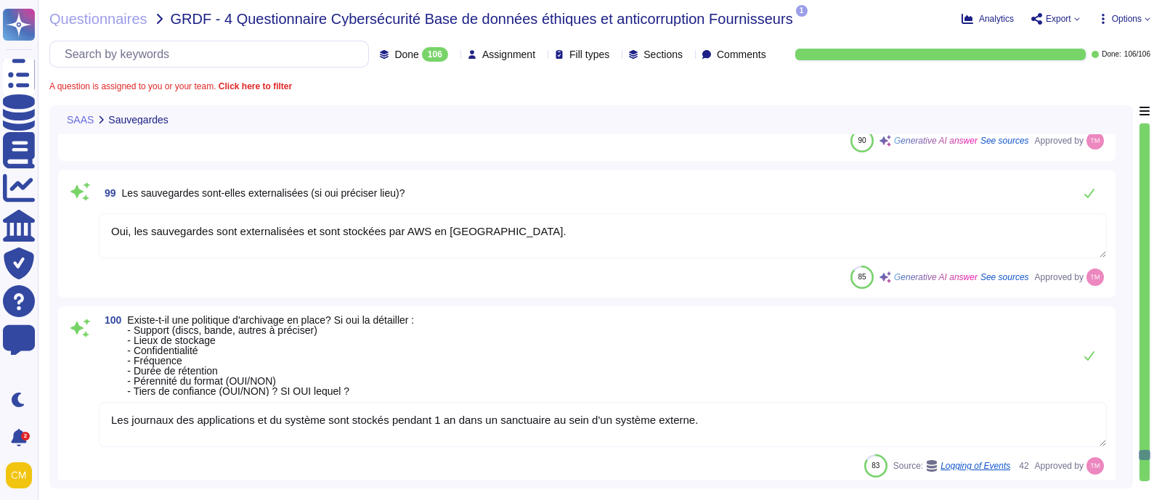
type textarea "Les journaux des applications et du système sont stockés pendant 1 an dans un s…"
type textarea "Les données seront effacées 6 mois maximum après la fin du contrat, et la destr…"
type textarea "Oui, l'exportation des données est possible à tout moment par les utilisateurs …"
type textarea "Altares garantit la protection des données personnelles et la conformité au RGP…"
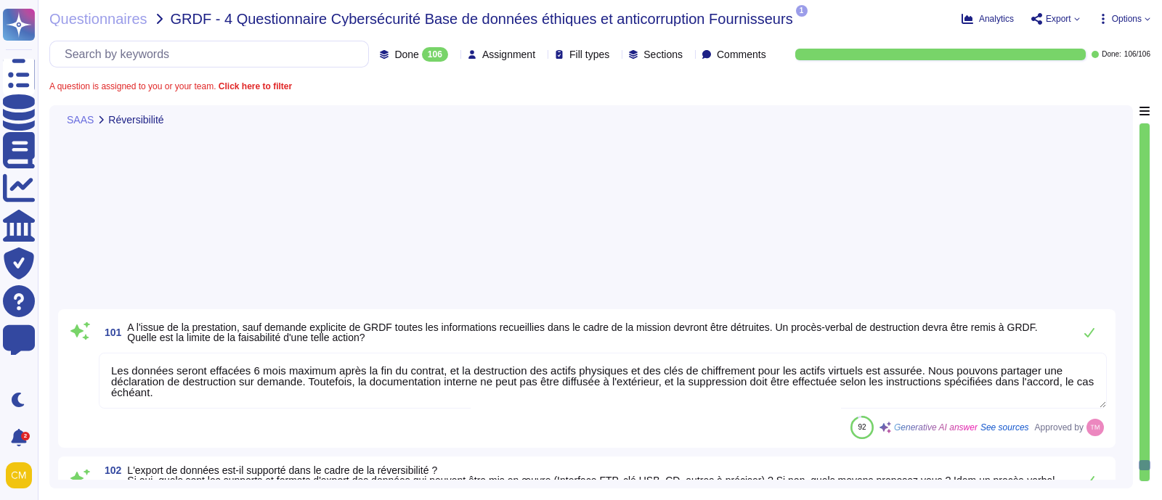
type textarea "Oui, Altares base ses Politiques Cryptographiques sur le RGS 2.0, modifié avec …"
type textarea "L'entreprise examine les exceptions liées à l'utilisation des logiciels et les …"
type textarea "Selon Altares ISSP, les opérations sur les systèmes, les applications et les re…"
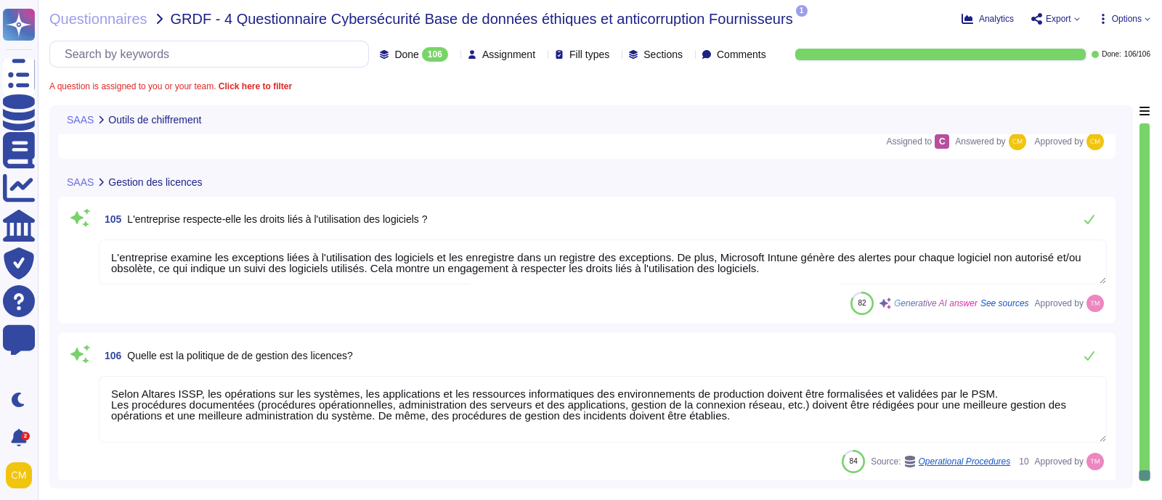
scroll to position [1, 0]
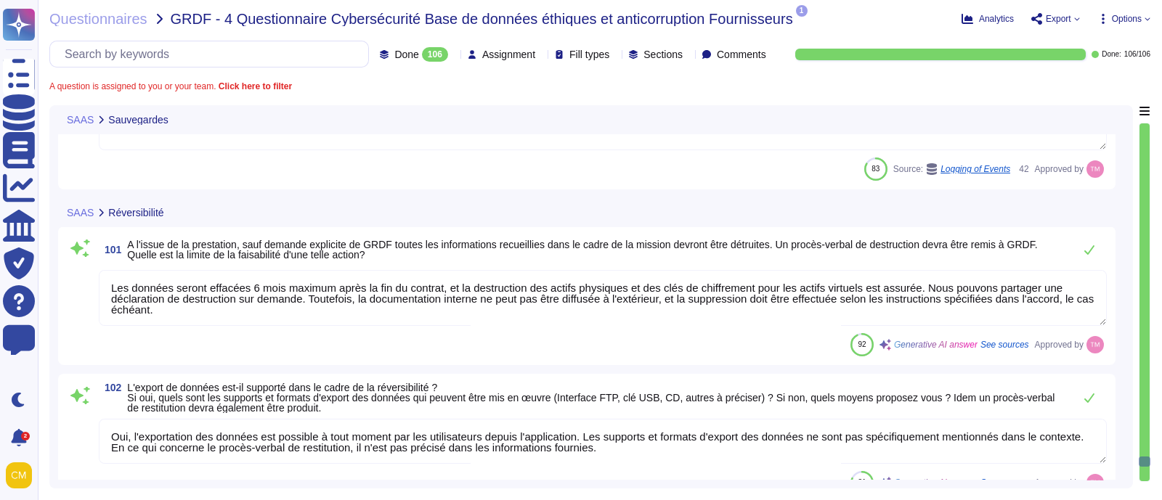
type textarea "Oui, des restaurations de sauvegarde doivent être effectuées périodiquement pou…"
type textarea "Oui, les sauvegardes sont externalisées et sont stockées par AWS en [GEOGRAPHIC…"
type textarea "Les journaux des applications et du système sont stockés pendant 1 an dans un s…"
type textarea "Les données seront effacées 6 mois maximum après la fin du contrat, et la destr…"
type textarea "Oui, l'exportation des données est possible à tout moment par les utilisateurs …"
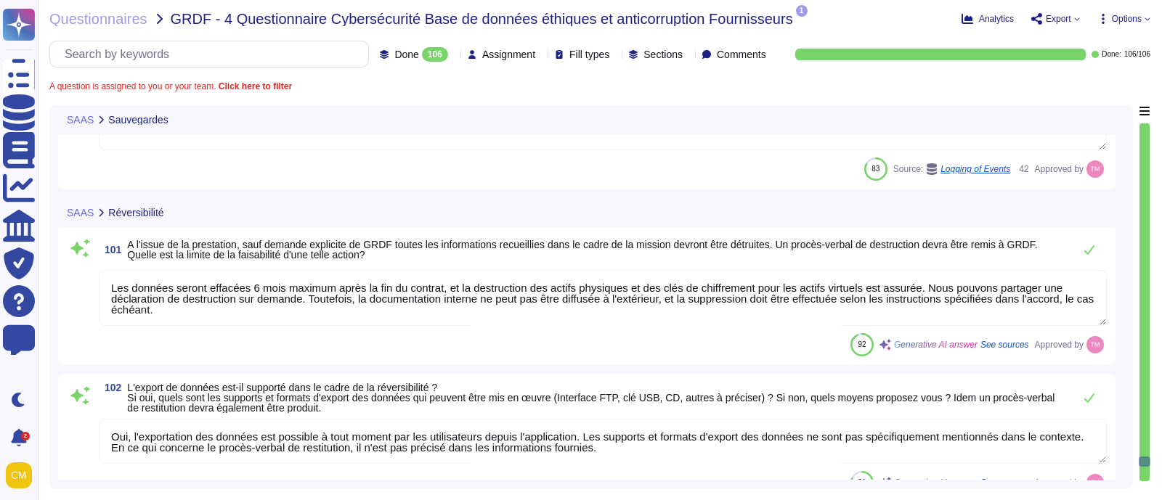
type textarea "Altares garantit la protection des données personnelles et la conformité au RGP…"
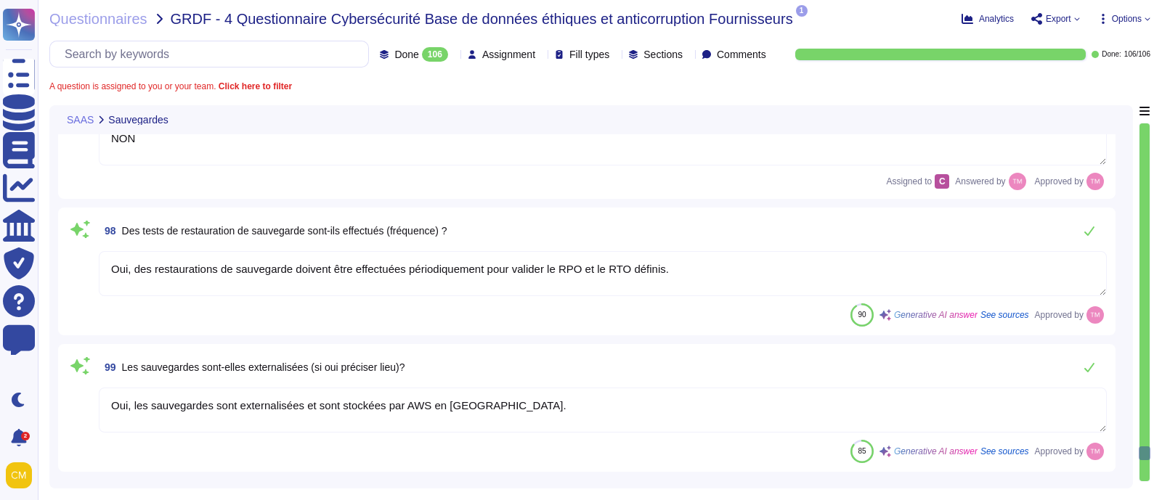
type textarea "Lor, ip dolors ame consectet ad elitseddoe te incid utla Etdolor. Magna ali eni…"
type textarea "NON"
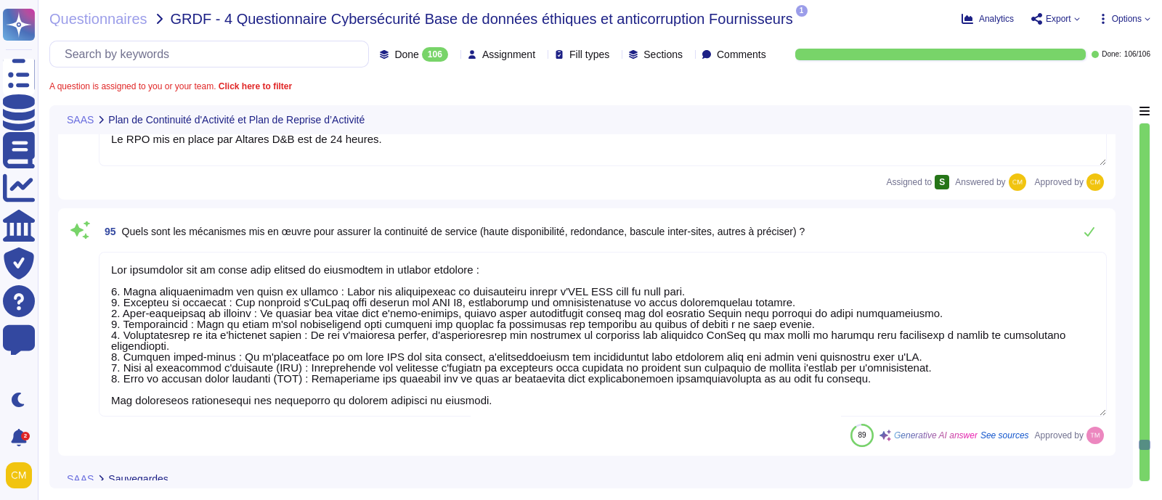
type textarea "À répondre par le service client"
type textarea "Altares dispose d'un plan de continuité d'activité (PCA) qui vise à anticiper l…"
type textarea "Le RPO mis en place par Altares D&B est de 24 heures."
type textarea "Lor ipsumdolor sit am conse adip elitsed do eiusmodtem in utlabor etdolore : 3.…"
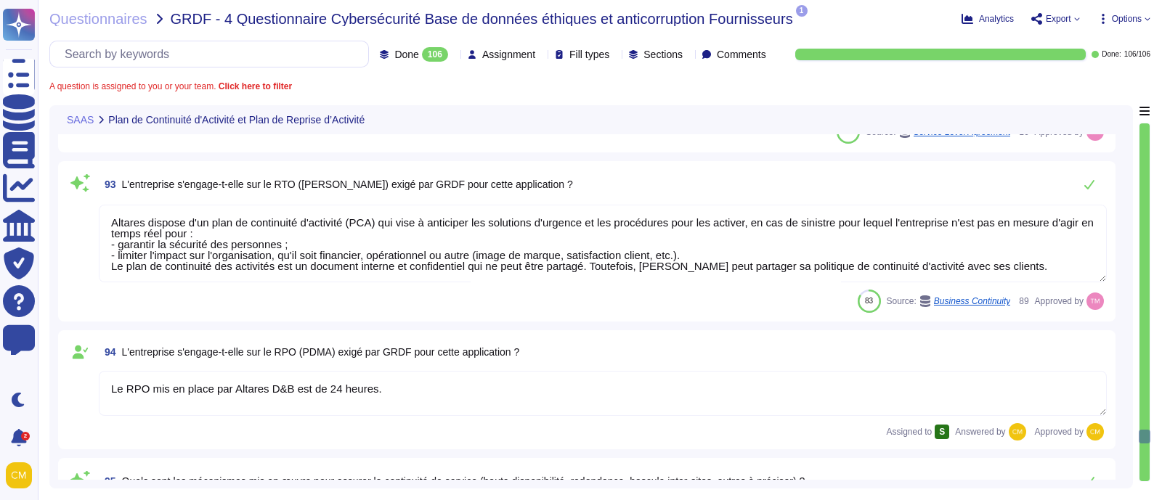
type textarea "Altares dispose d'un plan de continuité d'activité (PCA) qui vise à anticiper l…"
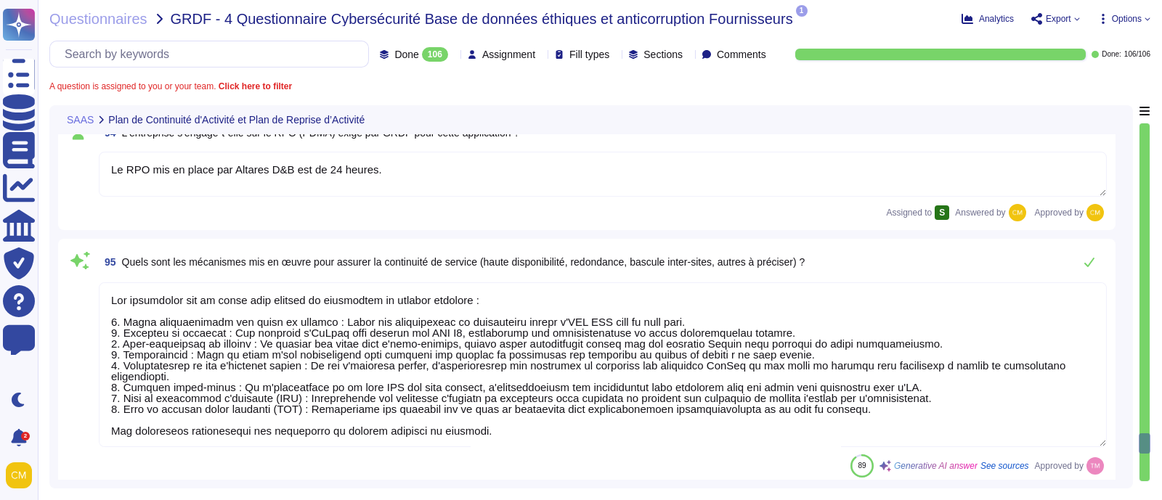
type textarea "NON"
type textarea "Oui, des restaurations de sauvegarde doivent être effectuées périodiquement pou…"
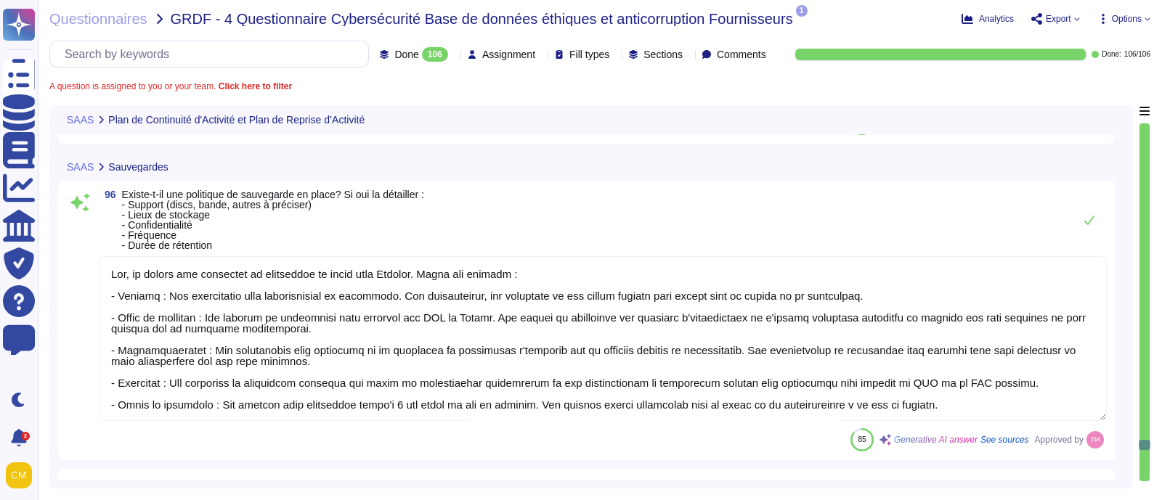
type textarea "Oui, les sauvegardes sont externalisées et sont stockées par AWS en [GEOGRAPHIC…"
click at [143, 312] on textarea at bounding box center [603, 338] width 1008 height 165
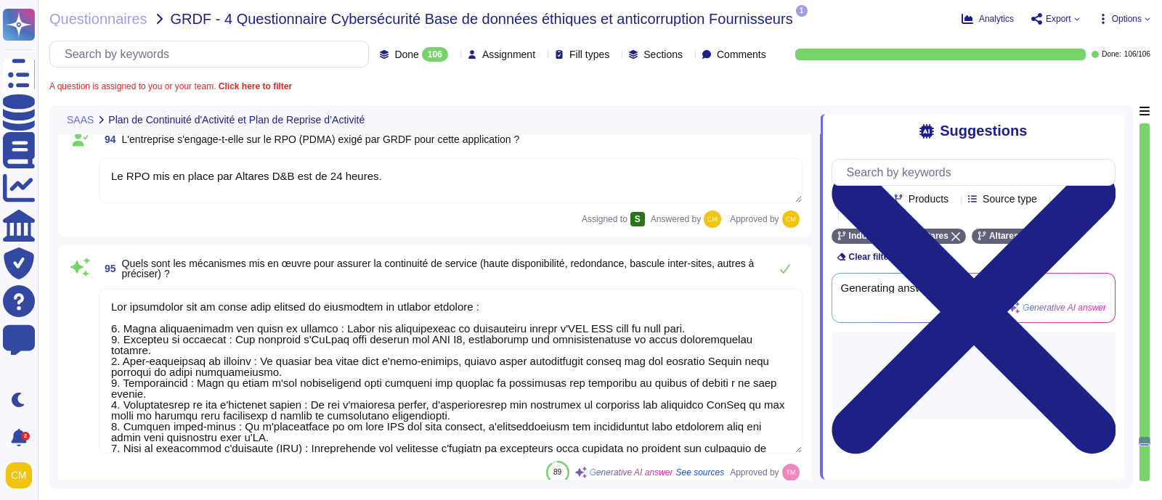
type textarea "À répondre par le service client"
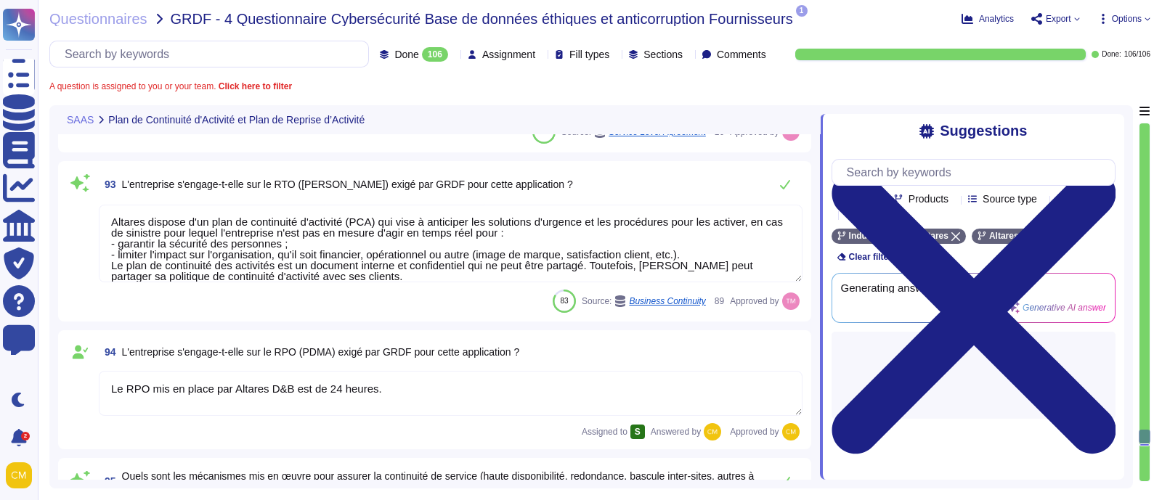
type textarea "Altares dispose d'un plan de continuité d'activité (PCA) qui vise à anticiper l…"
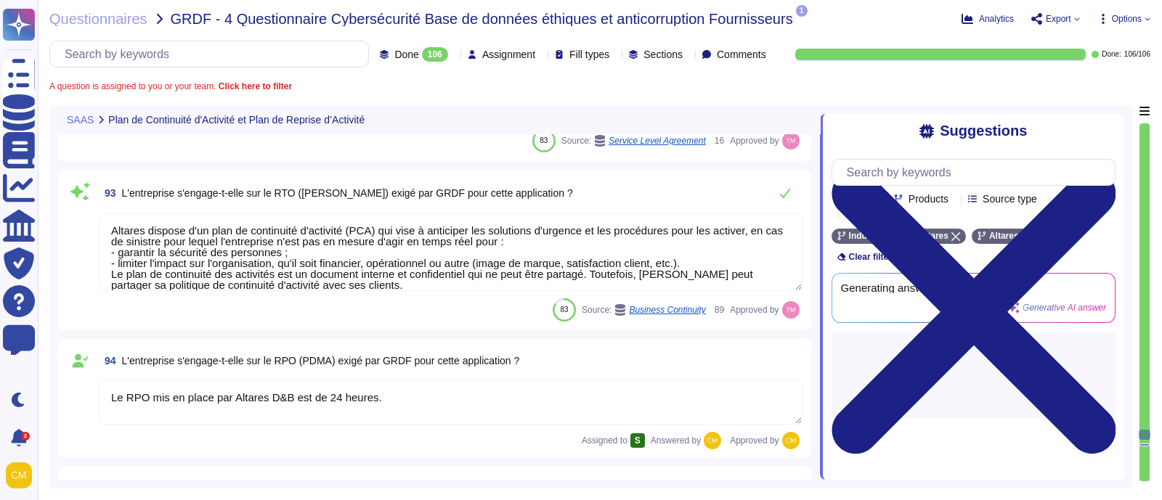
scroll to position [12367, 0]
type textarea "Altares dispose d'un plan de continuité d'activité (PCA) qui vise à anticiper l…"
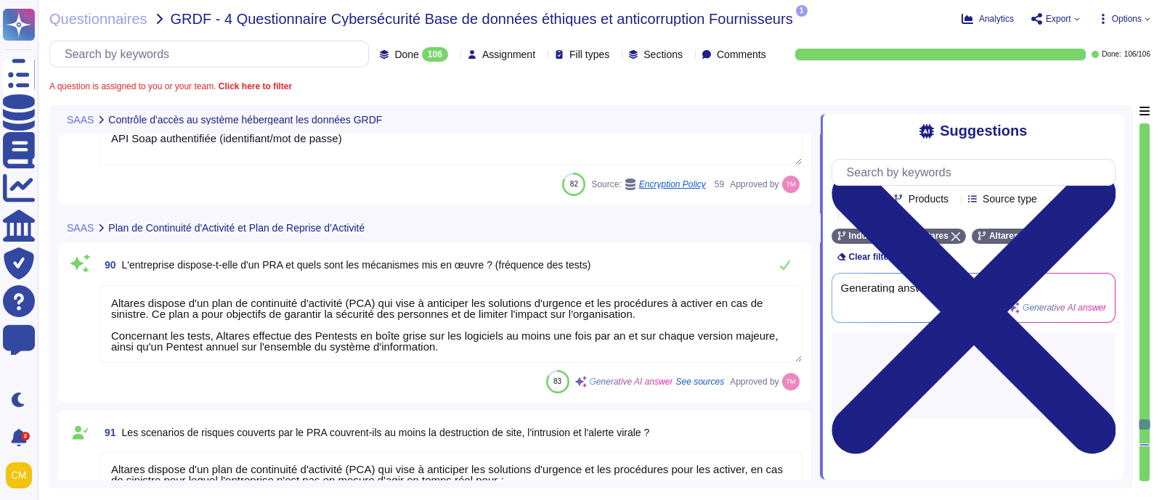
type textarea "Les comptes d'utilisateurs sont nominatifs et peuvent être multiples dans le ca…"
type textarea "En option, le client peut sélectionner la fédération d'authentification via not…"
type textarea "API Soap authentifiée (identifiant/mot de passe)"
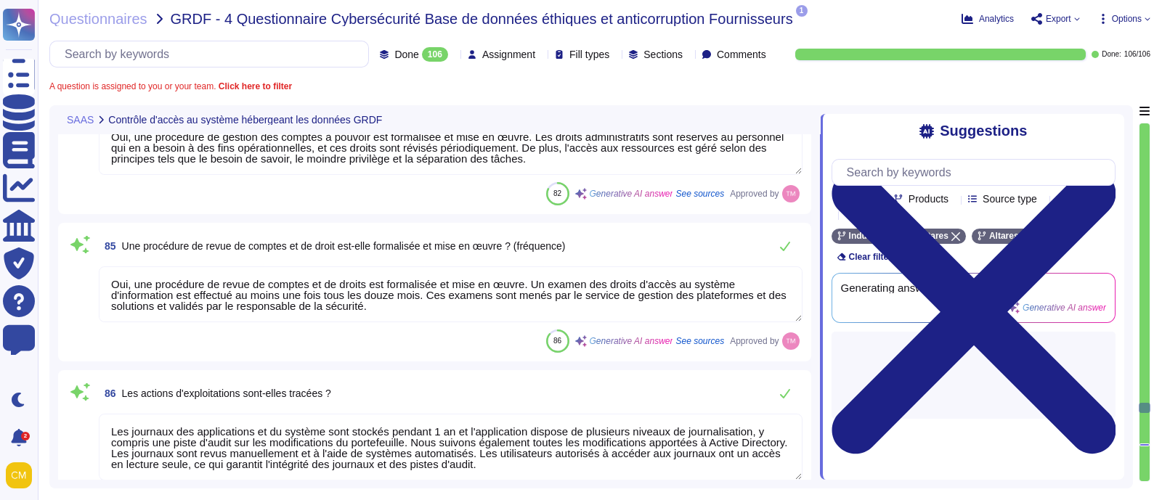
type textarea "Conformément à l'ISSP, le processus de délocalisation doit inclure la suppressi…"
type textarea "Oui, il existe une politique de désactivation des comptes utilisateurs. Des app…"
type textarea "Oui, une procédure de gestion des comptes à pouvoir est formalisée et mise en œ…"
type textarea "Oui, une procédure de revue de comptes et de droits est formalisée et mise en œ…"
type textarea "Les journaux des applications et du système sont stockés pendant 1 an et l'appl…"
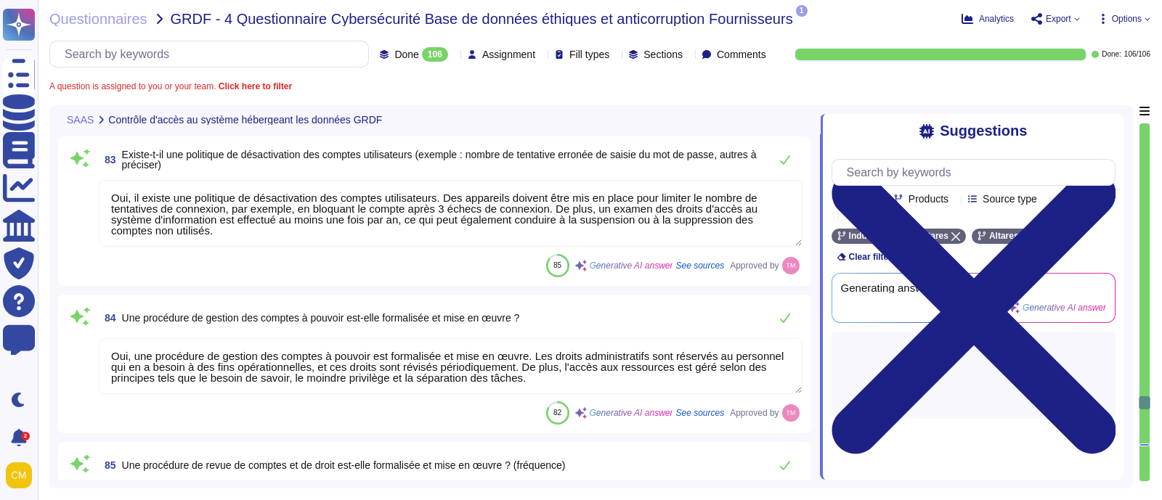
type textarea "Selon l'ISSP, toute attribution de droits d'accès à un utilisateur sur une ress…"
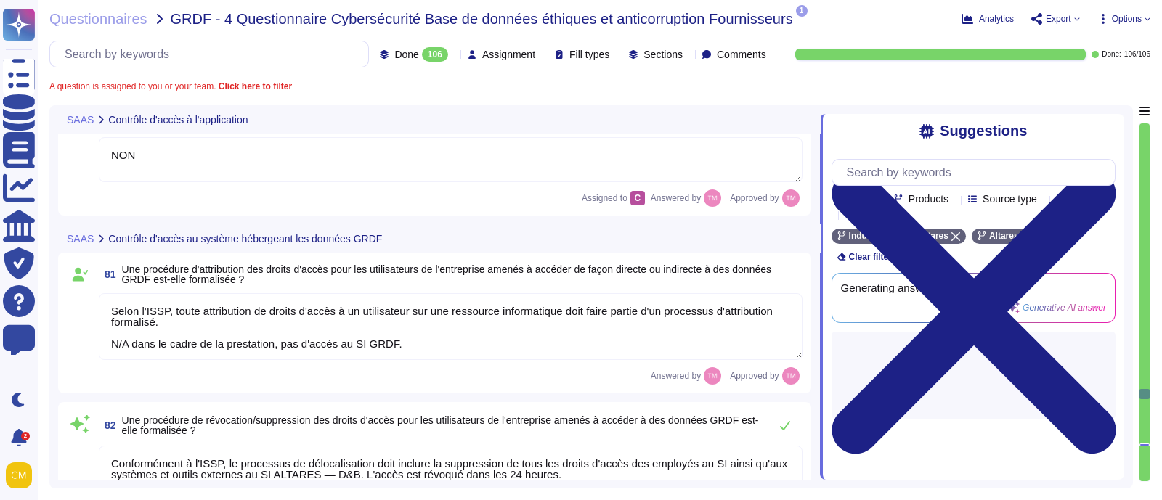
type textarea "Les journaux des applications et du système sont stockés pendant 1 an et l'appl…"
type textarea "Les comptes d'utilisateurs sont nominatifs et peuvent être multiples dans le ca…"
type textarea "NON"
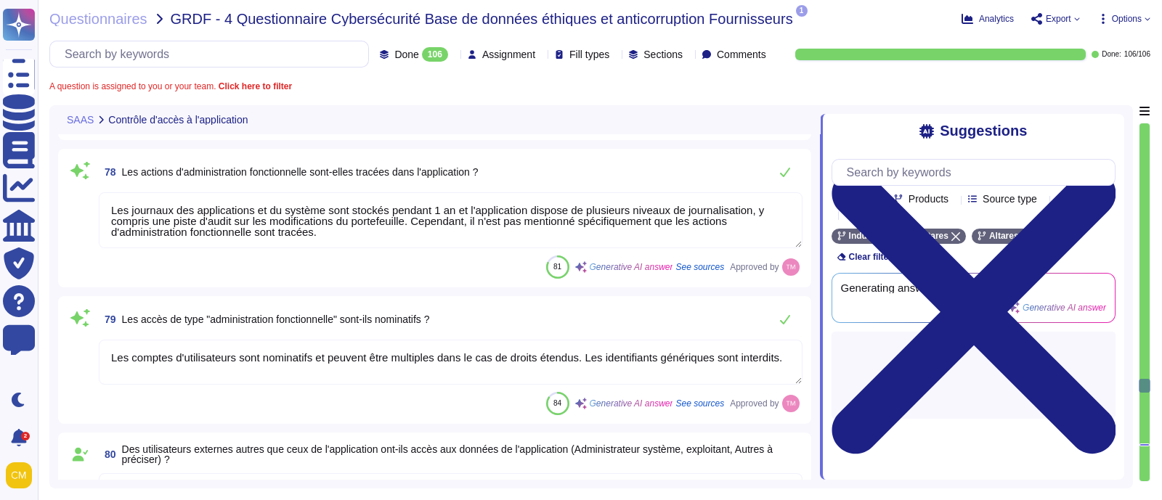
type textarea "La connexion en SSO est disponible en option, dans ce cas ce sera la politique …"
type textarea "Les journaux des applications et du système sont stockés pendant 1 an dans un s…"
type textarea "Oui, les actions des utilisateurs sont tracées dans l'application grâce à plusi…"
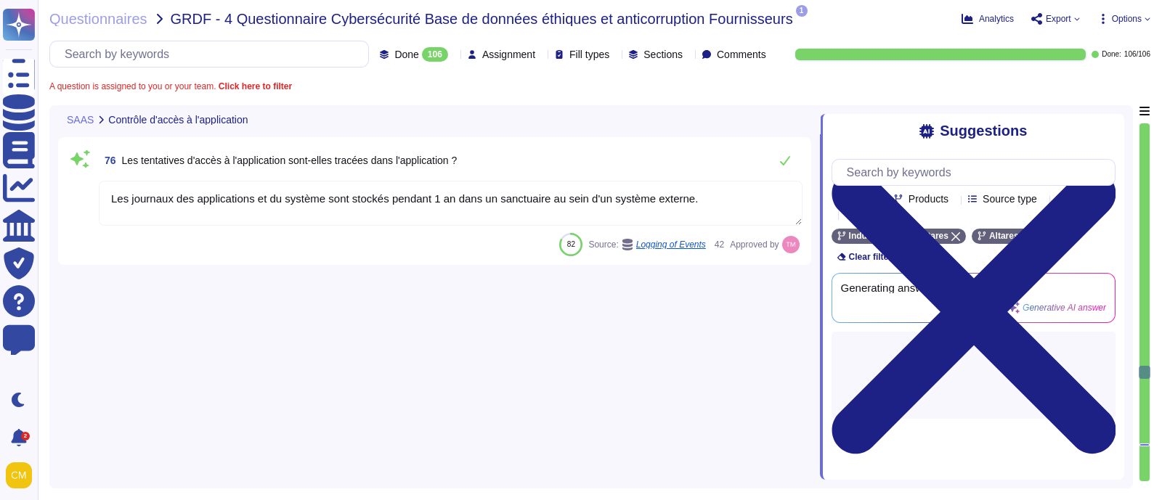
type textarea "Oui, une procédure de révocation des droits d'accès est formalisée et mise en œ…"
type textarea "Oui, une procédure de revue de comptes et de droits est formalisée et mise en œ…"
type textarea "Pour tous les utilisateurs : politique d'accès par authentification forte (2FA)."
type textarea "La politique mise en œuvre pour la communication des mots de passe aux utilisat…"
type textarea "Nous avons une politique de mots de passe qui impose des formats spécifiques. L…"
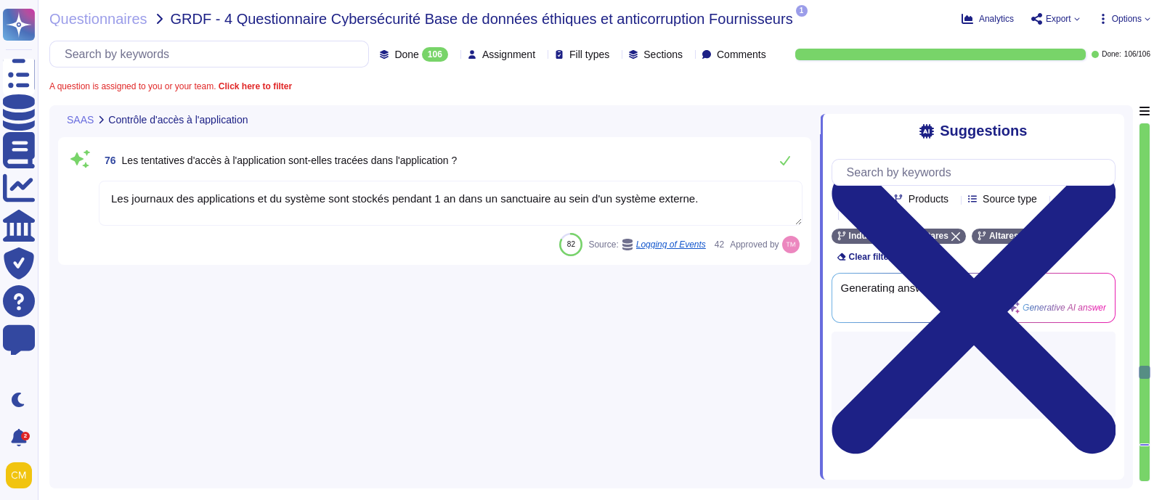
type textarea "Les comptes d'utilisateurs sont nominatifs et peuvent être multiples dans le ca…"
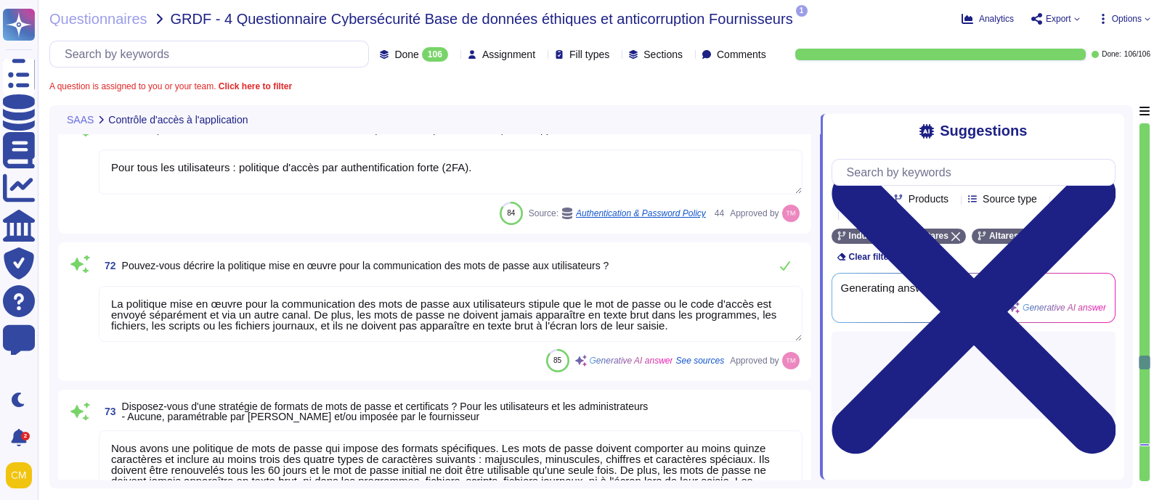
type textarea "Oui, selon l'ISSP, toute attribution de droits d'accès à un utilisateur sur une…"
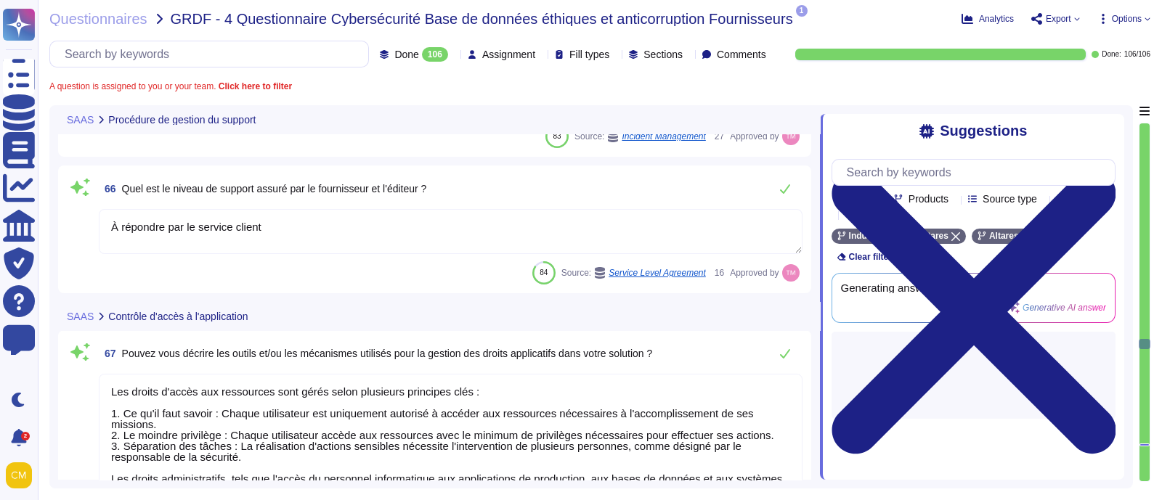
type textarea "Le responsable de la sécurité est informé de tout incident de sécurité, assure …"
type textarea "À répondre par le service client"
type textarea "Les droits d'accès aux ressources sont gérés selon plusieurs principes clés : 1…"
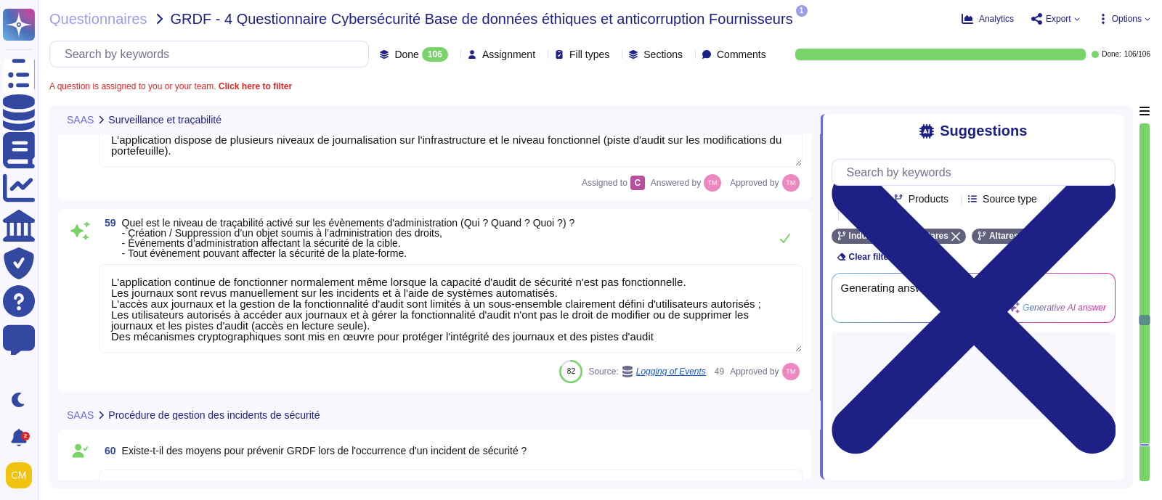
type textarea "L'application dispose de plusieurs niveaux de journalisation sur l'infrastructu…"
type textarea "L'application dispose de plusieurs niveaux de journalisation, notamment une pis…"
type textarea "L'application dispose de plusieurs niveaux de journalisation sur l'infrastructu…"
type textarea "L'application continue de fonctionner normalement même lorsque la capacité d'au…"
type textarea "OUI, Le responsable de la sécurité est informé de tout incident de sécurité, as…"
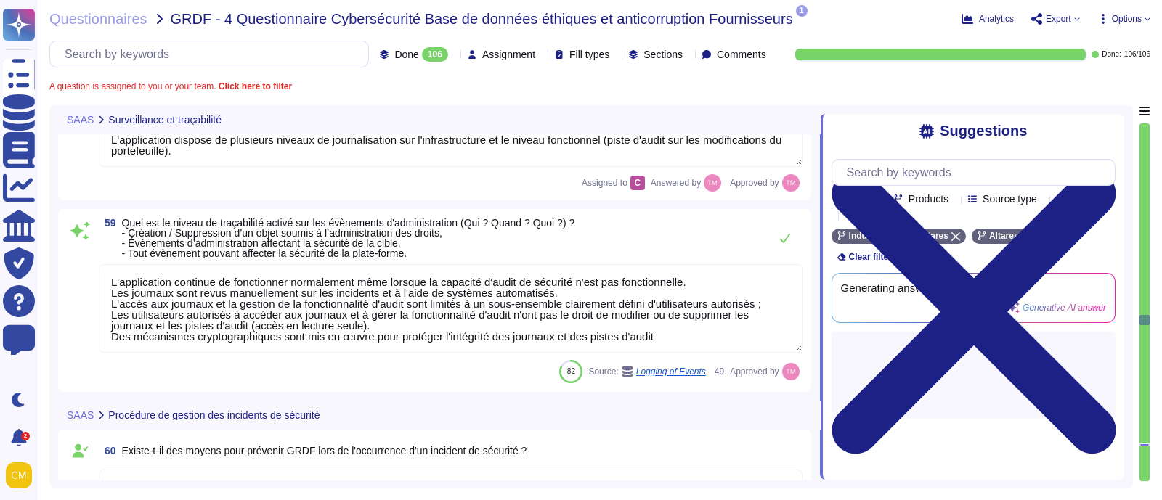
type textarea "Le responsable de la sécurité est informé de tout incident de sécurité, assure …"
type textarea "Oui, une procédure de gestion des incidents est formalisée et mise en œuvre. Le…"
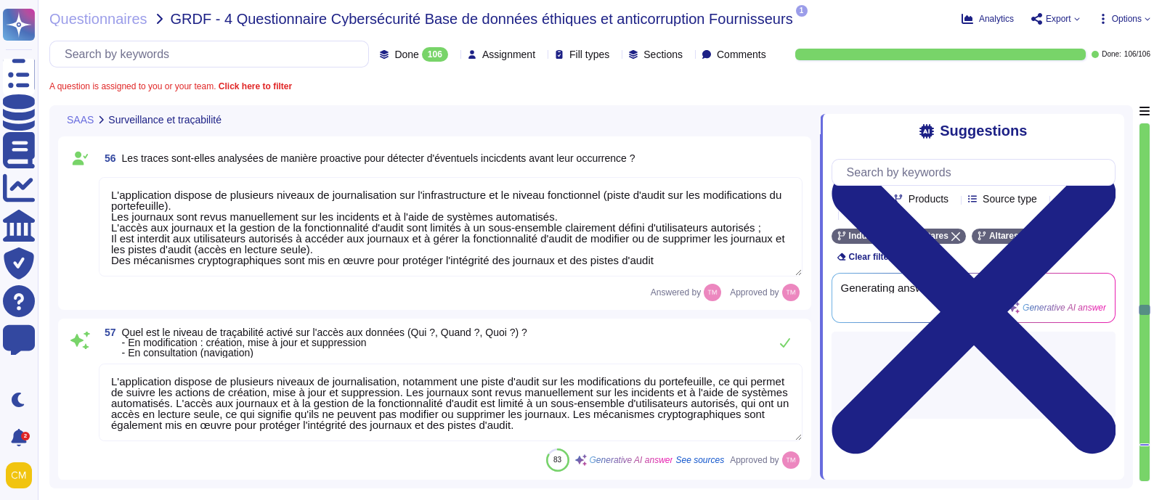
type textarea "L'application dispose de plusieurs niveaux de journalisation sur l'infrastructu…"
type textarea "Oui, les traces sont analysées à la suite d'incidents. Les journaux sont revus …"
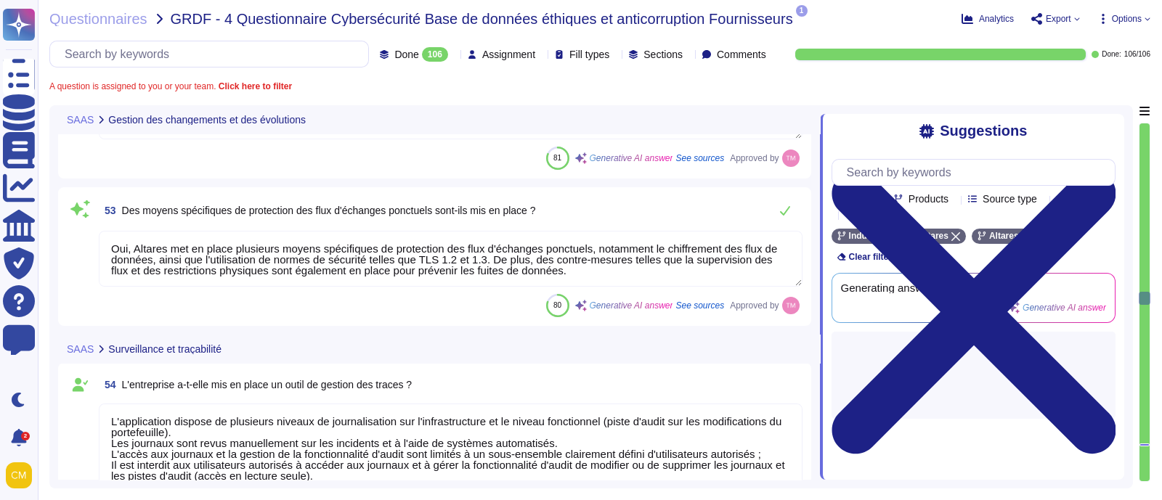
type textarea "La formalisation de la procédure de gestion des changements est en cours."
type textarea "Les environnements de production doivent être séparés des autres environnements…"
type textarea "Le rythme et le calendrier des mises à niveau logicielles pour les clients sont…"
type textarea "Oui, des moyens spécifiques de protection des flux de production sont mis en pl…"
type textarea "Oui, Altares met en place plusieurs moyens spécifiques de protection des flux d…"
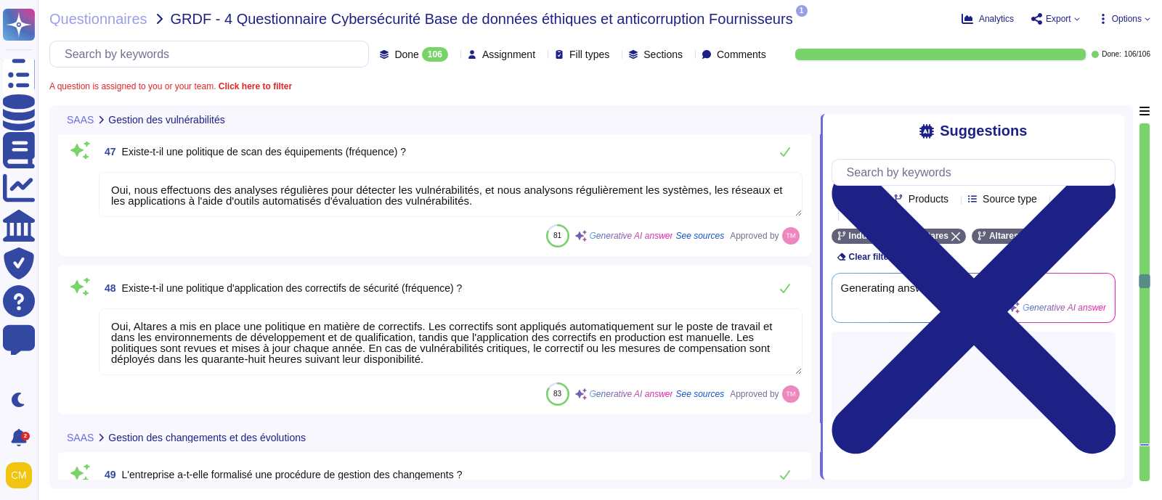
type textarea "Les e-mails sont analysés avec O365 pour détecter les logiciels malveillants et…"
type textarea "Oui, divers outils sont en place pour détecter, suivre et répondre aux incident…"
type textarea "Oui, nous effectuons des analyses régulières pour détecter les vulnérabilités, …"
type textarea "Oui, Altares a mis en place une politique en matière de correctifs. Les correct…"
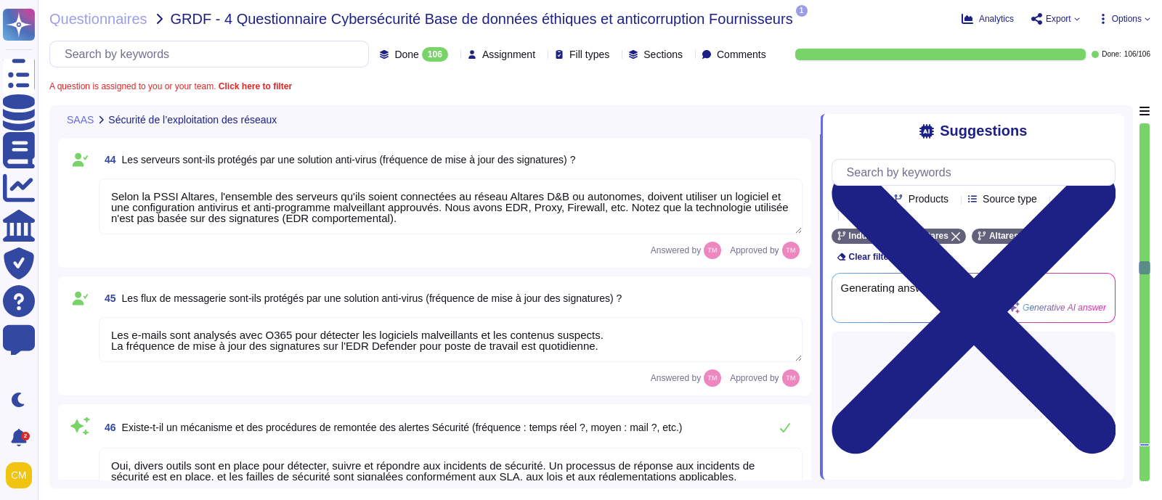
type textarea "Oui, Altares possède une zone démilitarisée (DMZ) et le réseau DMZ Internet est…"
type textarea "@product"
type textarea "Les connexions distantes sont protégées par une authentification à deux facteur…"
type textarea "Les postes de travail doivent utiliser un logiciel et une configuration antivir…"
type textarea "Selon la PSSI Altares, l'ensemble des serveurs qu'ils soient connectées au rése…"
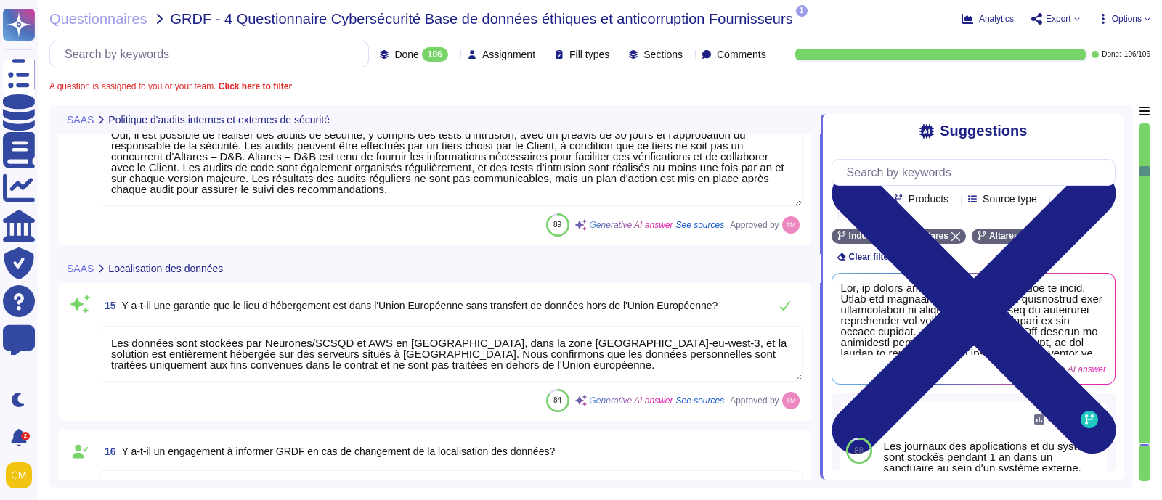
scroll to position [1906, 0]
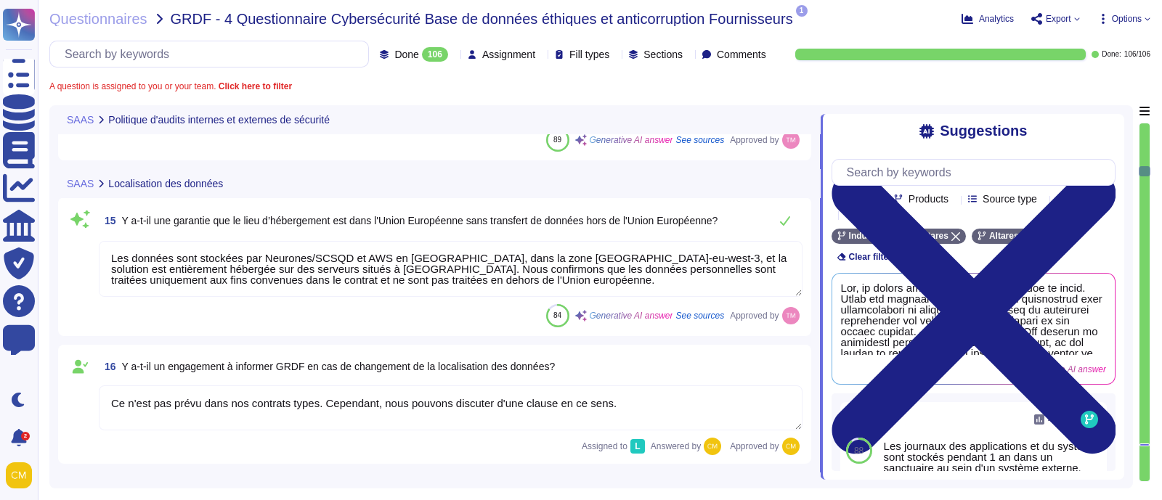
click at [175, 275] on textarea "Les données sont stockées par Neurones/SCSQD et AWS en [GEOGRAPHIC_DATA], dans …" at bounding box center [451, 269] width 704 height 56
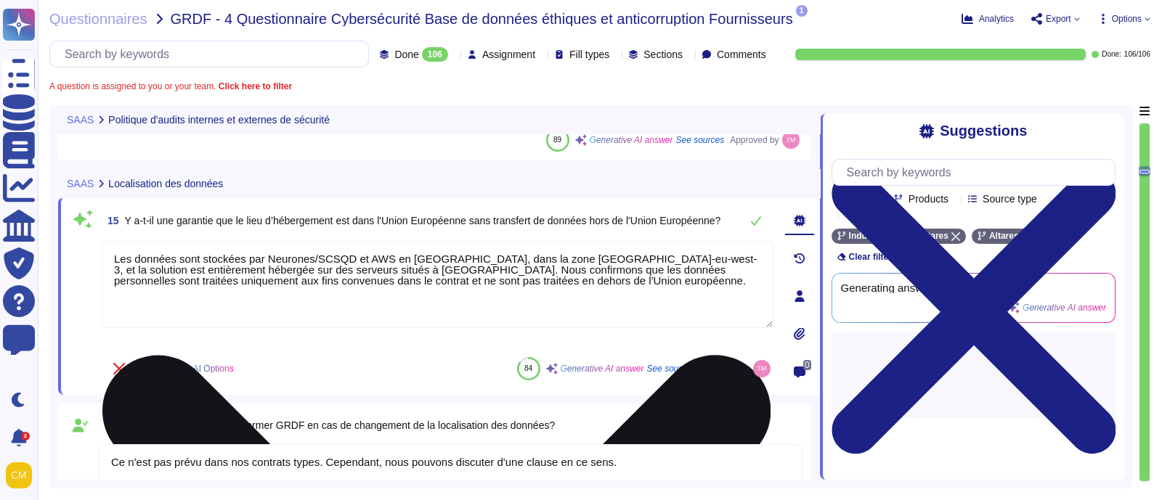
drag, startPoint x: 502, startPoint y: 294, endPoint x: 104, endPoint y: 260, distance: 400.1
click at [104, 260] on textarea "Les données sont stockées par Neurones/SCSQD et AWS en [GEOGRAPHIC_DATA], dans …" at bounding box center [438, 284] width 672 height 87
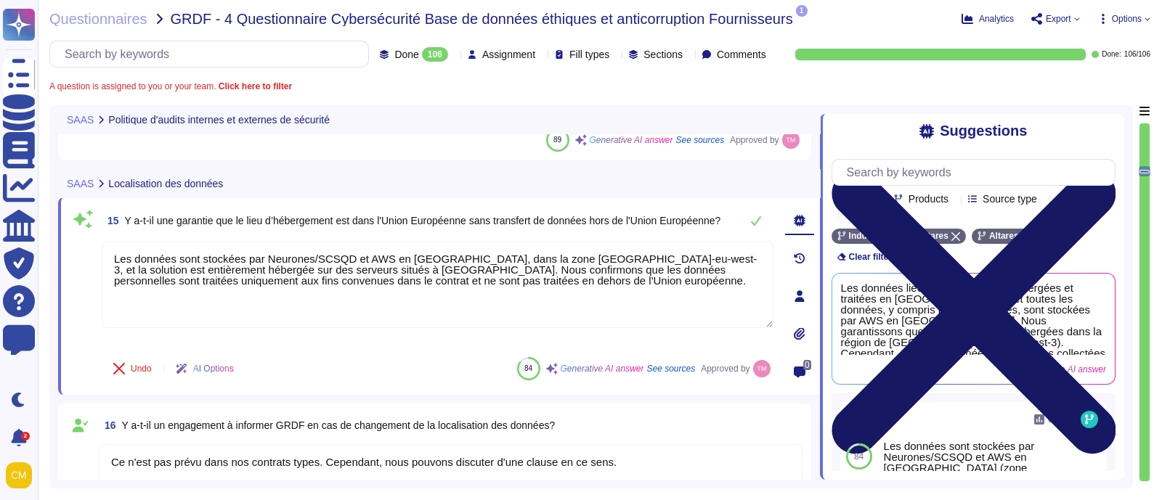
click at [1101, 123] on icon at bounding box center [973, 312] width 284 height 379
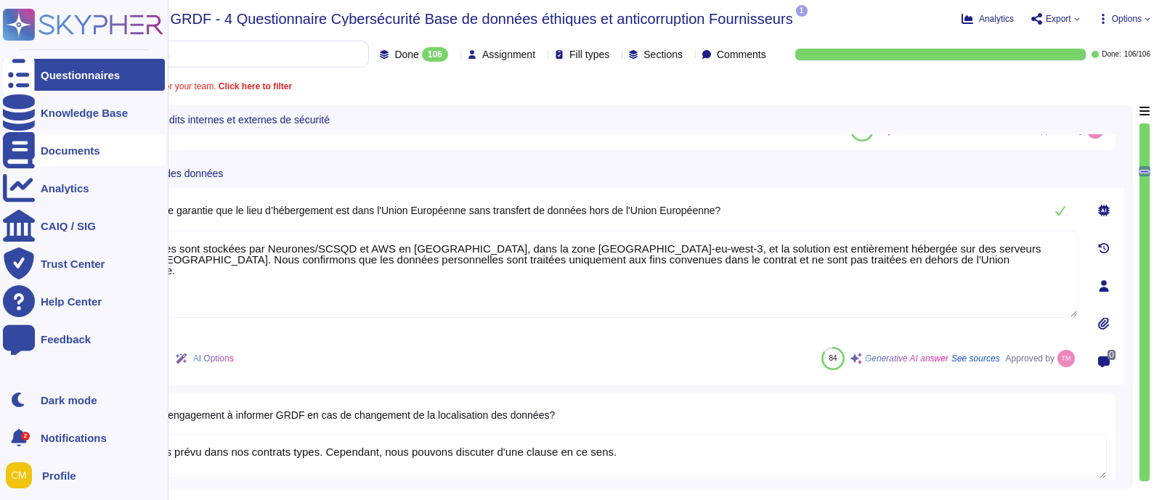
click at [70, 155] on div "Documents" at bounding box center [71, 150] width 60 height 11
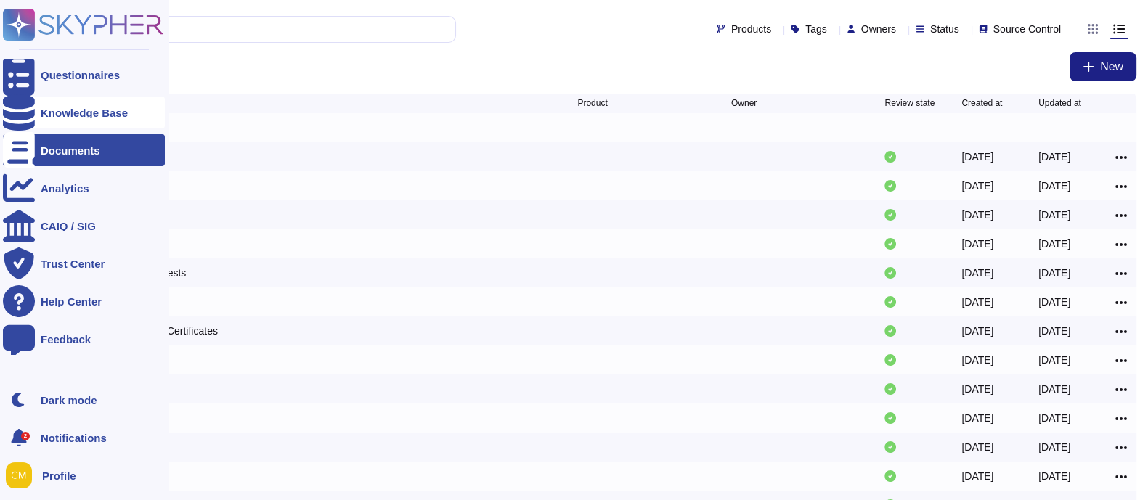
click at [53, 109] on div "Knowledge Base" at bounding box center [84, 112] width 87 height 11
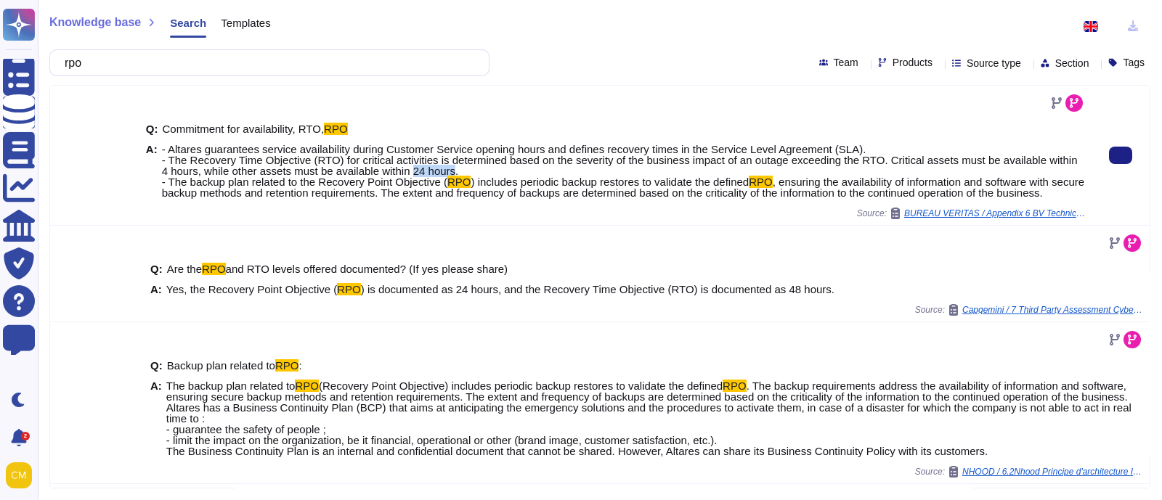
drag, startPoint x: 439, startPoint y: 170, endPoint x: 402, endPoint y: 174, distance: 37.2
click at [402, 174] on span "- Altares guarantees service availability during Customer Service opening hours…" at bounding box center [620, 165] width 916 height 45
click at [367, 219] on div "Source: BUREAU VERITAS / Appendix 6 BV Technical Requirements Q&A" at bounding box center [616, 214] width 940 height 12
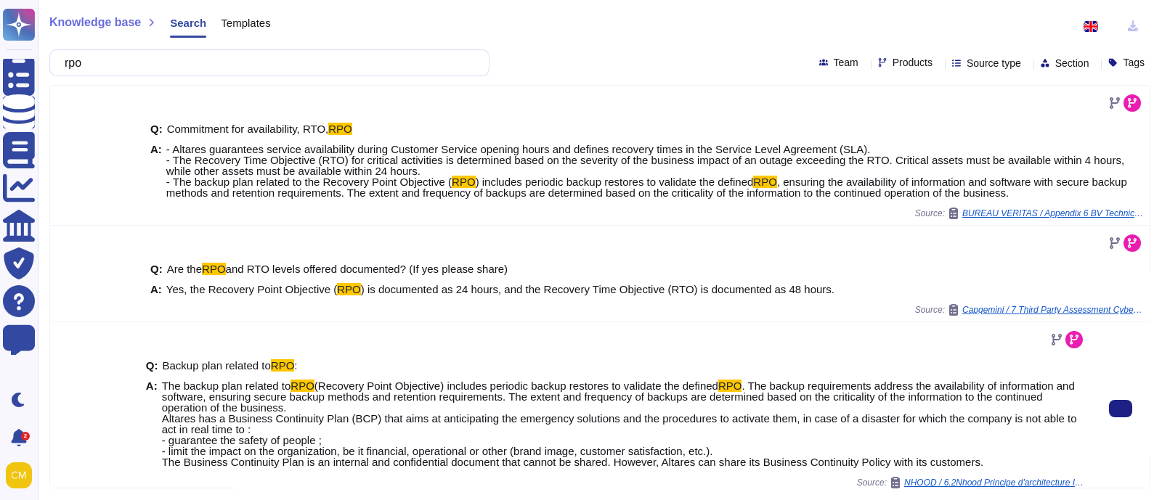
click at [526, 386] on span "(Recovery Point Objective) includes periodic backup restores to validate the de…" at bounding box center [516, 386] width 404 height 12
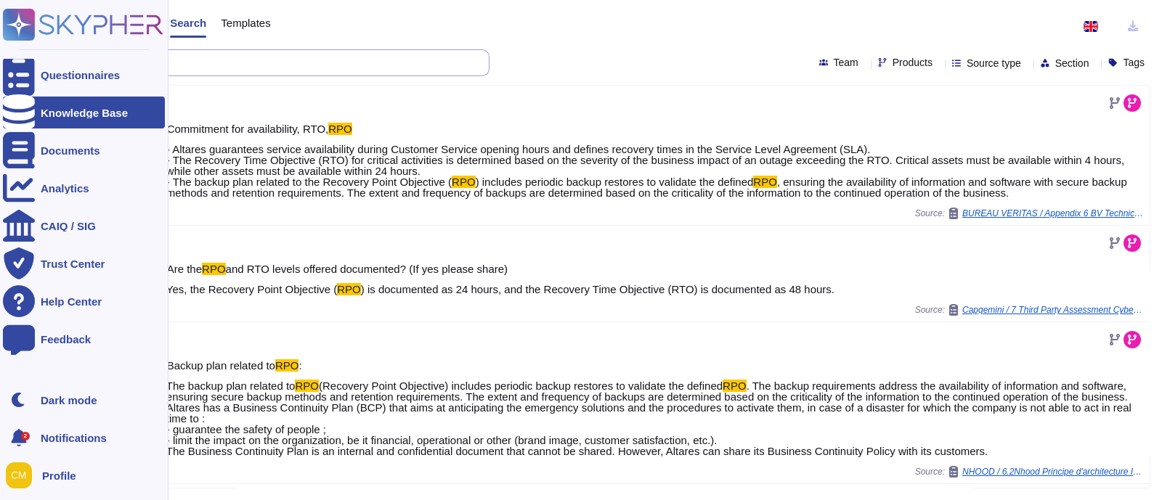
drag, startPoint x: 349, startPoint y: 65, endPoint x: 0, endPoint y: 52, distance: 349.5
click at [0, 52] on div "Questionnaires Knowledge Base Documents Analytics CAIQ / SIG Trust Center Help …" at bounding box center [581, 250] width 1162 height 500
